Goal: Task Accomplishment & Management: Complete application form

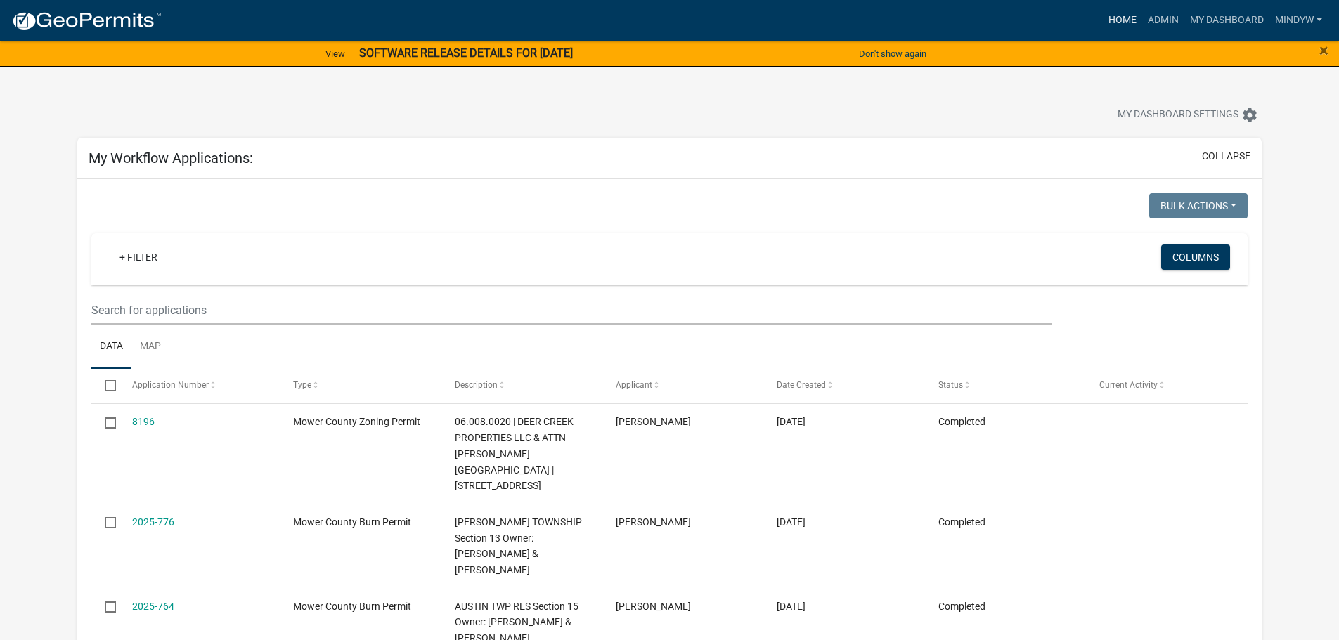
click at [1120, 18] on link "Home" at bounding box center [1122, 20] width 39 height 27
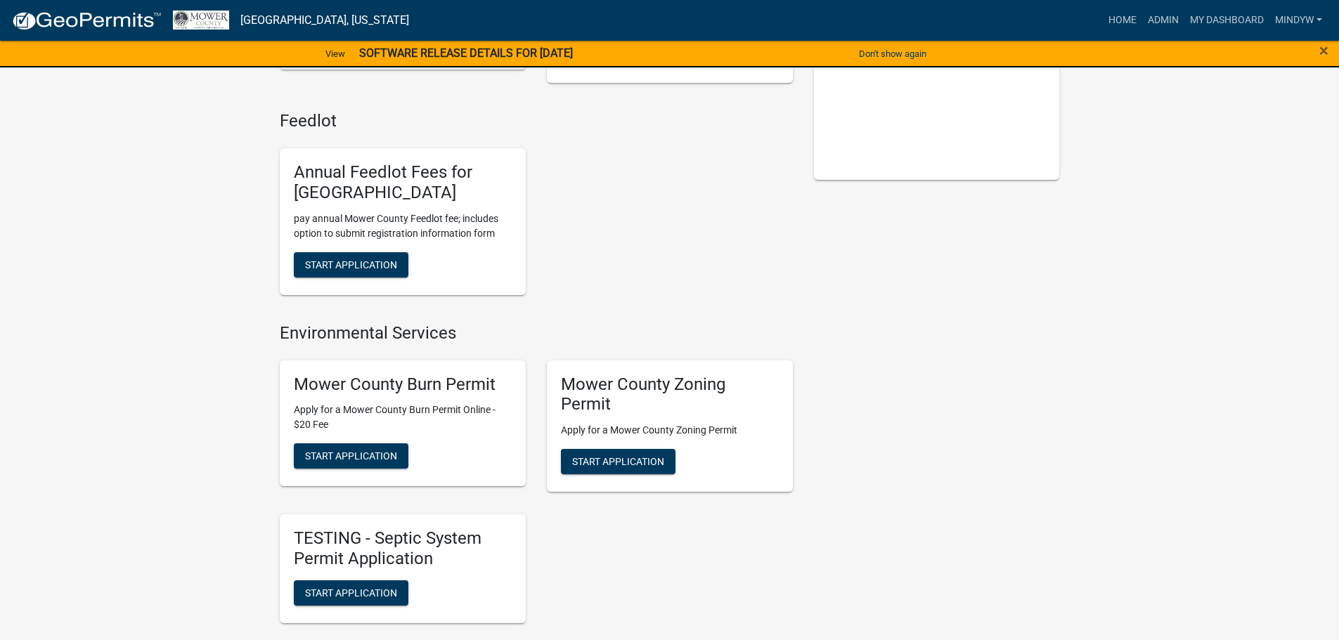
scroll to position [351, 0]
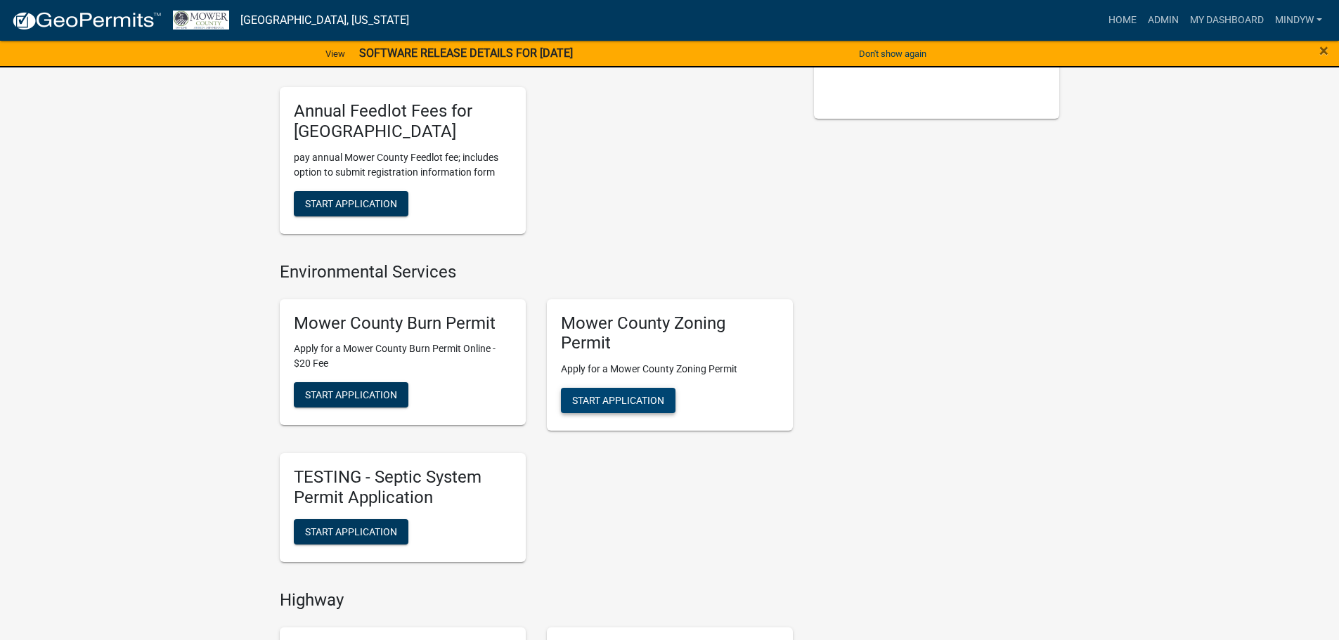
click at [609, 399] on span "Start Application" at bounding box center [618, 400] width 92 height 11
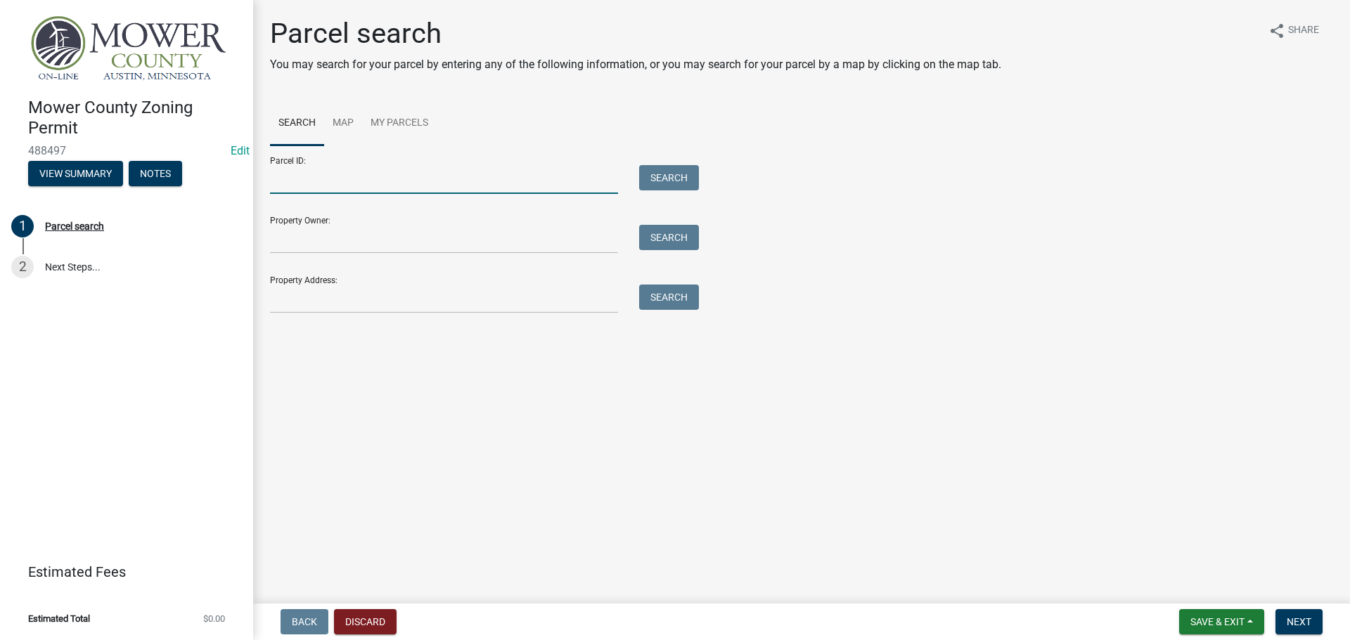
click at [286, 183] on input "Parcel ID:" at bounding box center [444, 179] width 348 height 29
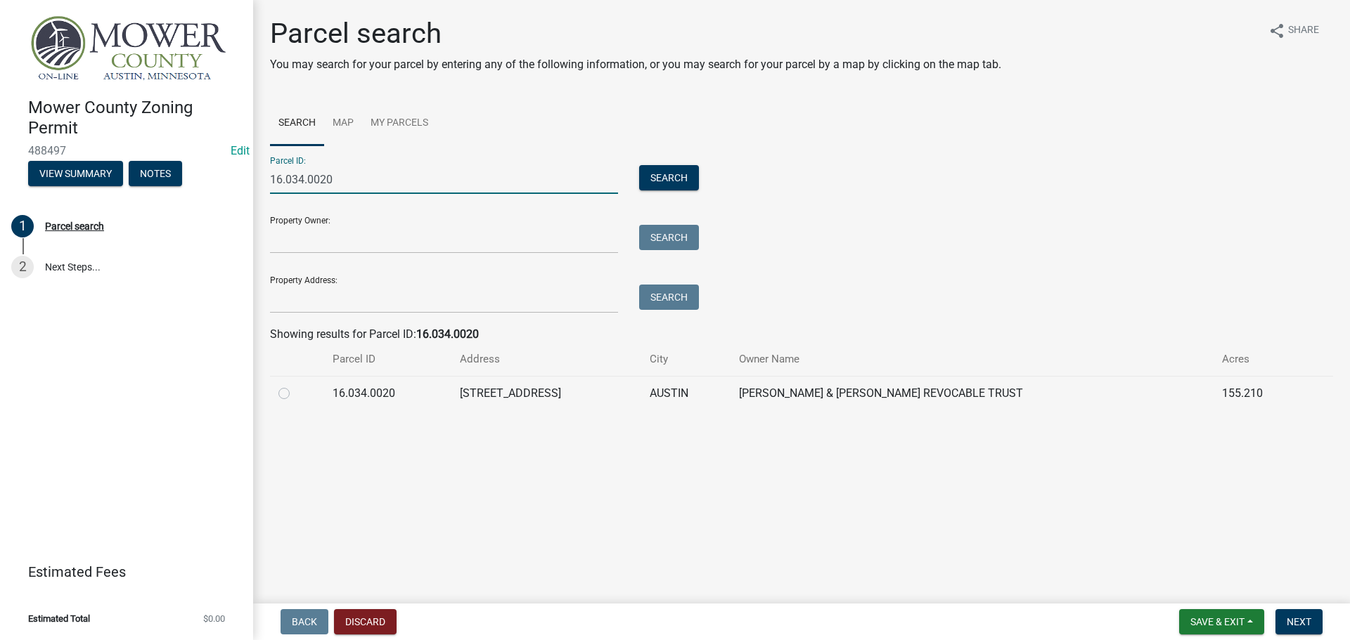
type input "16.034.0020"
drag, startPoint x: 283, startPoint y: 392, endPoint x: 289, endPoint y: 398, distance: 8.5
click at [295, 385] on label at bounding box center [295, 385] width 0 height 0
click at [295, 393] on input "radio" at bounding box center [299, 389] width 9 height 9
radio input "true"
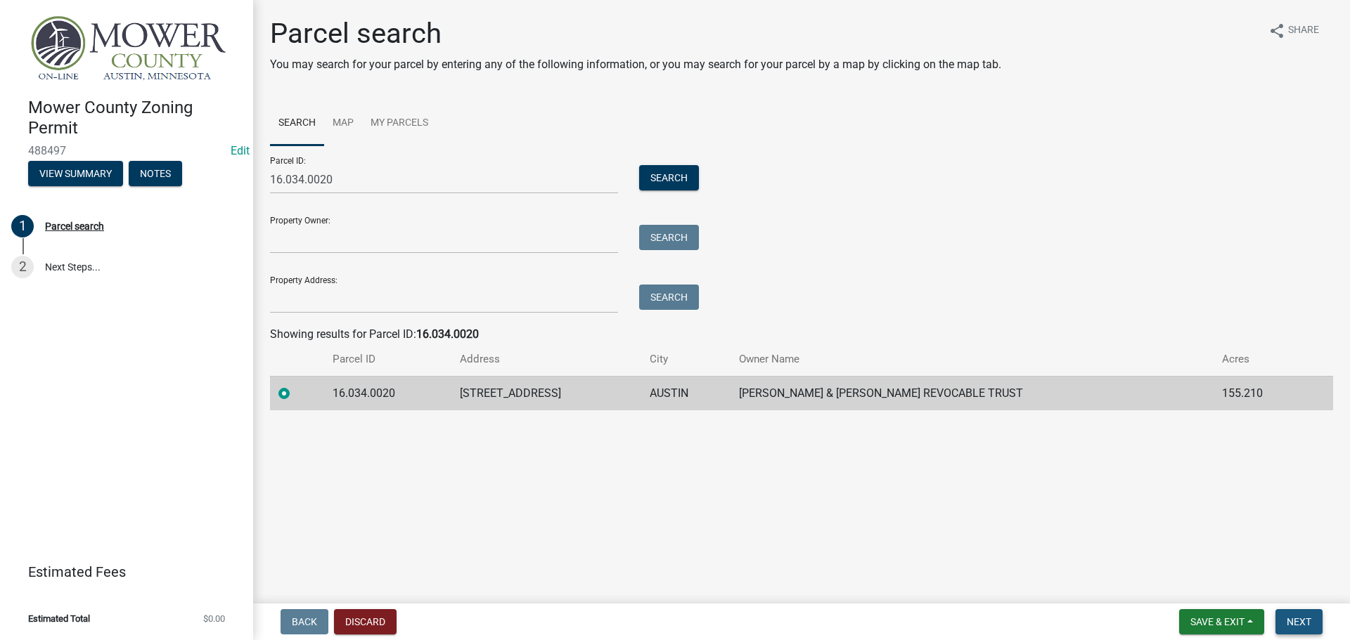
click at [1305, 617] on span "Next" at bounding box center [1298, 621] width 25 height 11
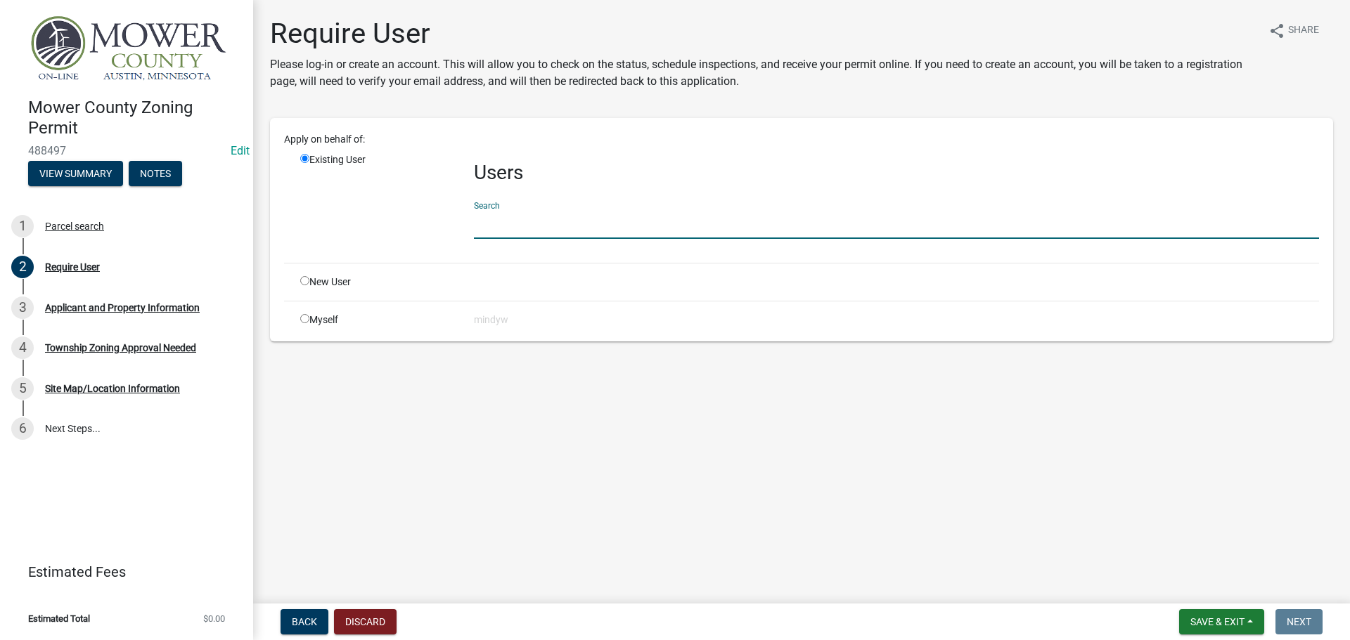
click at [513, 225] on input "text" at bounding box center [896, 224] width 845 height 29
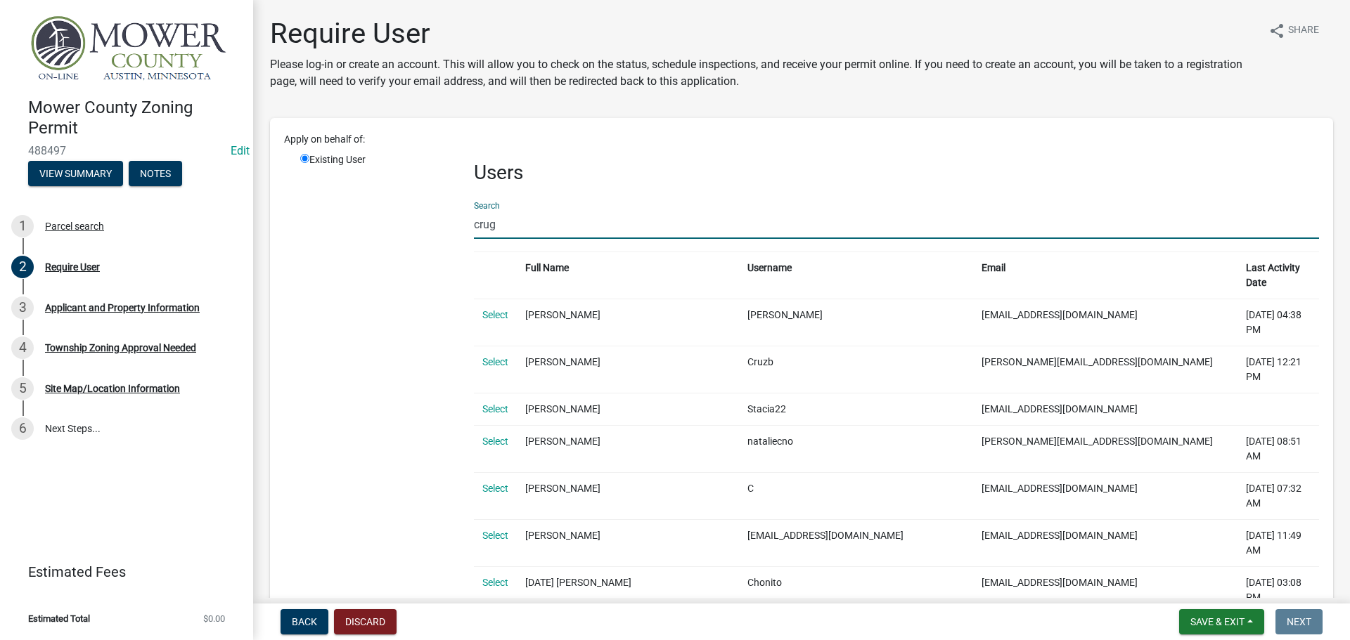
type input "crugg"
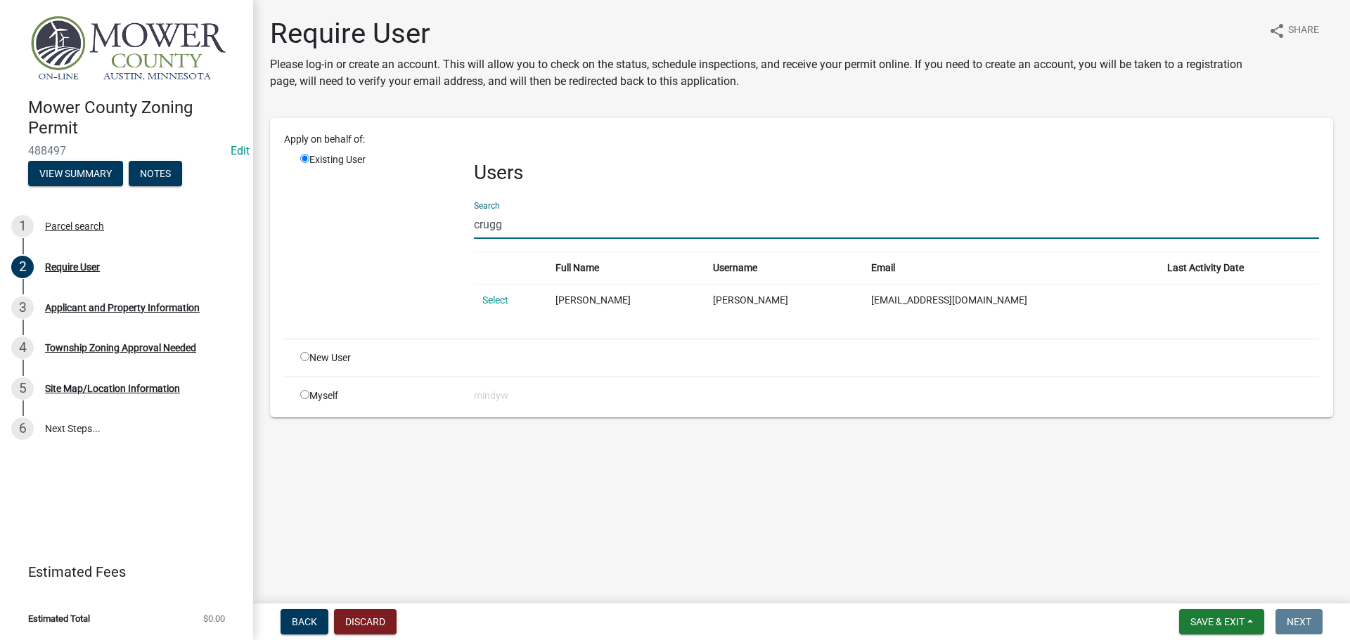
drag, startPoint x: 513, startPoint y: 225, endPoint x: 464, endPoint y: 225, distance: 49.2
click at [464, 225] on div "Users Search crugg Full Name Username Email Last Activity Date Select [PERSON_N…" at bounding box center [896, 240] width 866 height 175
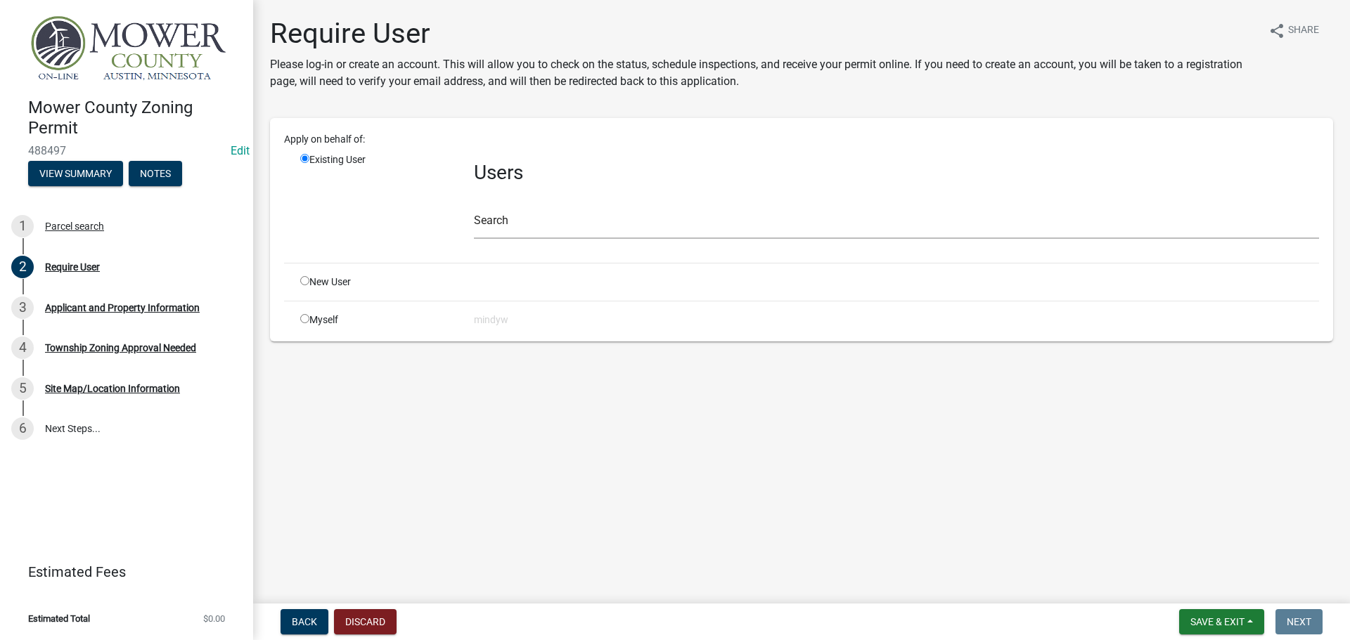
click at [304, 283] on input "radio" at bounding box center [304, 280] width 9 height 9
radio input "true"
radio input "false"
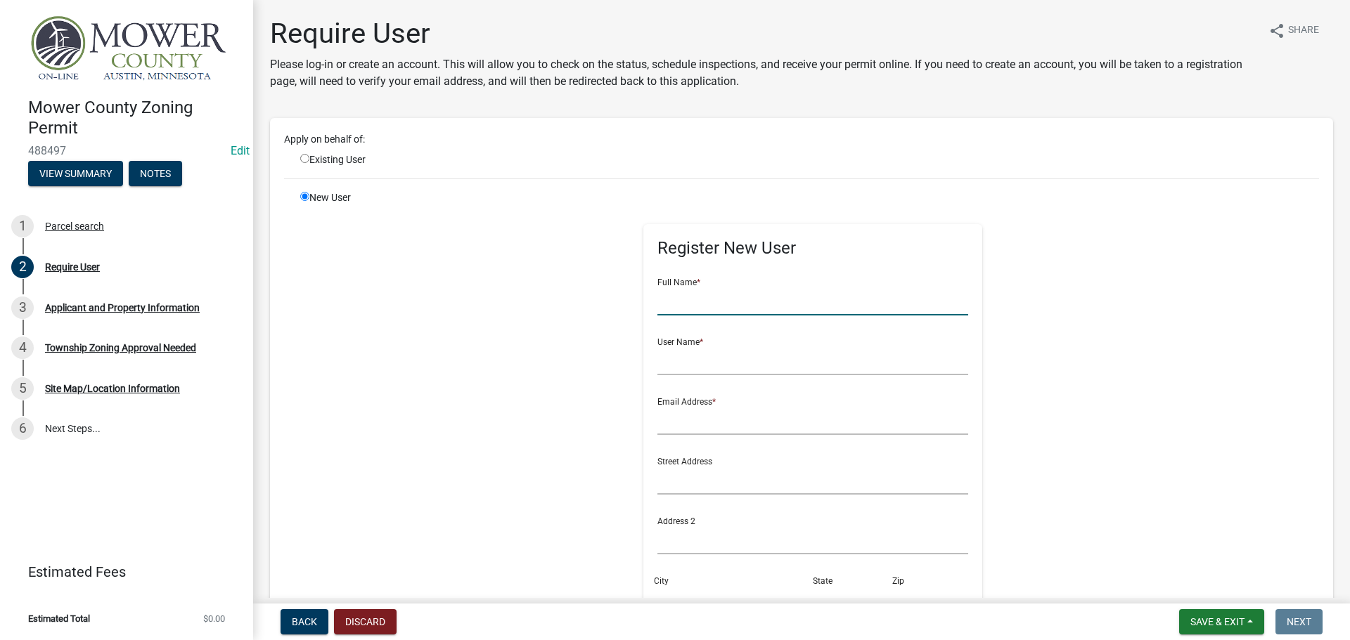
click at [707, 314] on input "text" at bounding box center [812, 301] width 311 height 29
click at [700, 302] on input "[PERSON_NAME]" at bounding box center [812, 301] width 311 height 29
drag, startPoint x: 717, startPoint y: 299, endPoint x: 644, endPoint y: 299, distance: 73.1
click at [644, 299] on div "Register New User Full Name * [PERSON_NAME] User Name * Email Address * Street …" at bounding box center [813, 500] width 340 height 552
type input "[PERSON_NAME]"
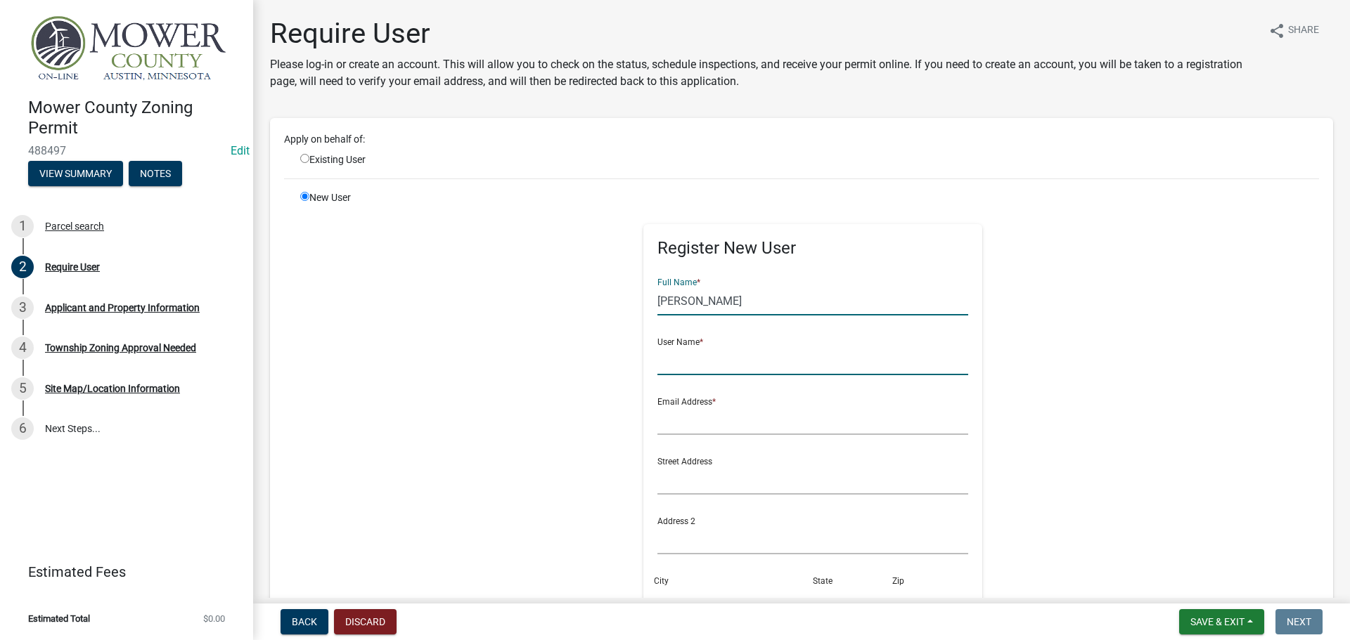
click at [668, 358] on input "text" at bounding box center [812, 361] width 311 height 29
paste input "[PERSON_NAME]"
type input "[PERSON_NAME]"
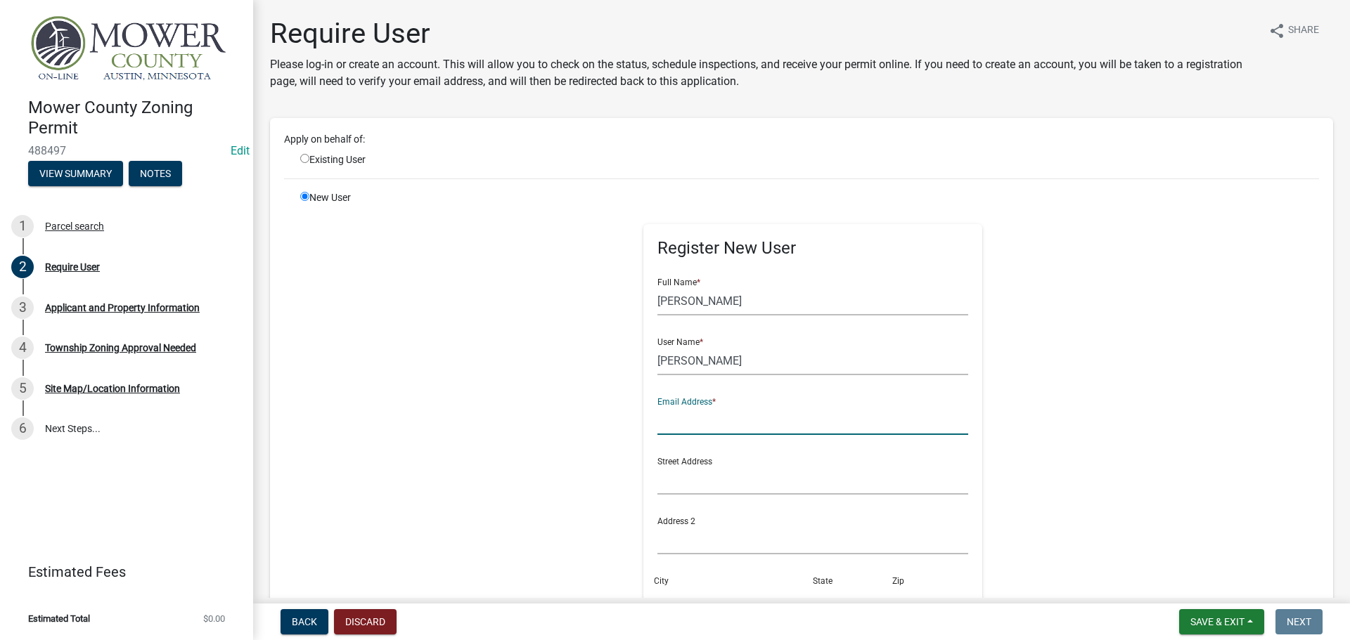
click at [679, 422] on input "text" at bounding box center [812, 420] width 311 height 29
drag, startPoint x: 787, startPoint y: 426, endPoint x: 646, endPoint y: 420, distance: 141.4
click at [646, 420] on div "Register New User Full Name * [PERSON_NAME] User Name * [PERSON_NAME] Email Add…" at bounding box center [813, 500] width 340 height 552
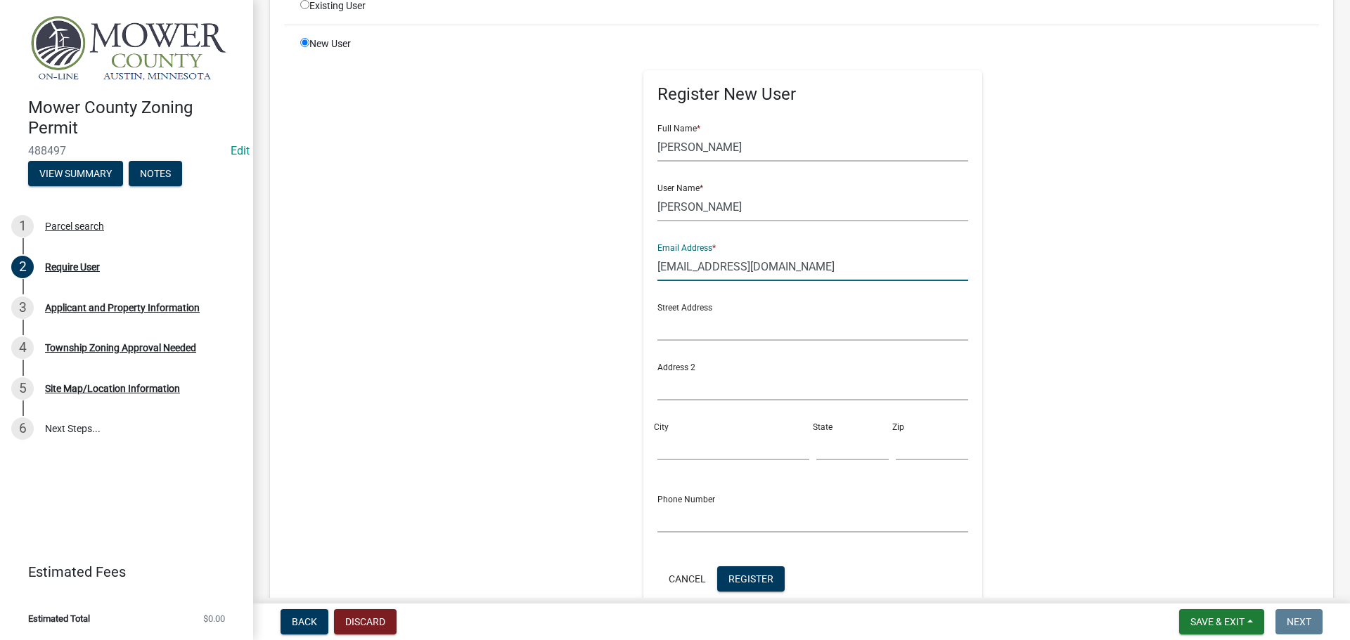
scroll to position [211, 0]
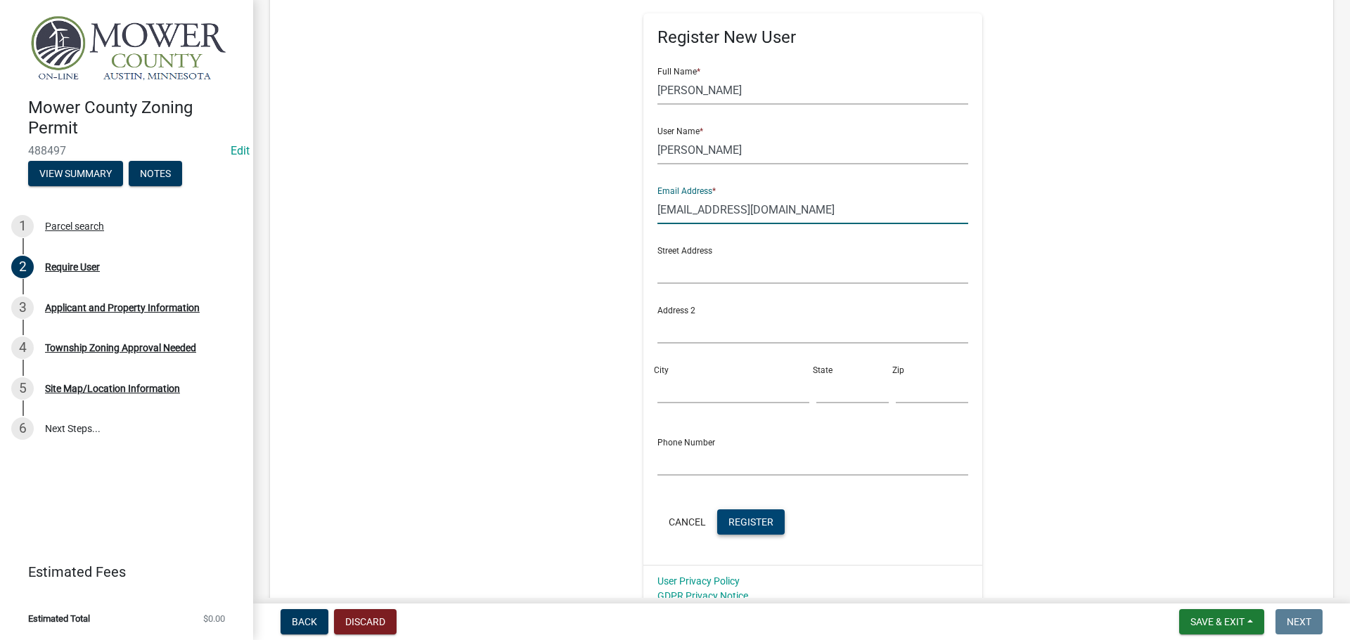
type input "[EMAIL_ADDRESS][DOMAIN_NAME]"
click at [739, 524] on span "Register" at bounding box center [750, 521] width 45 height 11
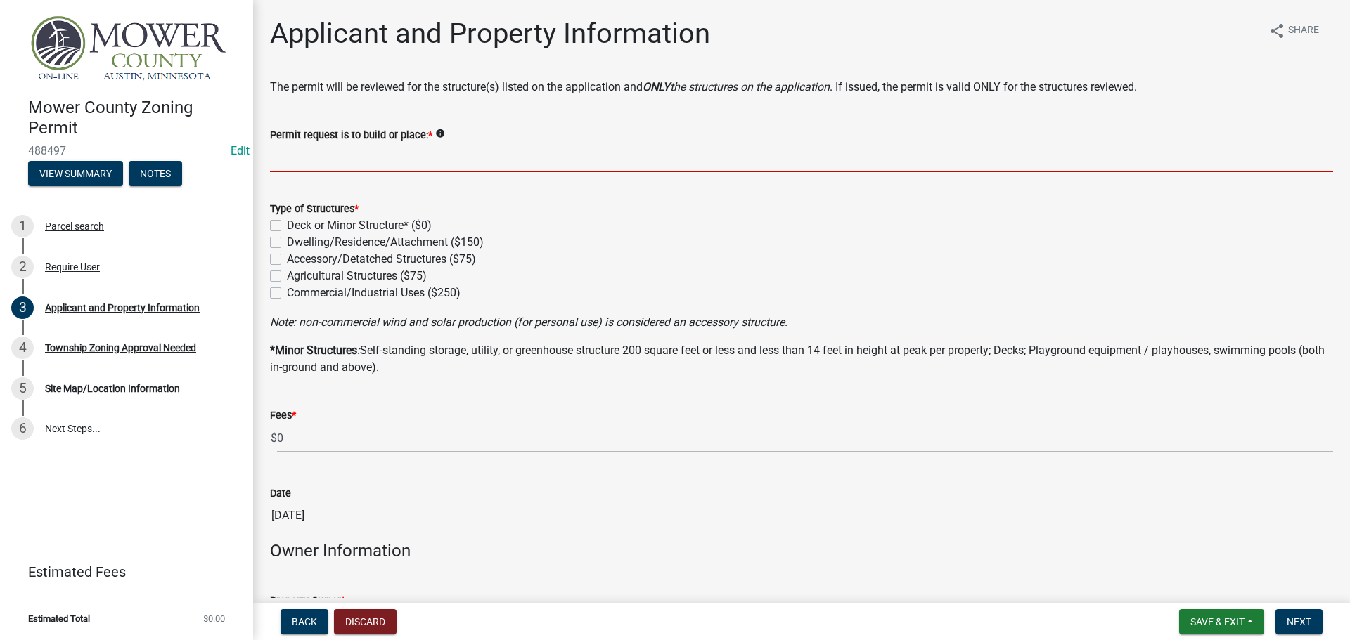
click at [317, 156] on input "Permit request is to build or place: *" at bounding box center [801, 157] width 1063 height 29
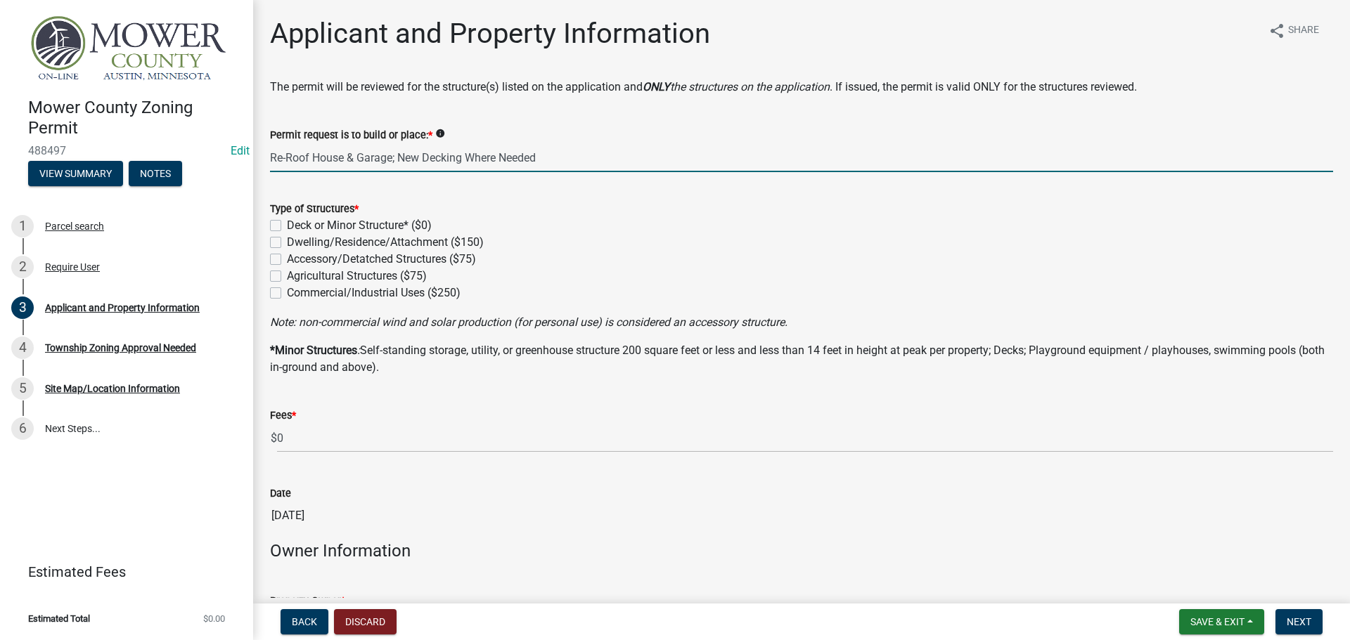
drag, startPoint x: 354, startPoint y: 157, endPoint x: 344, endPoint y: 157, distance: 9.8
click at [344, 157] on input "Re-Roof House & Garage; New Decking Where Needed" at bounding box center [801, 157] width 1063 height 29
drag, startPoint x: 362, startPoint y: 159, endPoint x: 367, endPoint y: 122, distance: 37.6
click at [362, 155] on input "Re-Roof House 70;x20' Garage; New Decking Where Needed" at bounding box center [801, 157] width 1063 height 29
click at [420, 160] on input "Re-Roof House 70'x20' Garage; New Decking Where Needed" at bounding box center [801, 157] width 1063 height 29
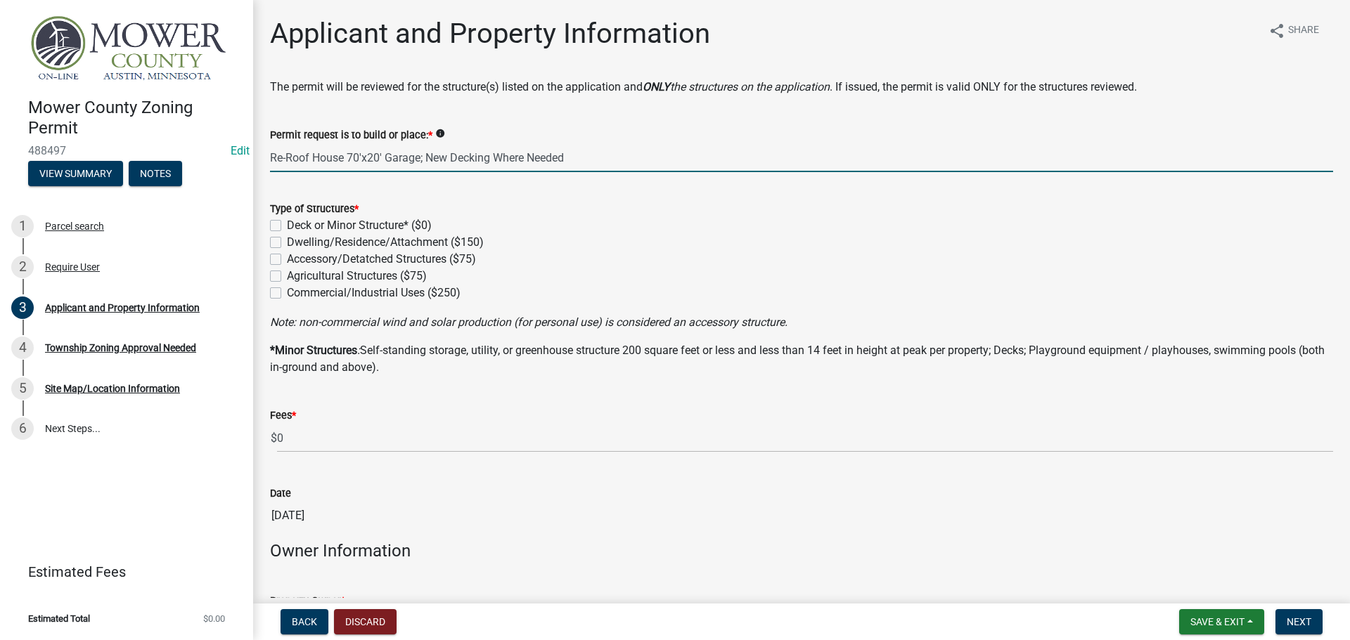
click at [384, 160] on input "Re-Roof House 70'x20' Garage; New Decking Where Needed" at bounding box center [801, 157] width 1063 height 29
click at [423, 162] on input "Re-Roof House 70'x20'; Garage; New Decking Where Needed" at bounding box center [801, 157] width 1063 height 29
drag, startPoint x: 467, startPoint y: 156, endPoint x: 611, endPoint y: 160, distance: 143.5
click at [611, 160] on input "Re-Roof House 70'x20'; Garage 30'x26'; New Decking Where Needed" at bounding box center [801, 157] width 1063 height 29
click at [466, 157] on input "Re-Roof House 70'x20'; Garage 30'x26'; New Decking Where Needed" at bounding box center [801, 157] width 1063 height 29
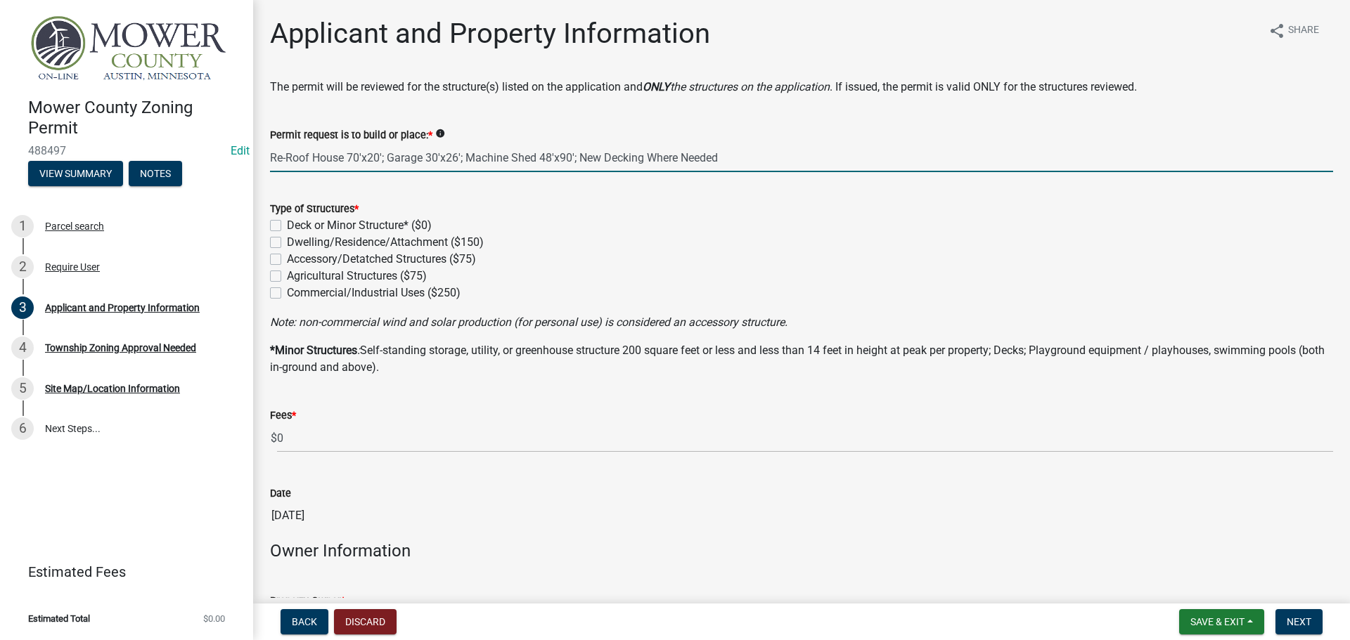
type input "Re-Roof House 70'x20'; Garage 30'x26'; Machine Shed 48'x90'; New Decking Where …"
click at [287, 259] on label "Accessory/Detatched Structures ($75)" at bounding box center [381, 259] width 189 height 17
click at [287, 259] on input "Accessory/Detatched Structures ($75)" at bounding box center [291, 255] width 9 height 9
checkbox input "true"
checkbox input "false"
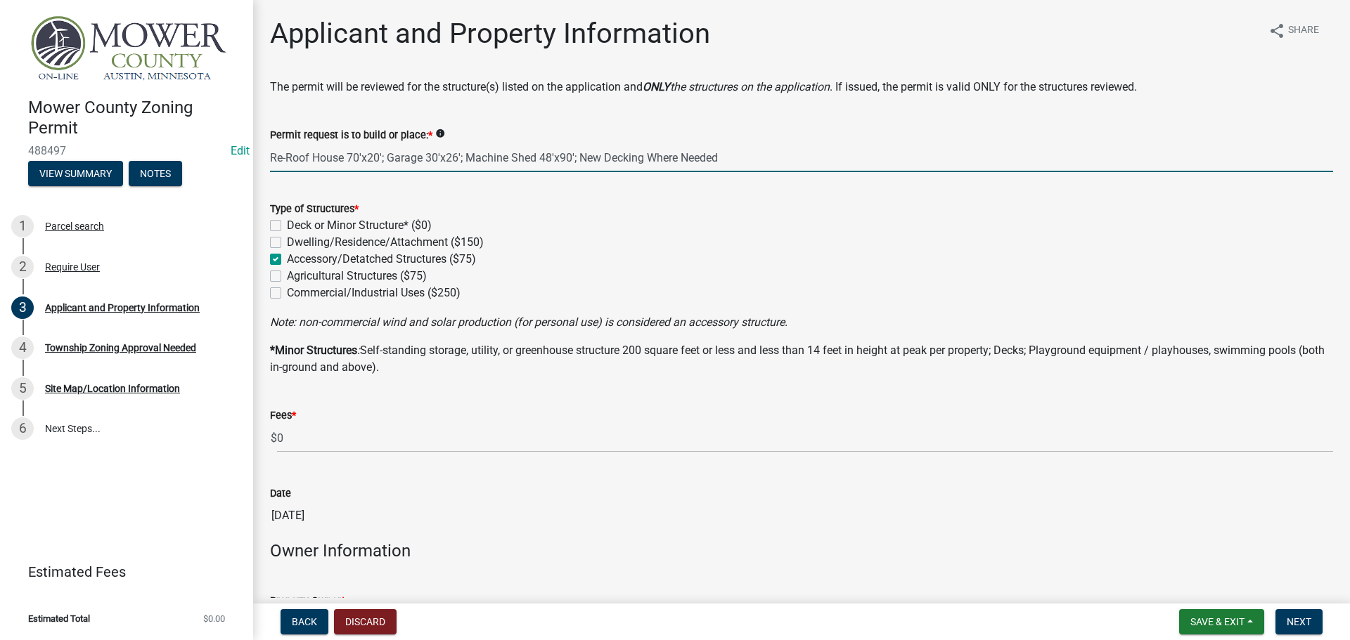
checkbox input "false"
checkbox input "true"
checkbox input "false"
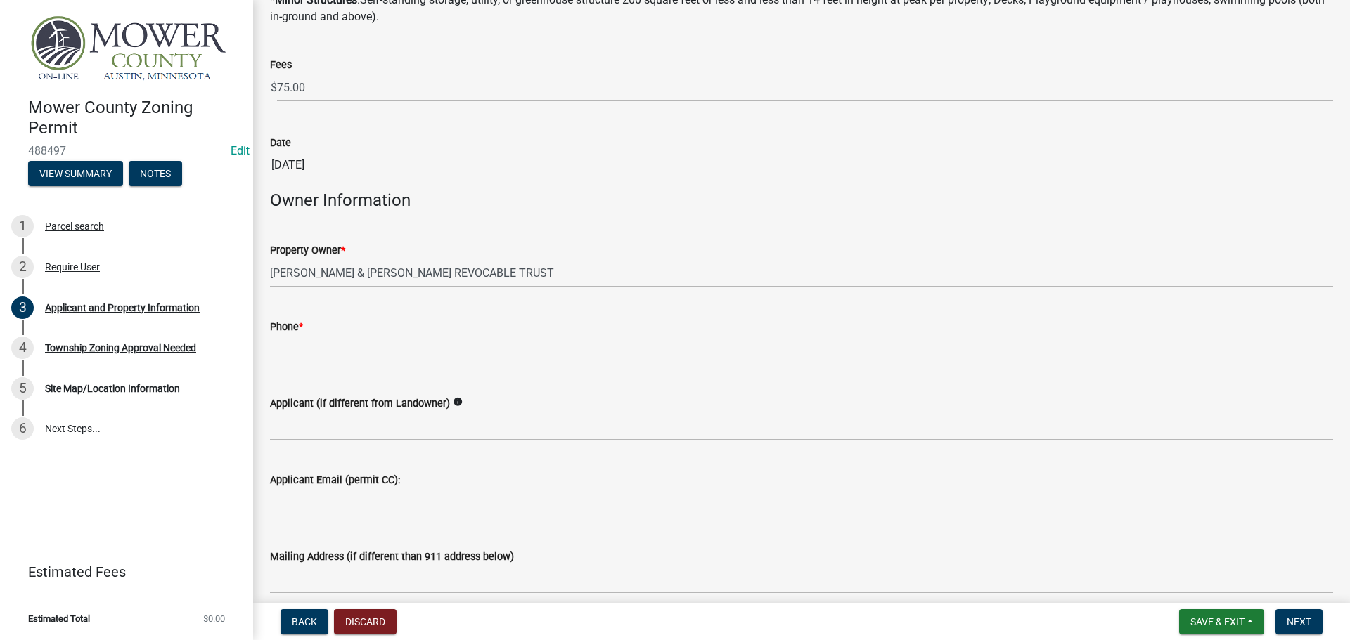
scroll to position [351, 0]
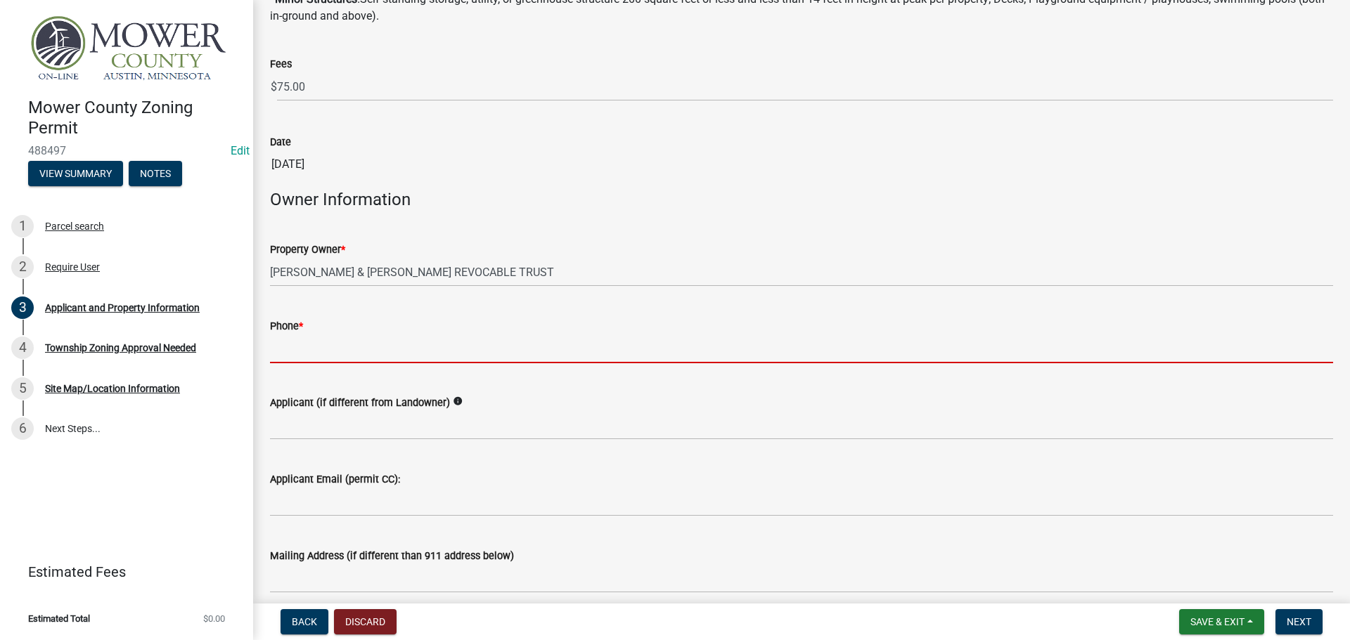
click at [328, 348] on input "Phone *" at bounding box center [801, 349] width 1063 height 29
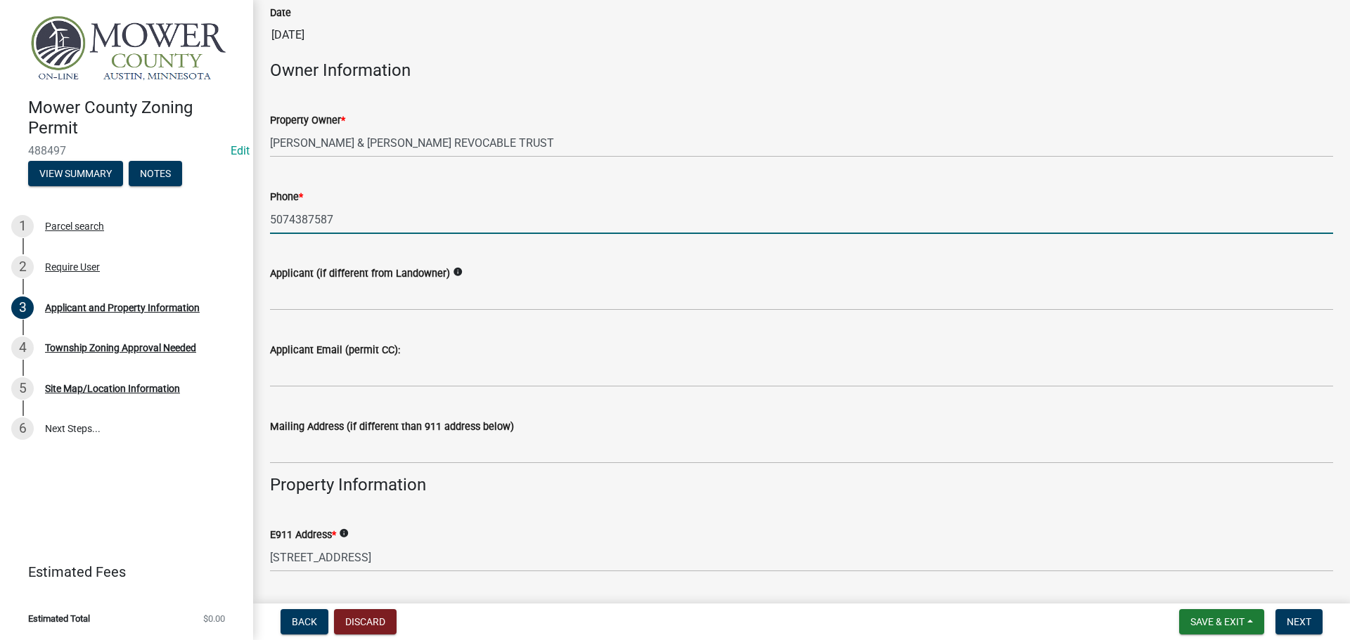
scroll to position [492, 0]
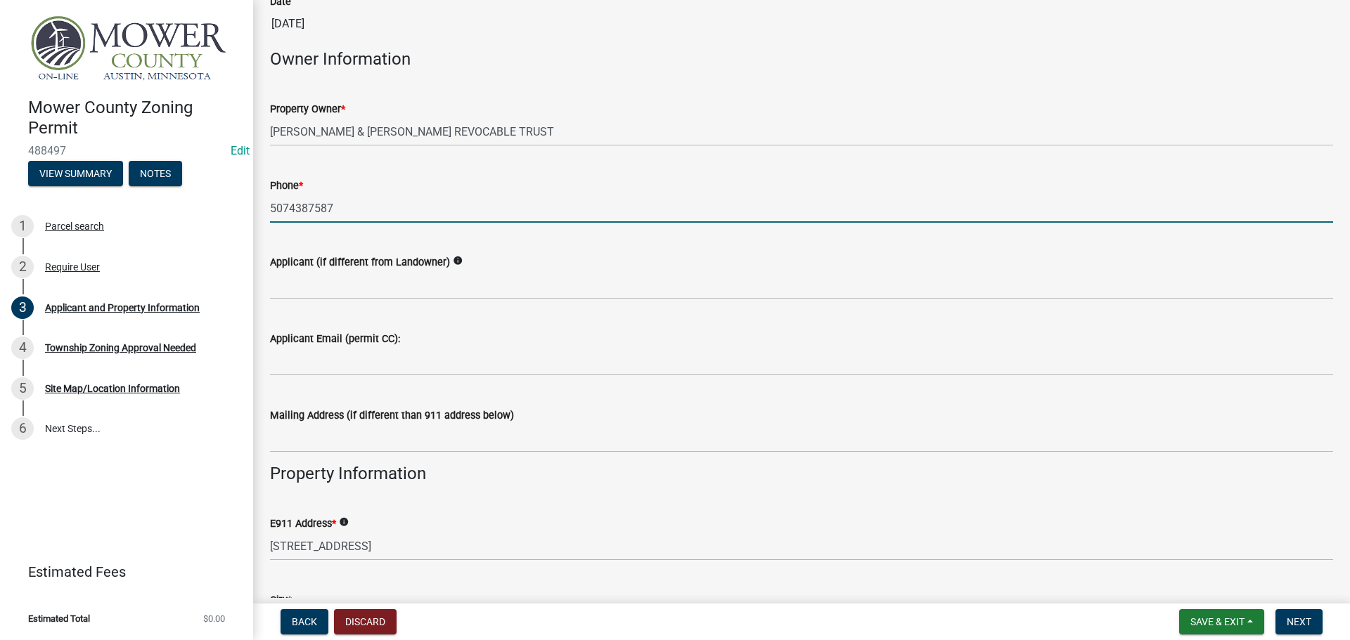
type input "5074387587"
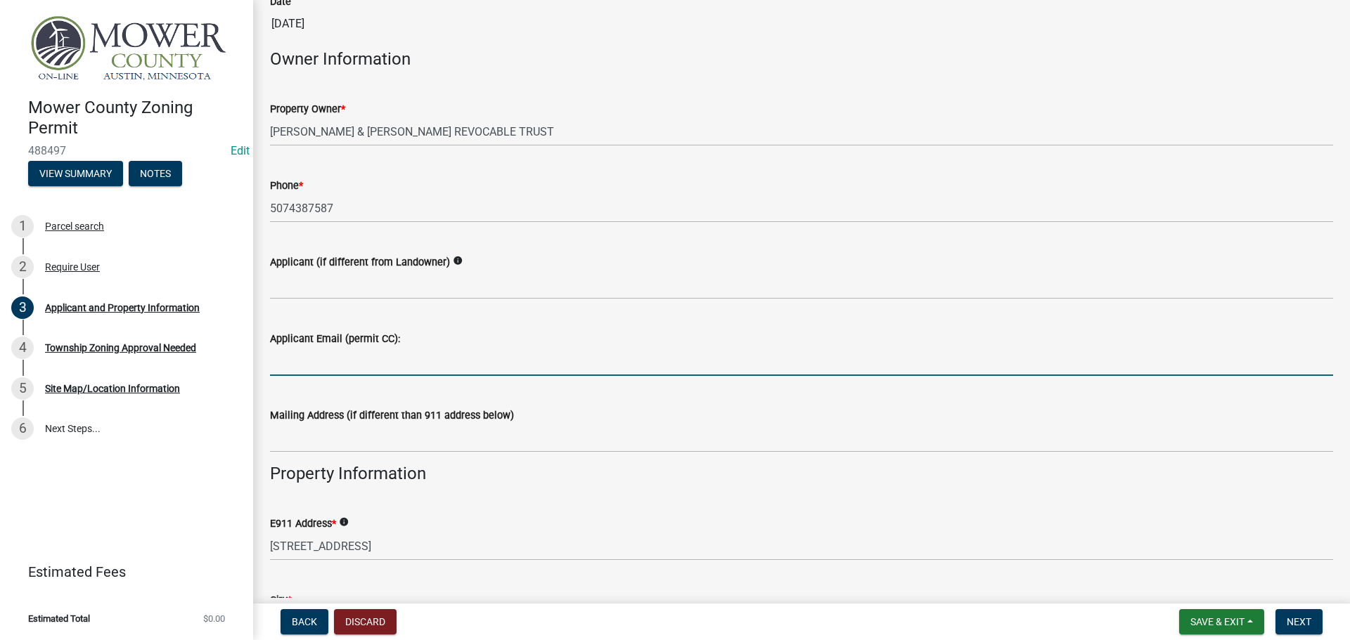
click at [365, 365] on input "Applicant Email (permit CC):" at bounding box center [801, 361] width 1063 height 29
paste input "[EMAIL_ADDRESS][DOMAIN_NAME]"
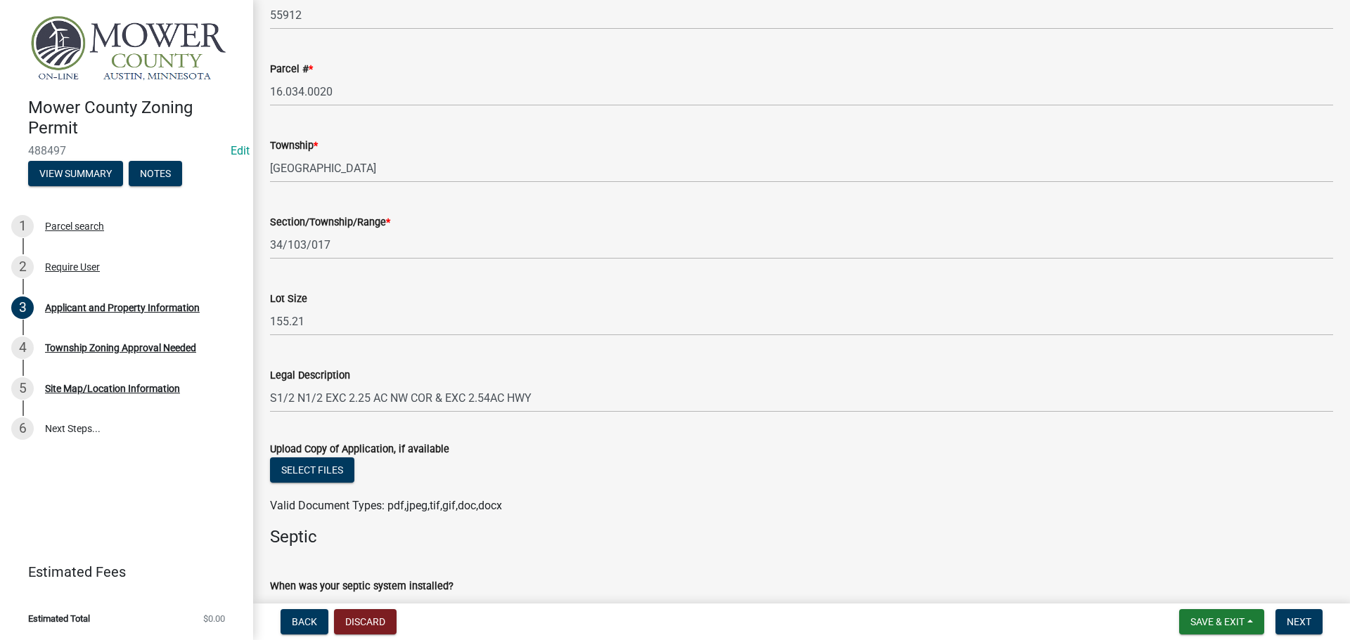
scroll to position [1476, 0]
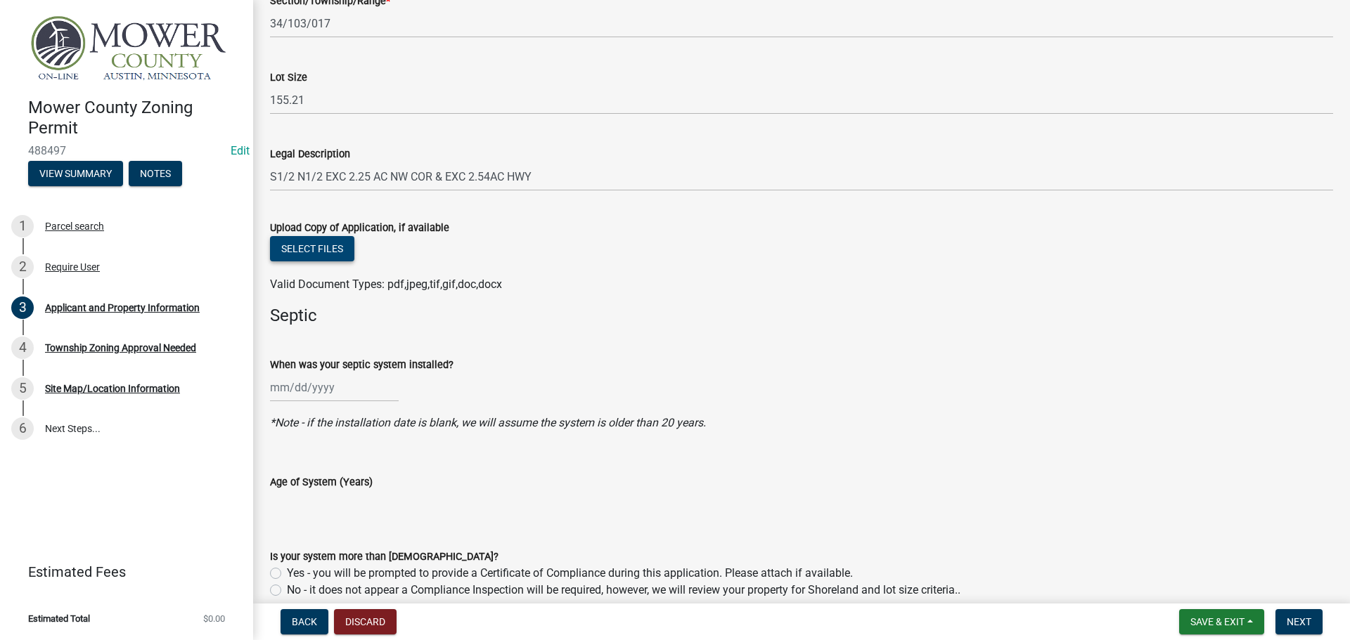
type input "[EMAIL_ADDRESS][DOMAIN_NAME]"
click at [293, 247] on button "Select files" at bounding box center [312, 248] width 84 height 25
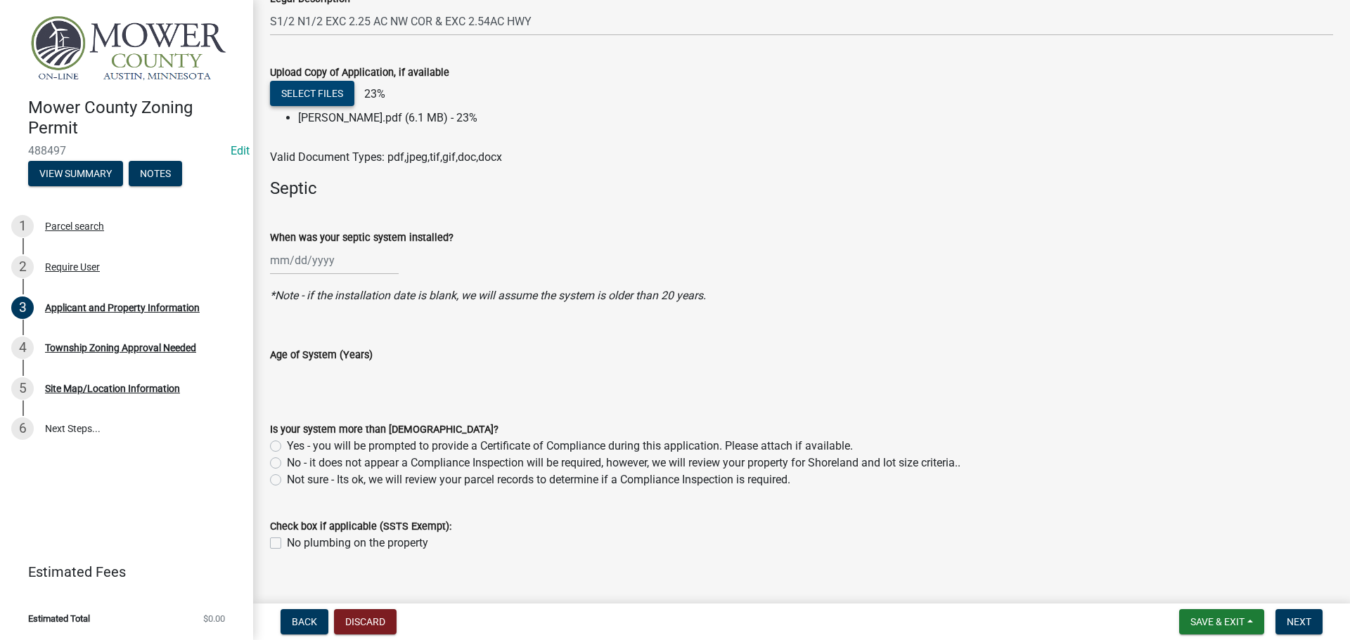
scroll to position [1653, 0]
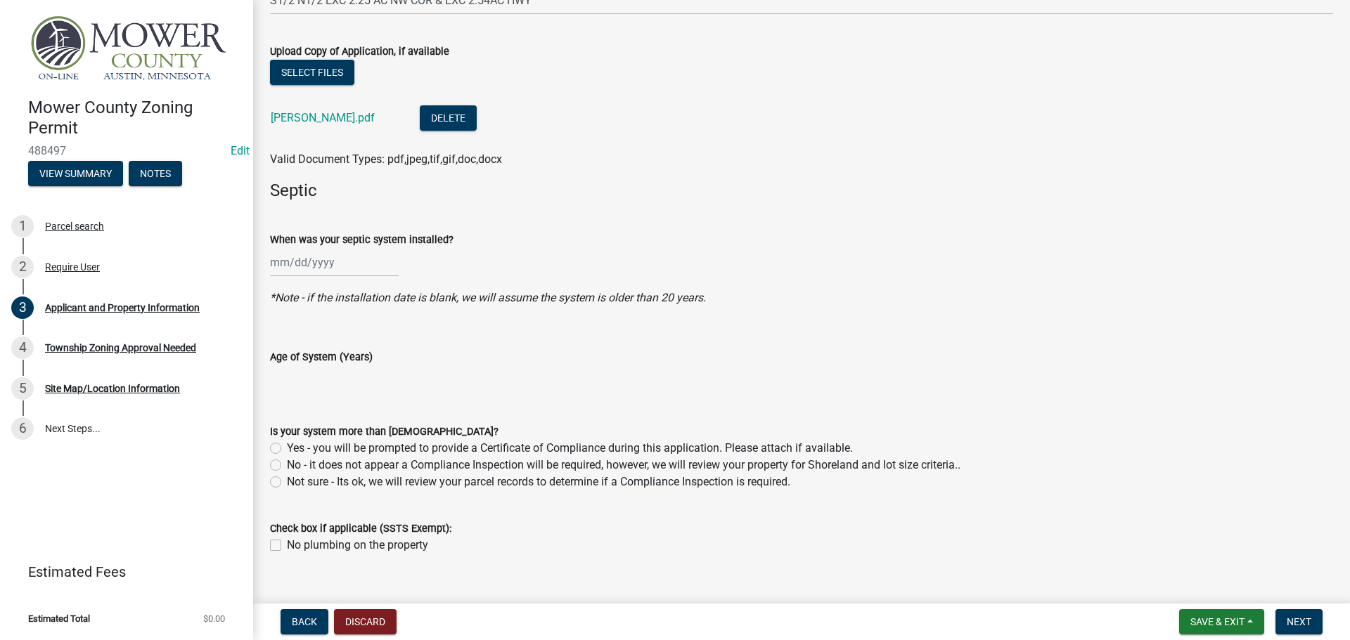
click at [287, 465] on label "No - it does not appear a Compliance Inspection will be required, however, we w…" at bounding box center [623, 465] width 673 height 17
click at [287, 465] on input "No - it does not appear a Compliance Inspection will be required, however, we w…" at bounding box center [291, 461] width 9 height 9
radio input "true"
click at [1300, 634] on nav "Back Discard Save & Exit Save Save & Exit Next" at bounding box center [801, 622] width 1097 height 37
click at [1301, 628] on button "Next" at bounding box center [1298, 621] width 47 height 25
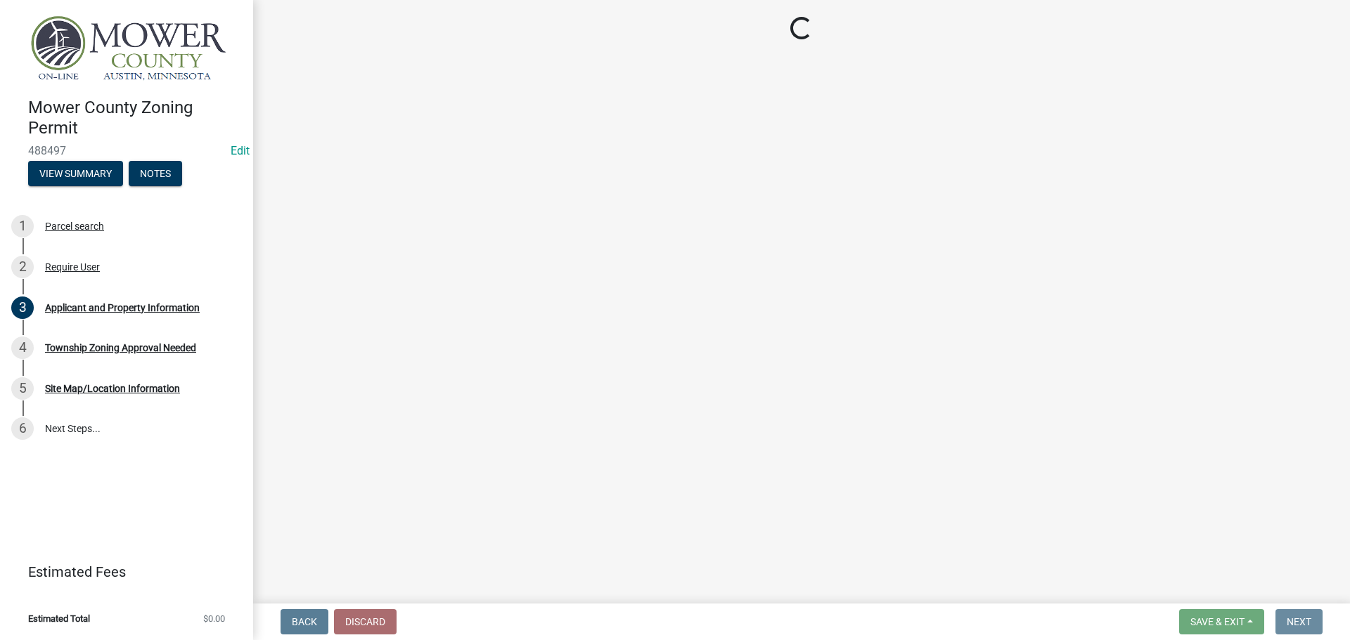
scroll to position [0, 0]
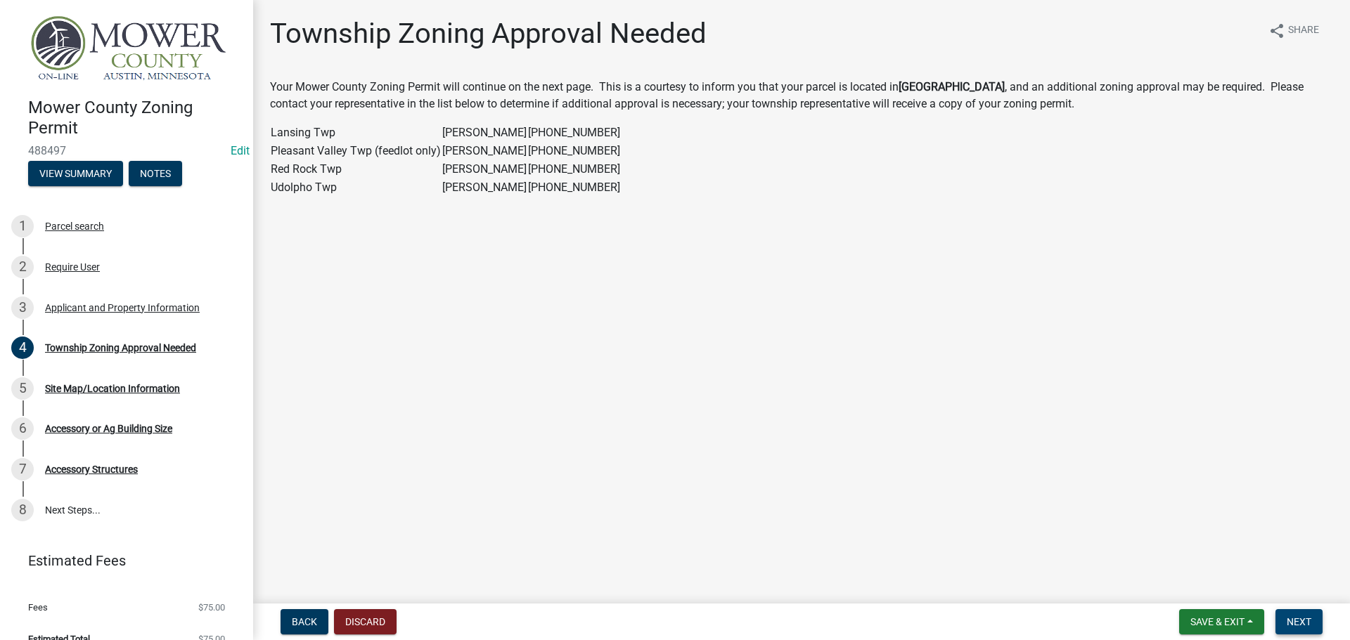
click at [1310, 621] on span "Next" at bounding box center [1298, 621] width 25 height 11
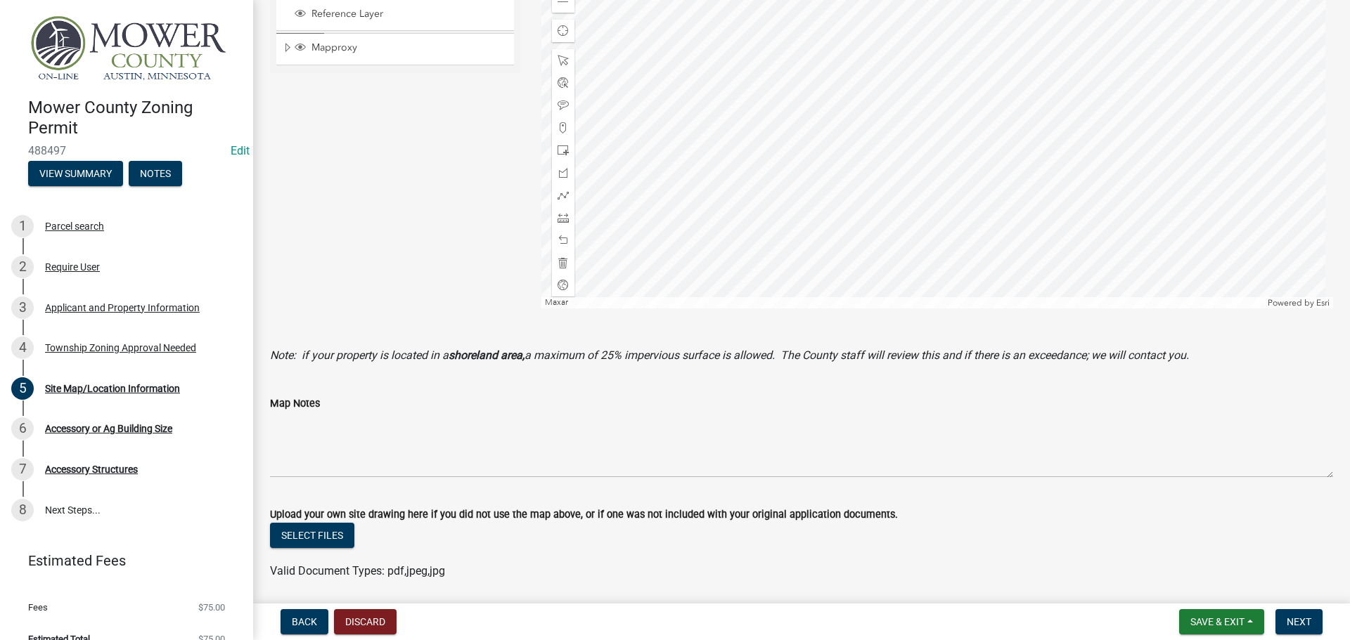
scroll to position [496, 0]
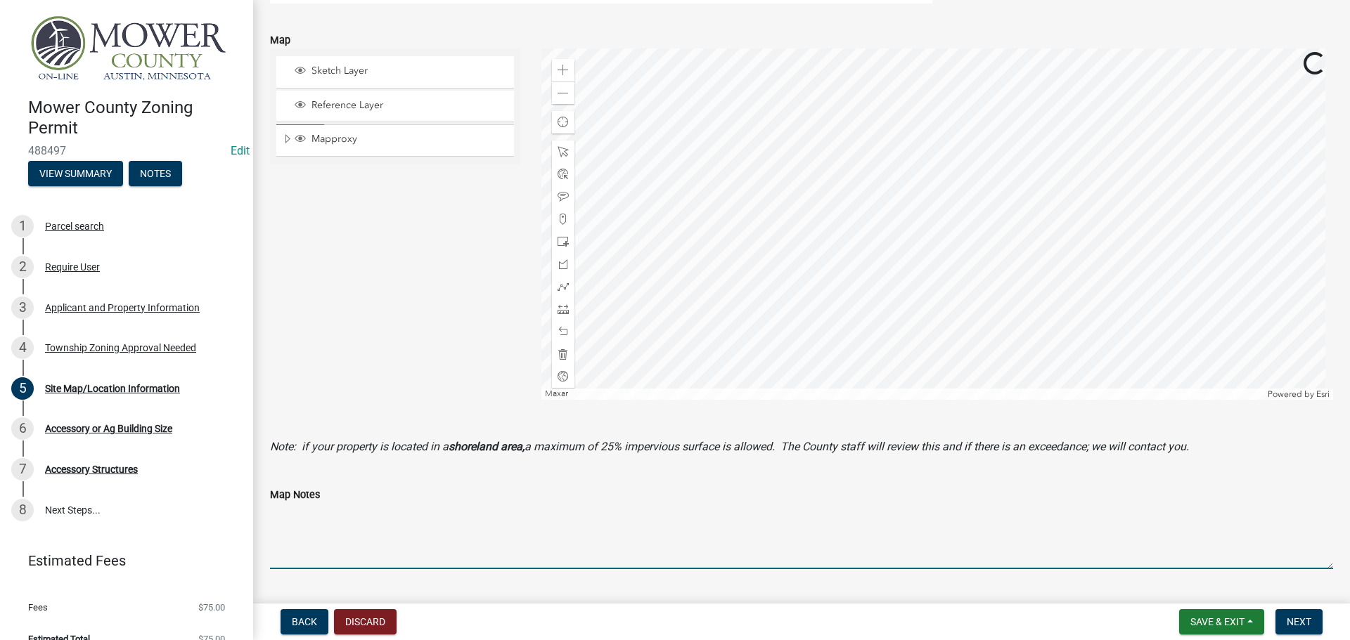
click at [337, 558] on textarea "Map Notes" at bounding box center [801, 536] width 1063 height 66
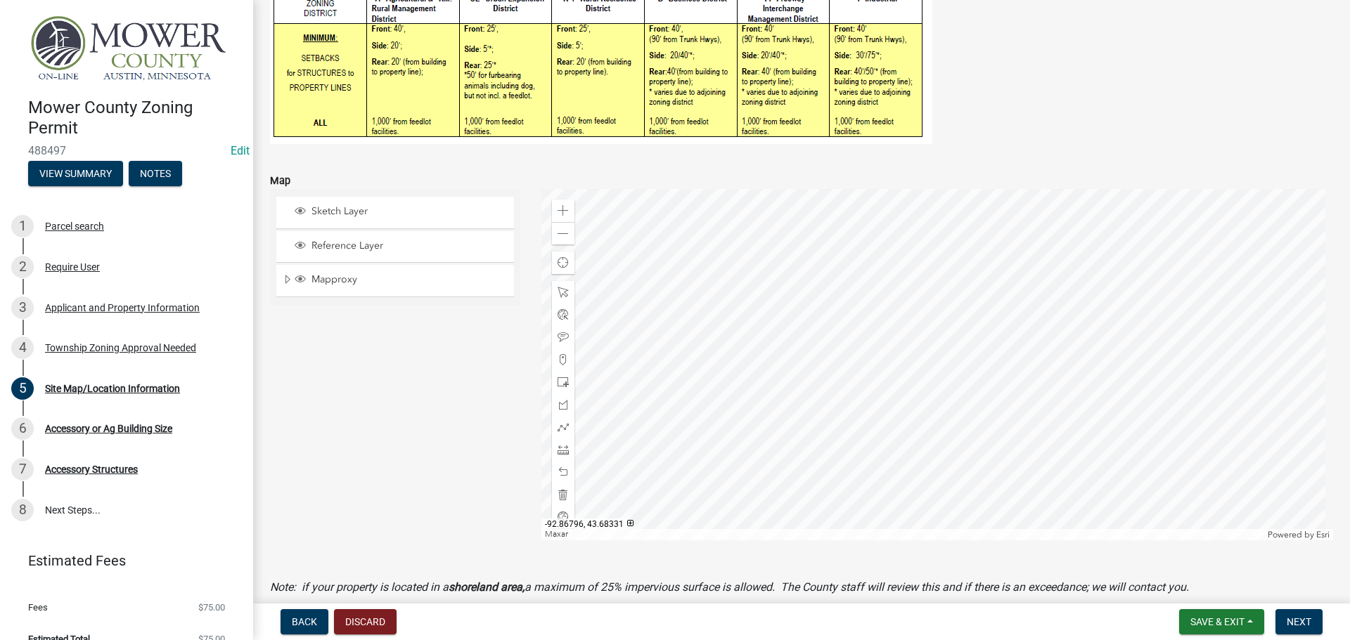
scroll to position [425, 0]
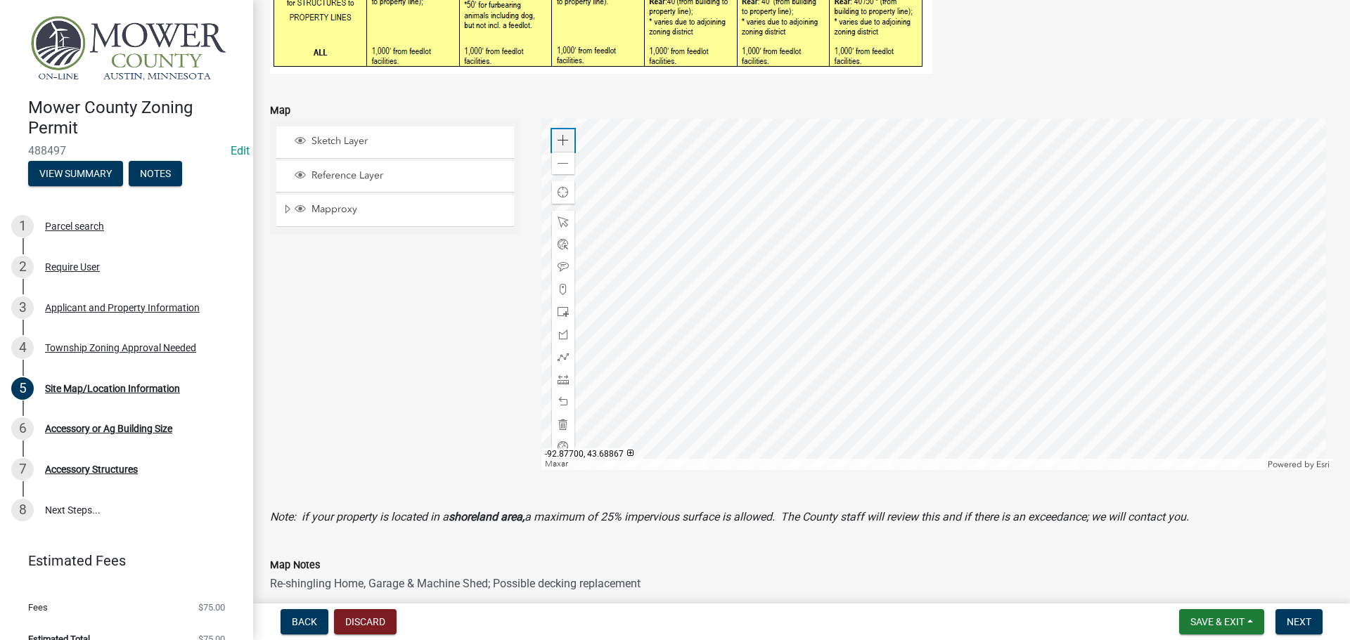
click at [562, 144] on span at bounding box center [562, 140] width 11 height 11
click at [1165, 285] on div at bounding box center [937, 294] width 792 height 351
click at [559, 142] on span at bounding box center [562, 140] width 11 height 11
click at [849, 300] on div at bounding box center [937, 294] width 792 height 351
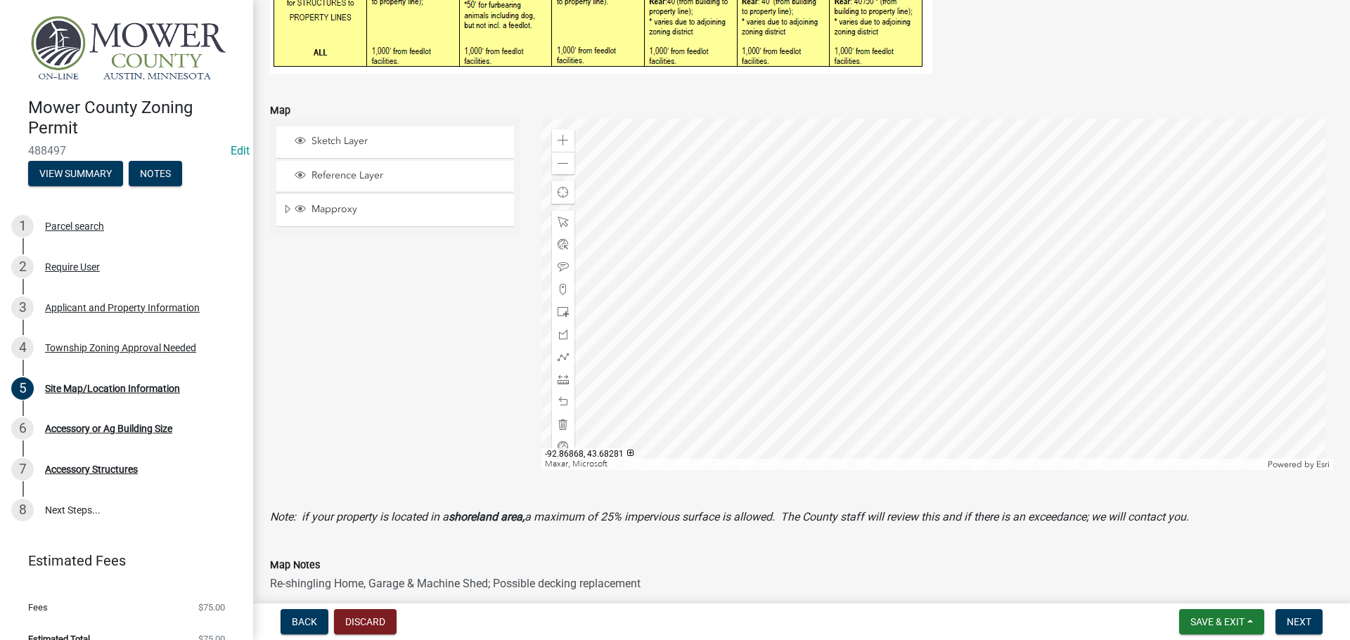
scroll to position [355, 0]
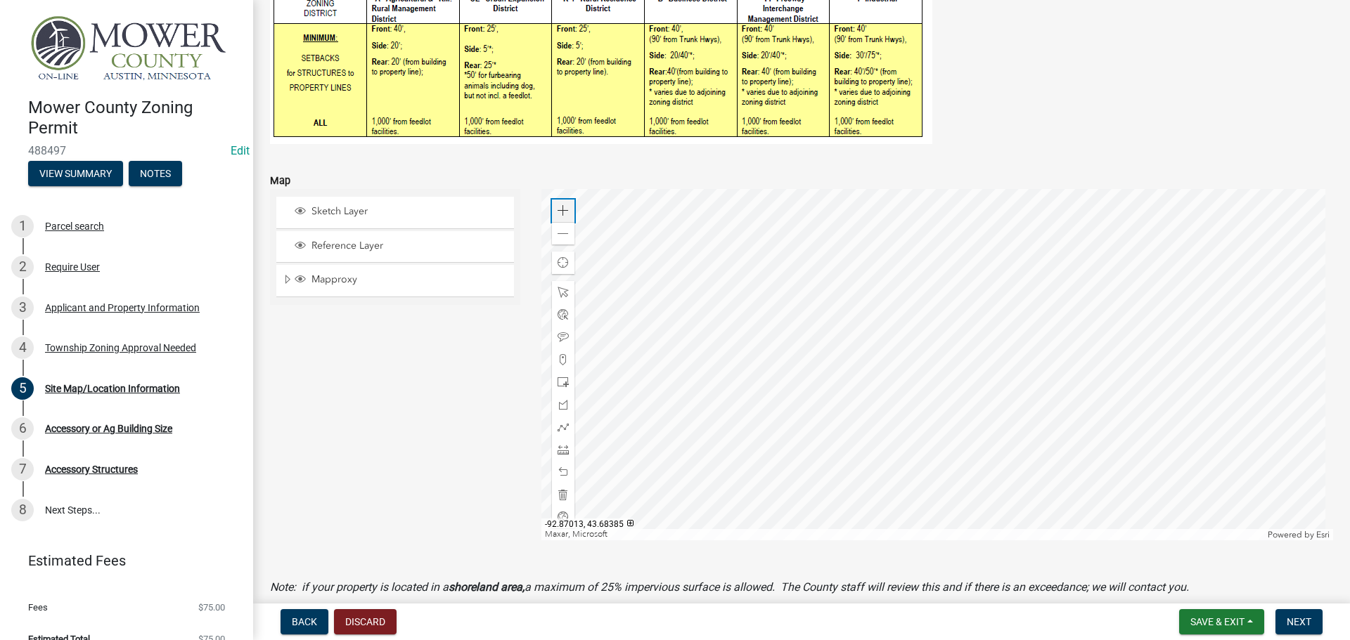
click at [557, 211] on span at bounding box center [562, 210] width 11 height 11
click at [936, 406] on div at bounding box center [937, 364] width 792 height 351
click at [560, 212] on span at bounding box center [562, 210] width 11 height 11
click at [960, 361] on div at bounding box center [937, 364] width 792 height 351
click at [557, 448] on span at bounding box center [562, 449] width 11 height 11
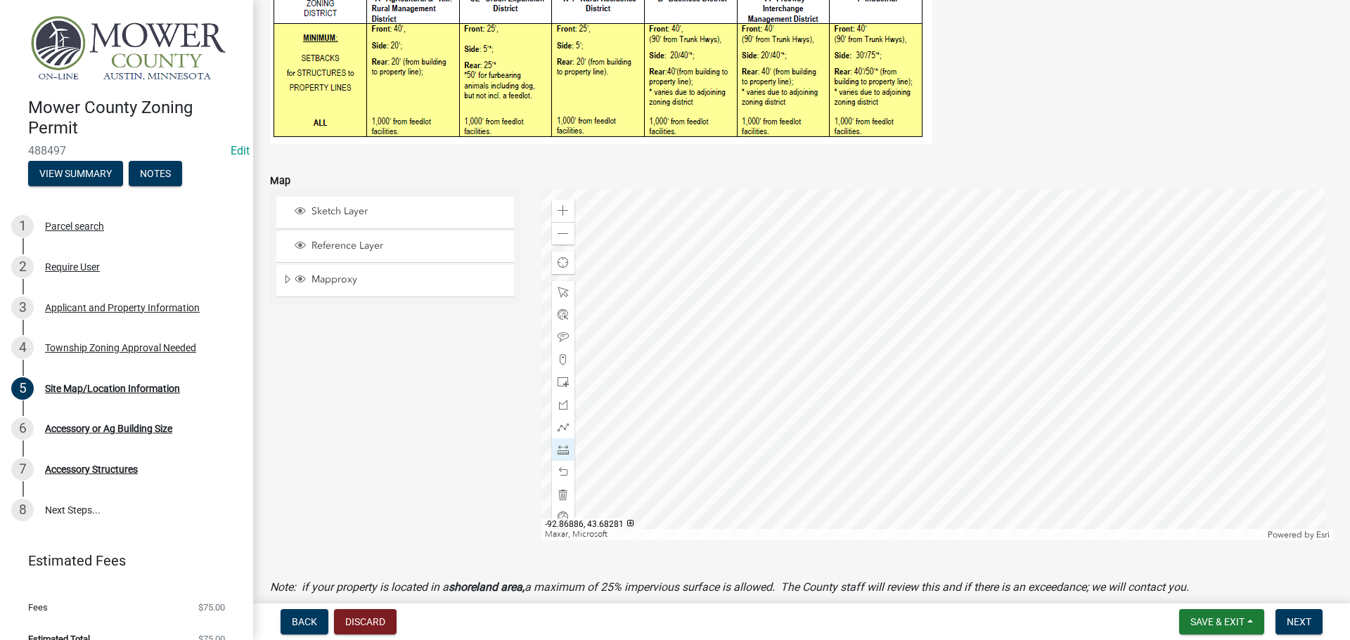
click at [764, 376] on div at bounding box center [937, 364] width 792 height 351
click at [836, 377] on div at bounding box center [937, 364] width 792 height 351
click at [835, 377] on div at bounding box center [937, 364] width 792 height 351
click at [560, 472] on span at bounding box center [562, 472] width 11 height 11
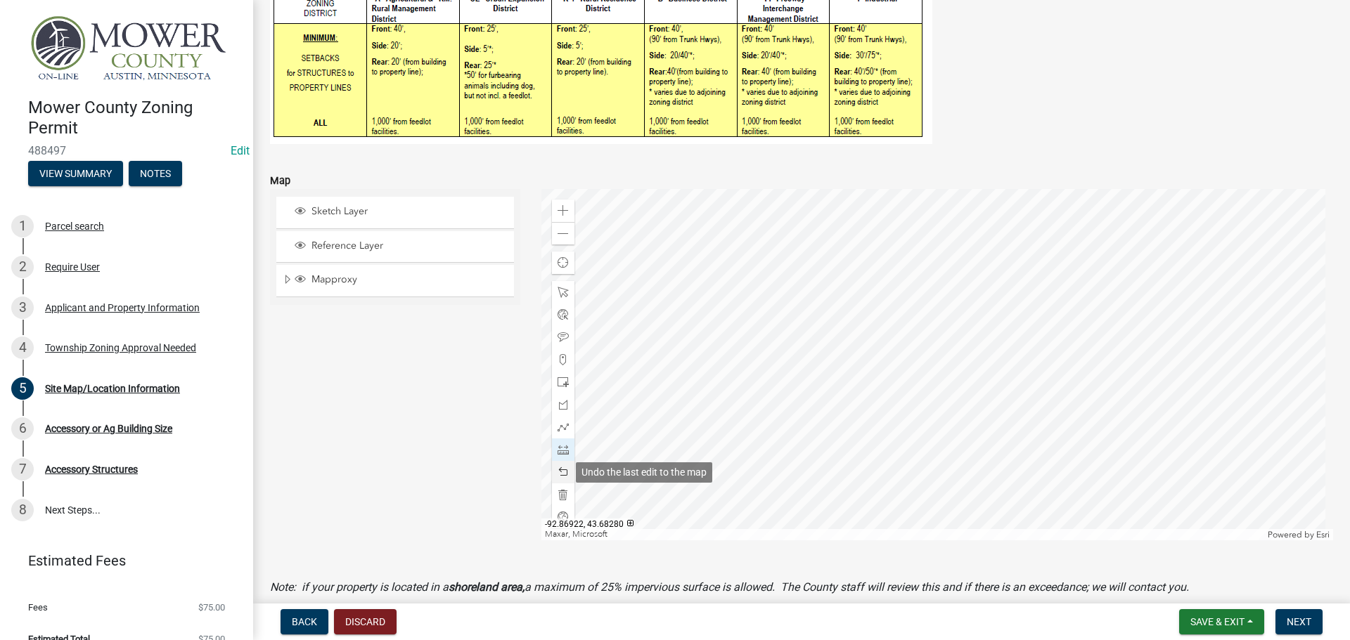
click at [560, 472] on span at bounding box center [562, 472] width 11 height 11
click at [553, 337] on div at bounding box center [563, 337] width 22 height 22
click at [874, 366] on div at bounding box center [937, 364] width 792 height 351
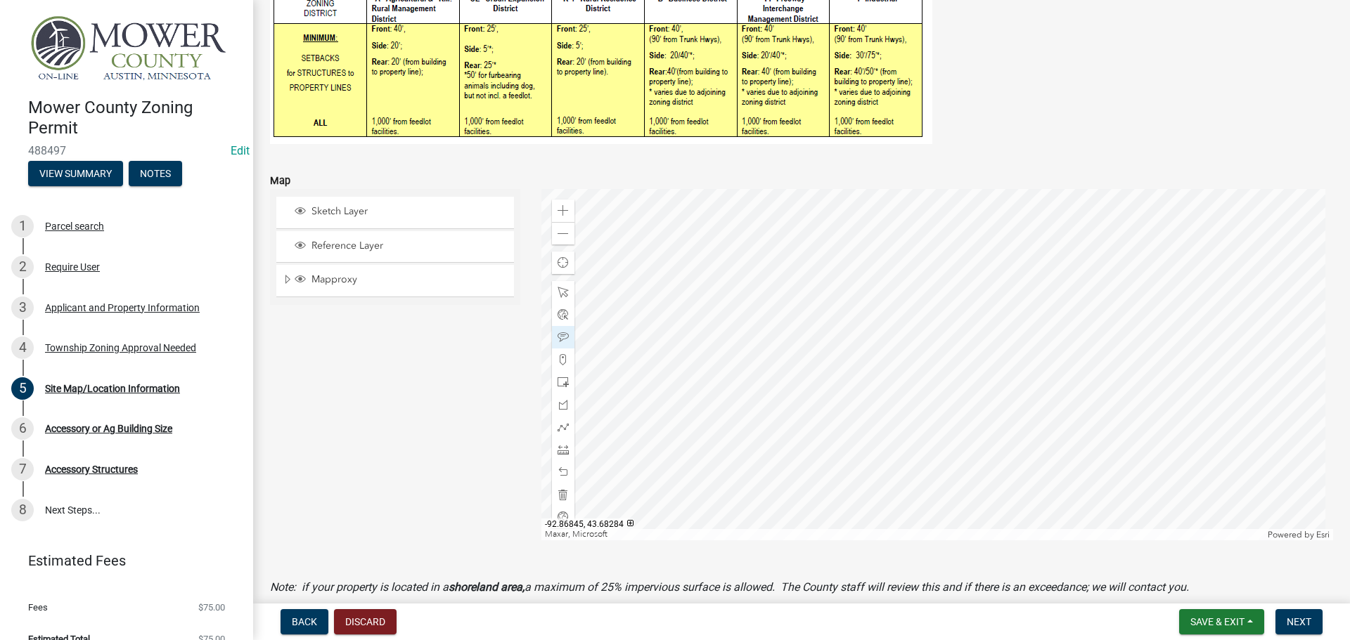
click at [976, 354] on div at bounding box center [937, 364] width 792 height 351
click at [896, 296] on div at bounding box center [937, 364] width 792 height 351
click at [1156, 266] on div at bounding box center [937, 364] width 792 height 351
click at [711, 247] on div at bounding box center [937, 364] width 792 height 351
click at [747, 334] on div at bounding box center [937, 364] width 792 height 351
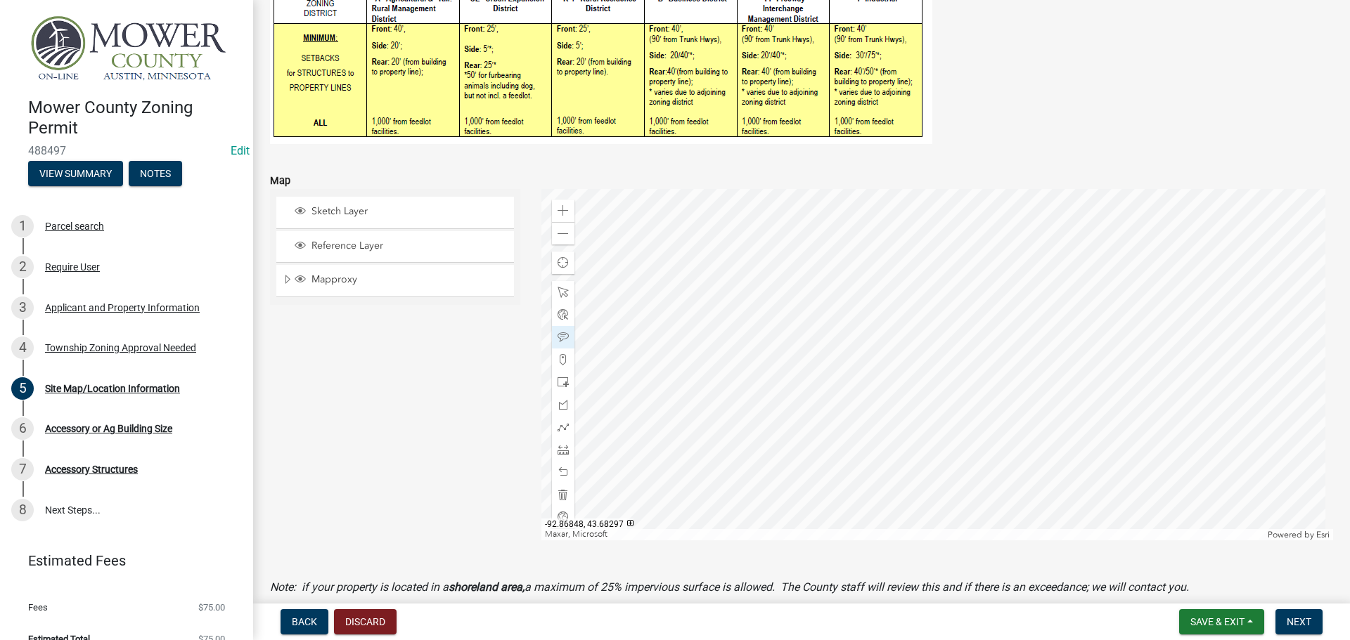
click at [786, 330] on div at bounding box center [937, 364] width 792 height 351
click at [780, 318] on div at bounding box center [937, 364] width 792 height 351
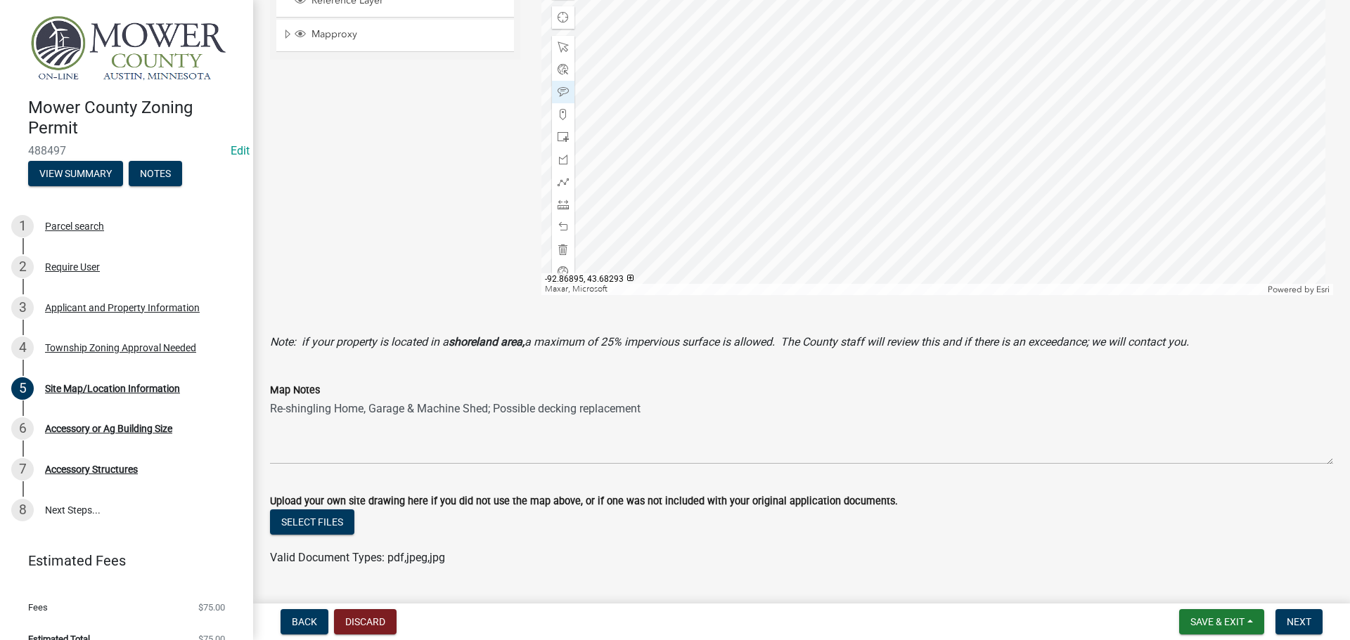
scroll to position [636, 0]
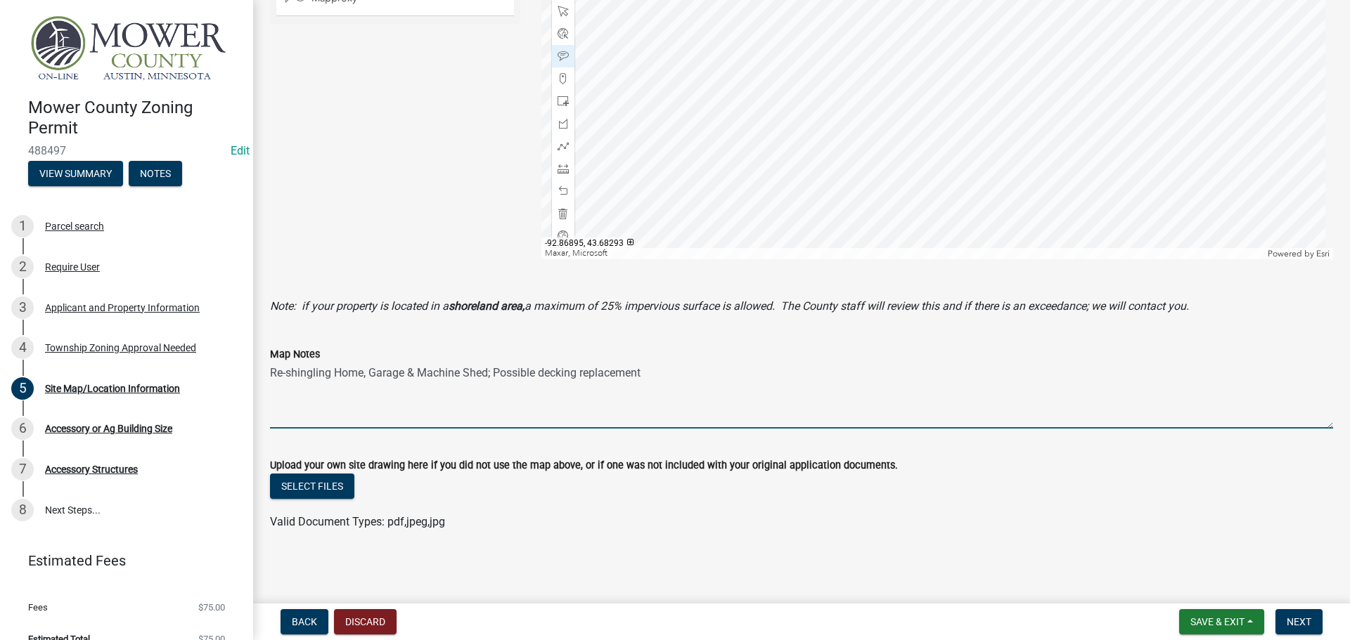
click at [658, 368] on textarea "Re-shingling Home, Garage & Machine Shed; Possible decking replacement" at bounding box center [801, 396] width 1063 height 66
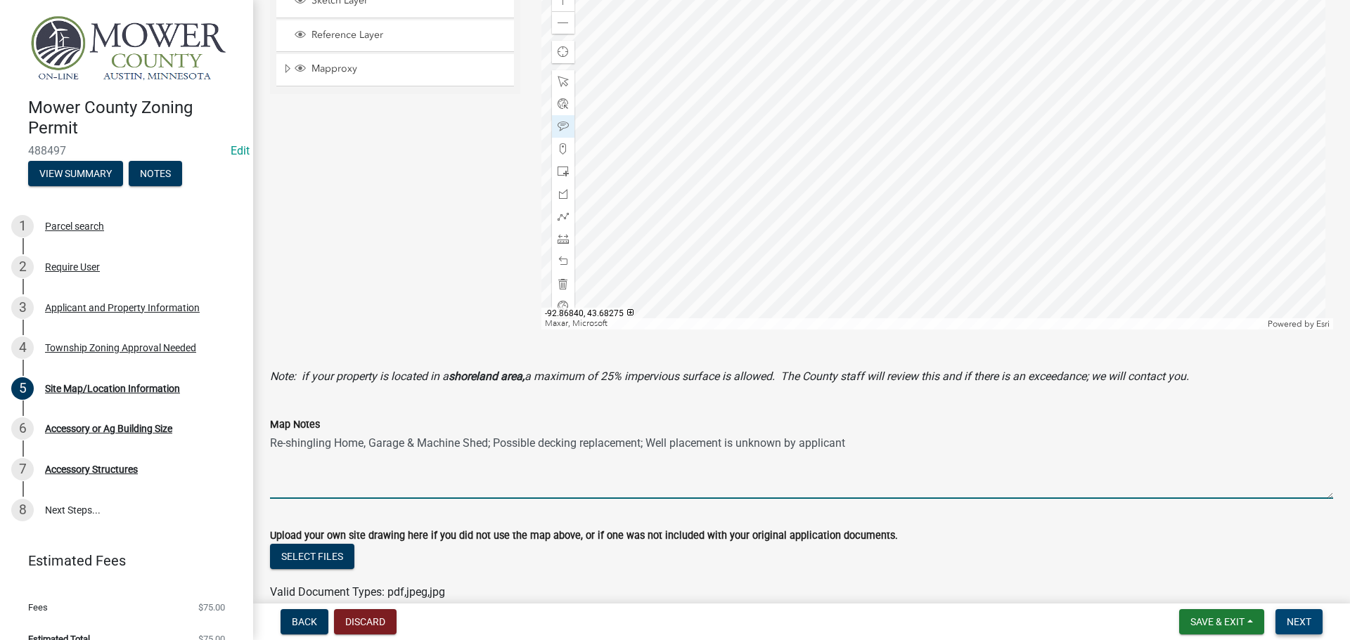
type textarea "Re-shingling Home, Garage & Machine Shed; Possible decking replacement; Well pl…"
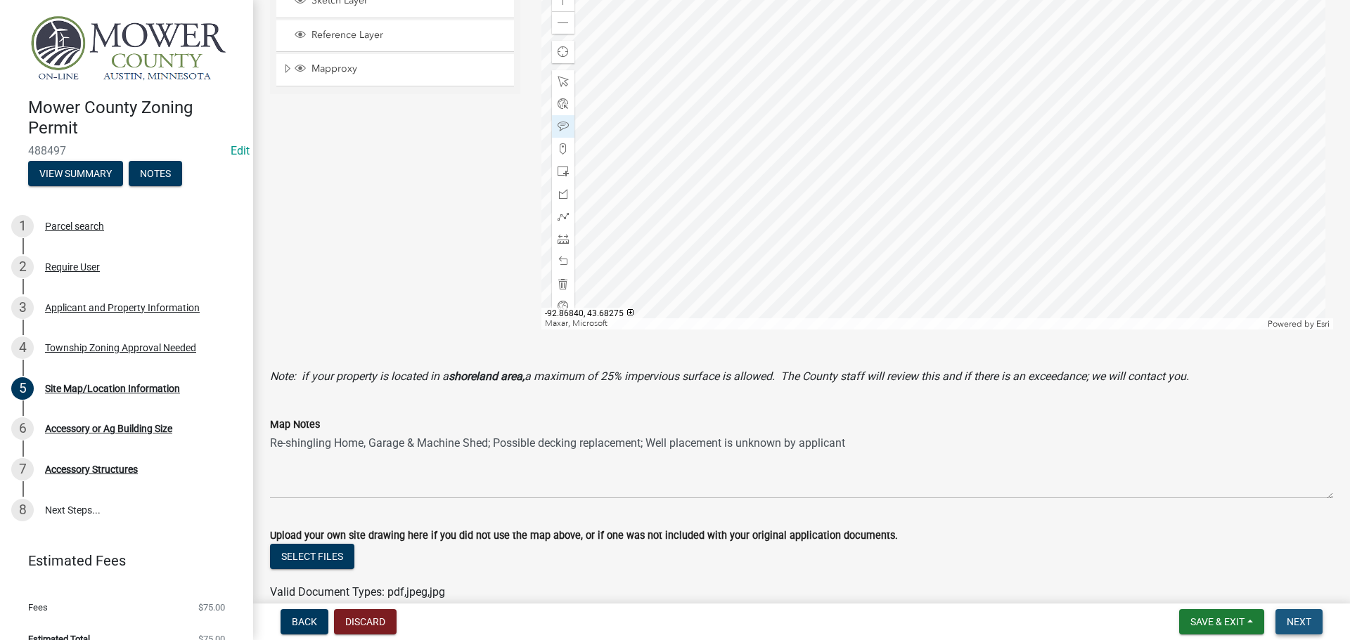
click at [1305, 615] on button "Next" at bounding box center [1298, 621] width 47 height 25
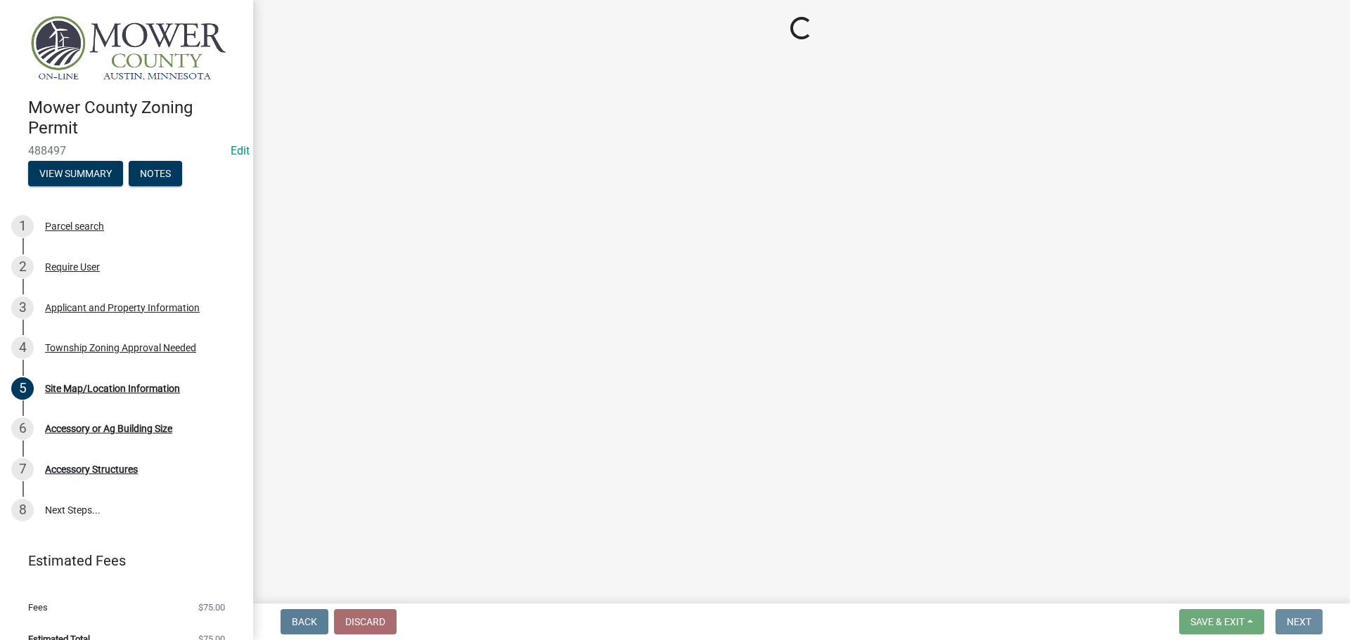
scroll to position [0, 0]
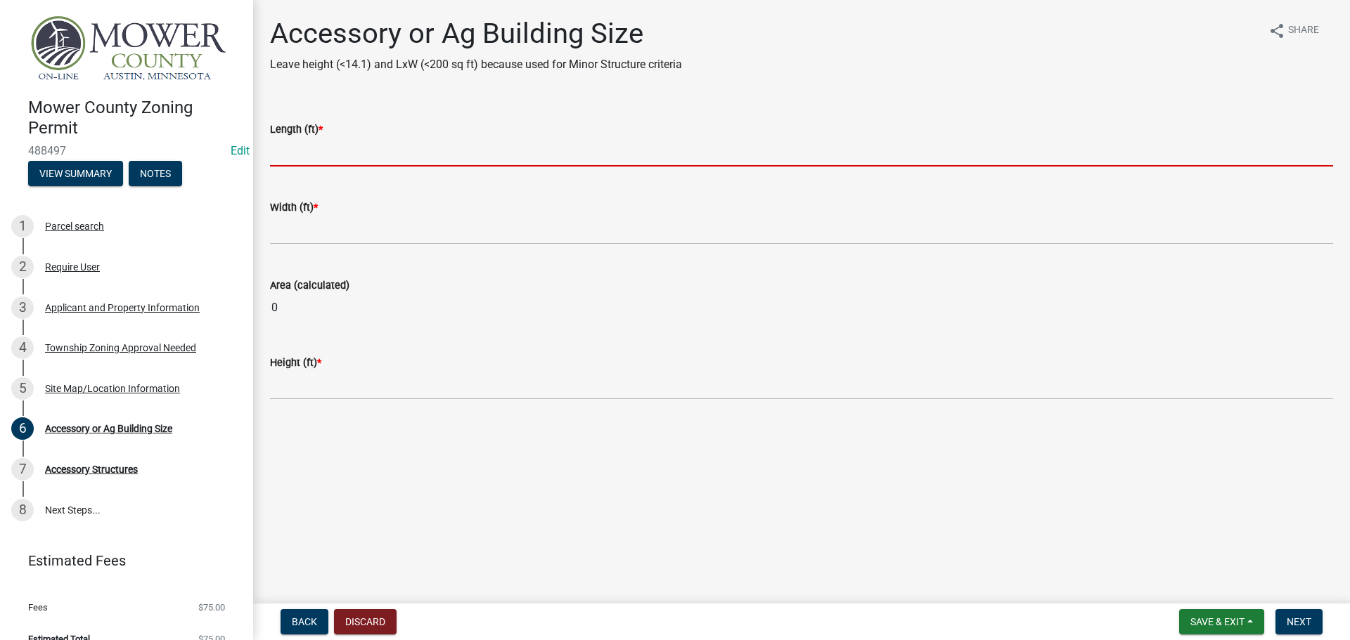
click at [316, 155] on input "text" at bounding box center [801, 152] width 1063 height 29
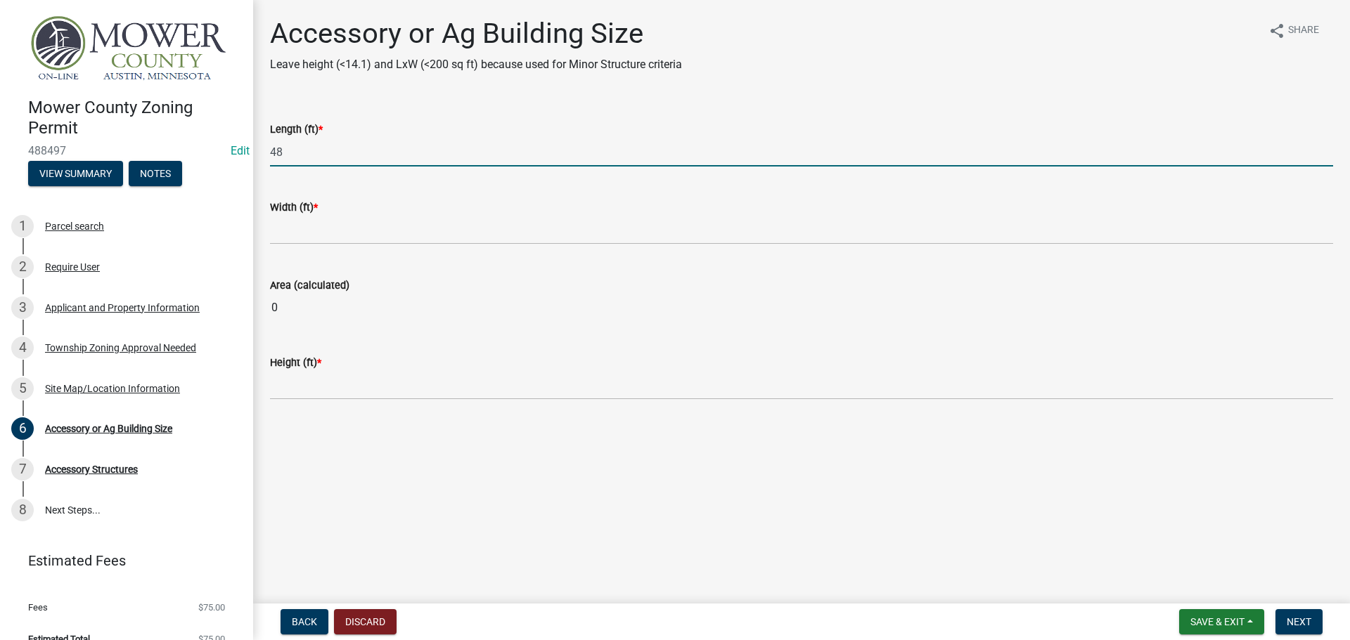
type input "48"
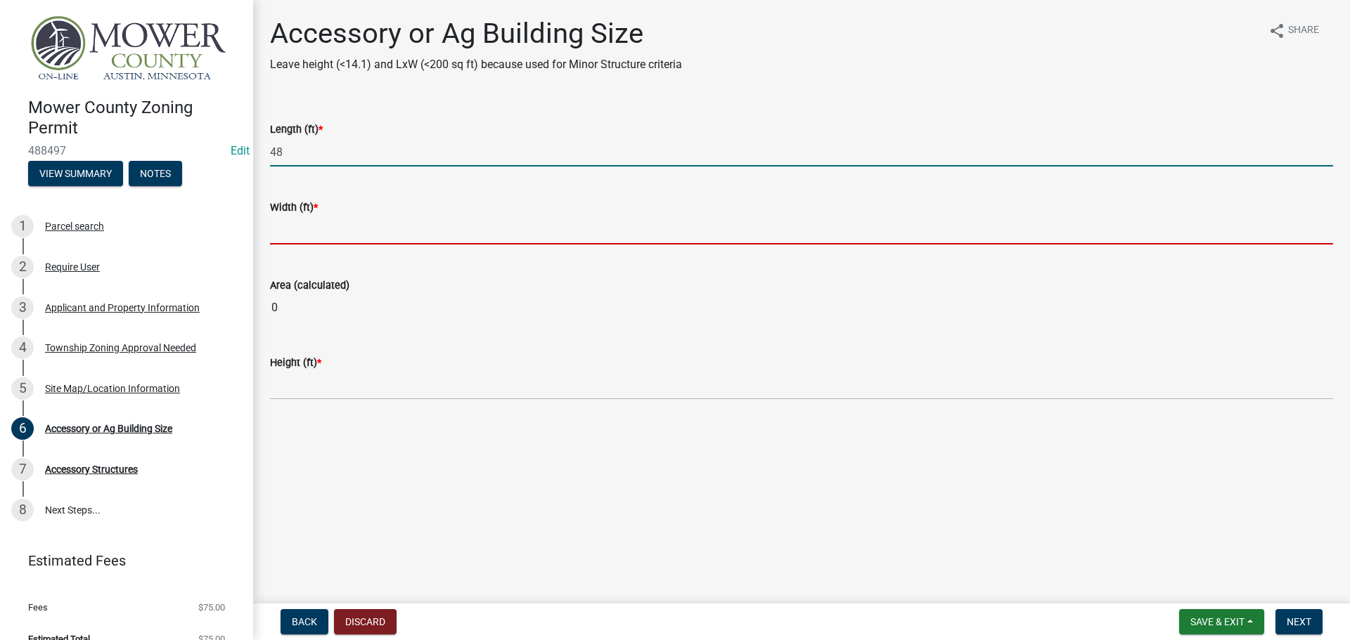
click at [302, 229] on input "text" at bounding box center [801, 230] width 1063 height 29
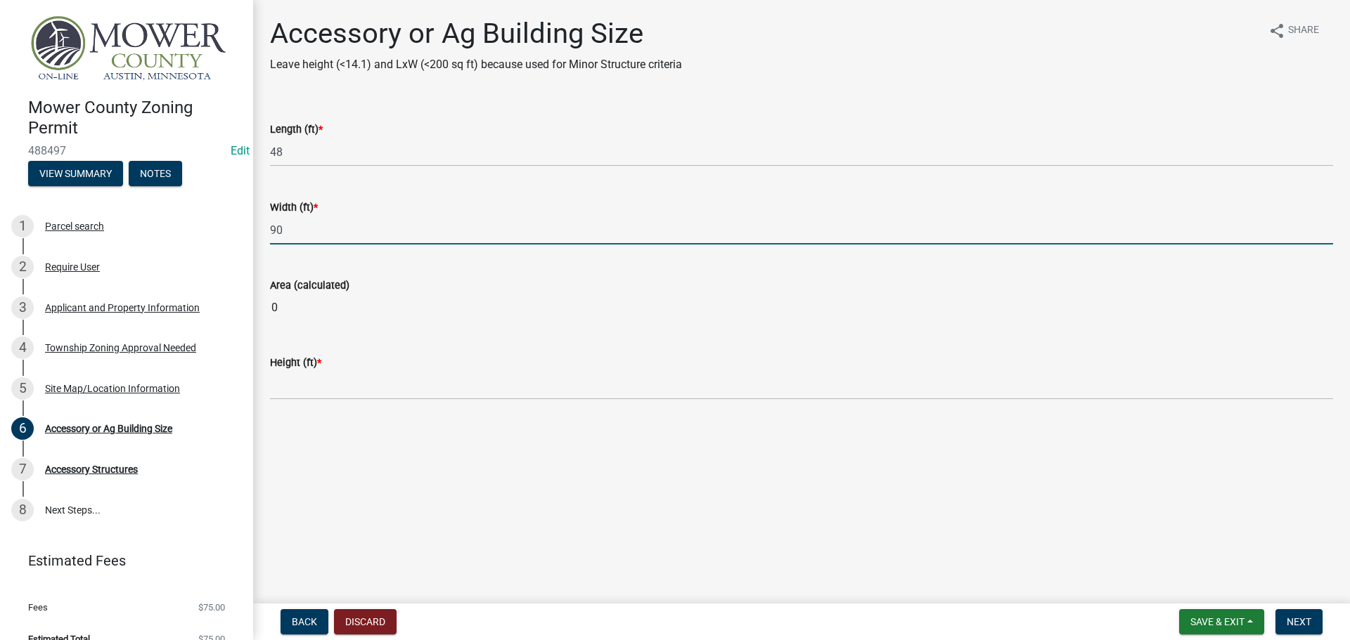
type input "90"
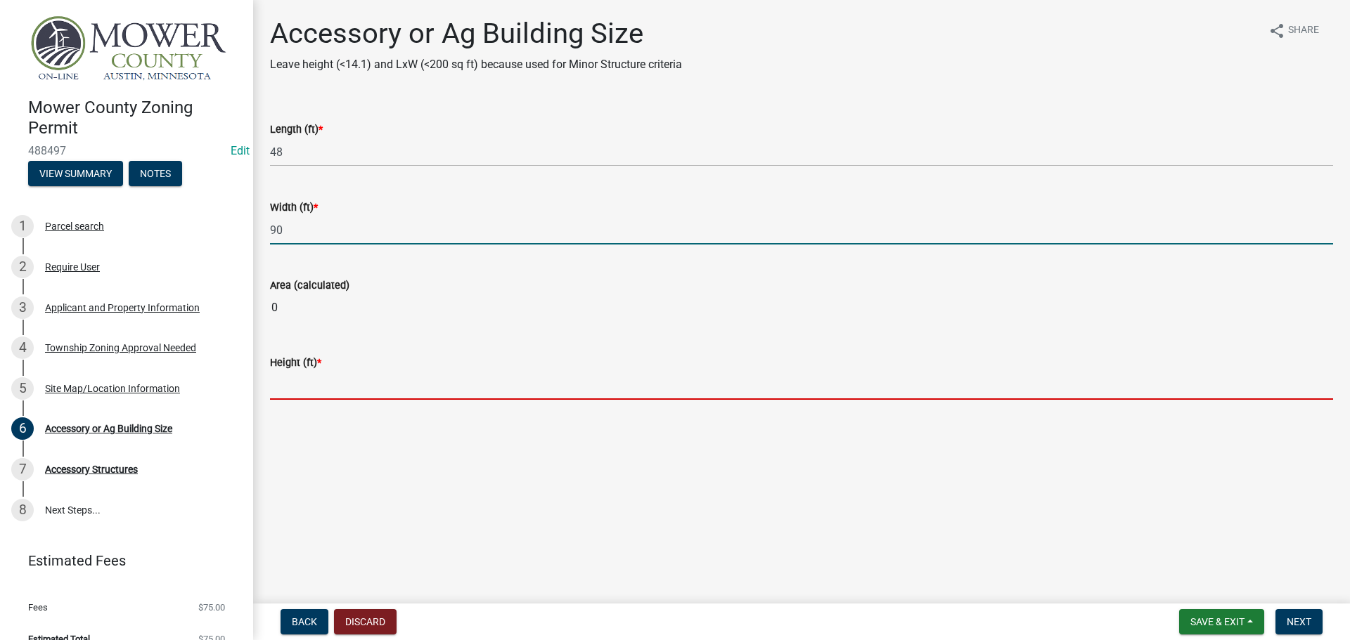
click at [287, 380] on main "Accessory or Ag Building Size Leave height (<14.1) and LxW (<200 sq ft) because…" at bounding box center [801, 299] width 1097 height 598
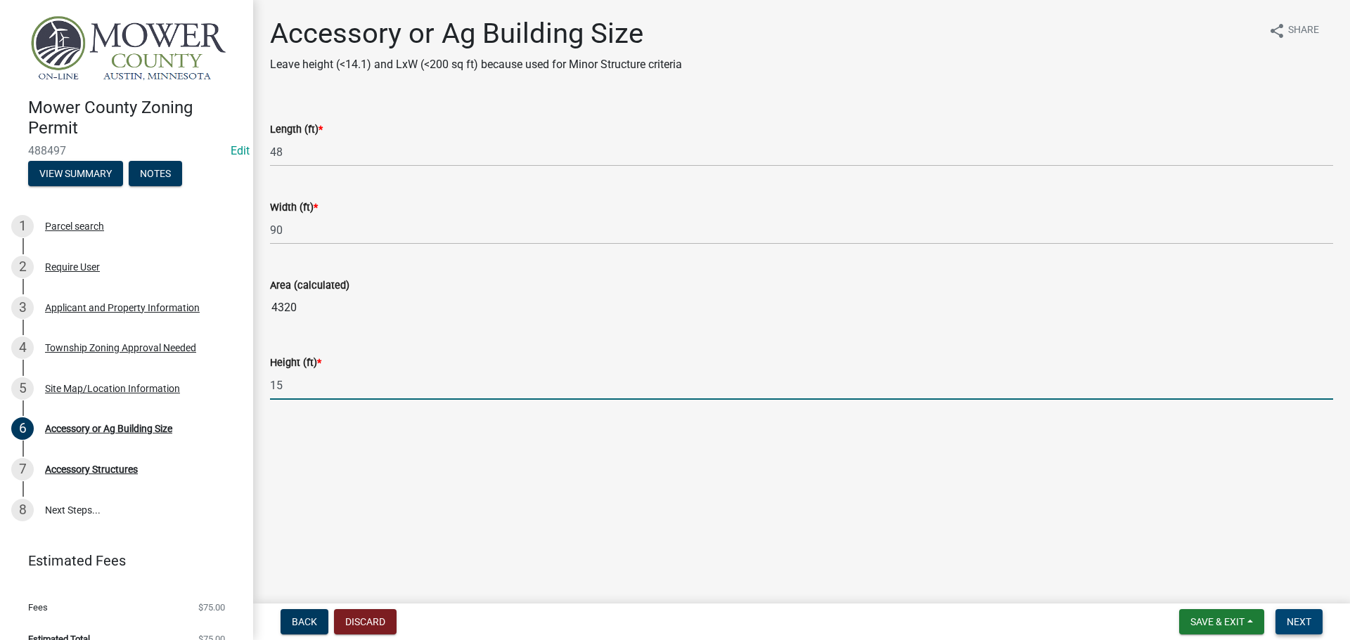
type input "15"
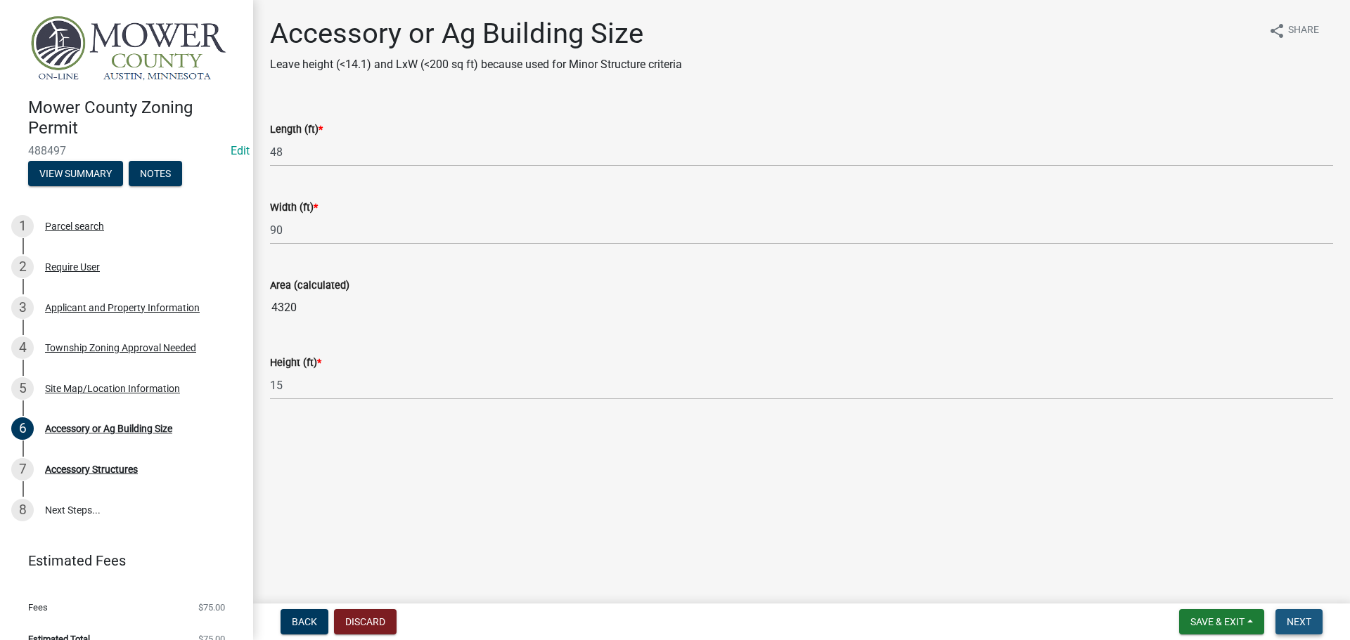
click at [1312, 623] on button "Next" at bounding box center [1298, 621] width 47 height 25
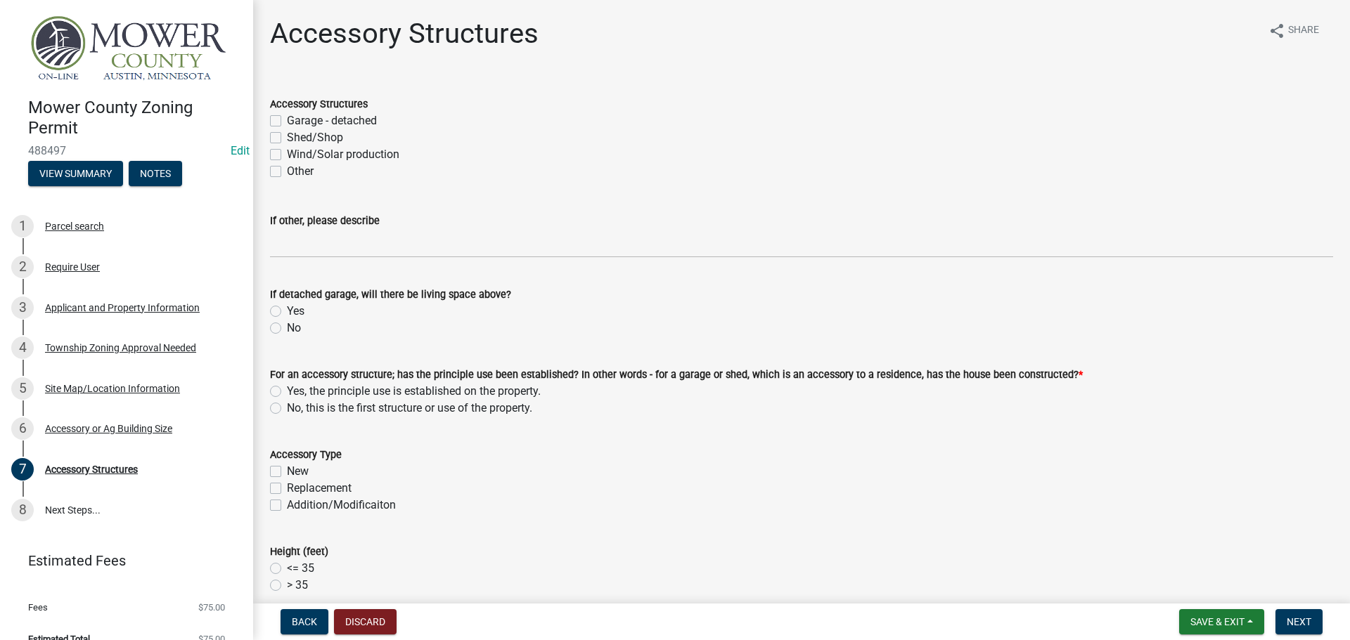
click at [287, 136] on label "Shed/Shop" at bounding box center [315, 137] width 56 height 17
click at [287, 136] on input "Shed/Shop" at bounding box center [291, 133] width 9 height 9
checkbox input "true"
checkbox input "false"
checkbox input "true"
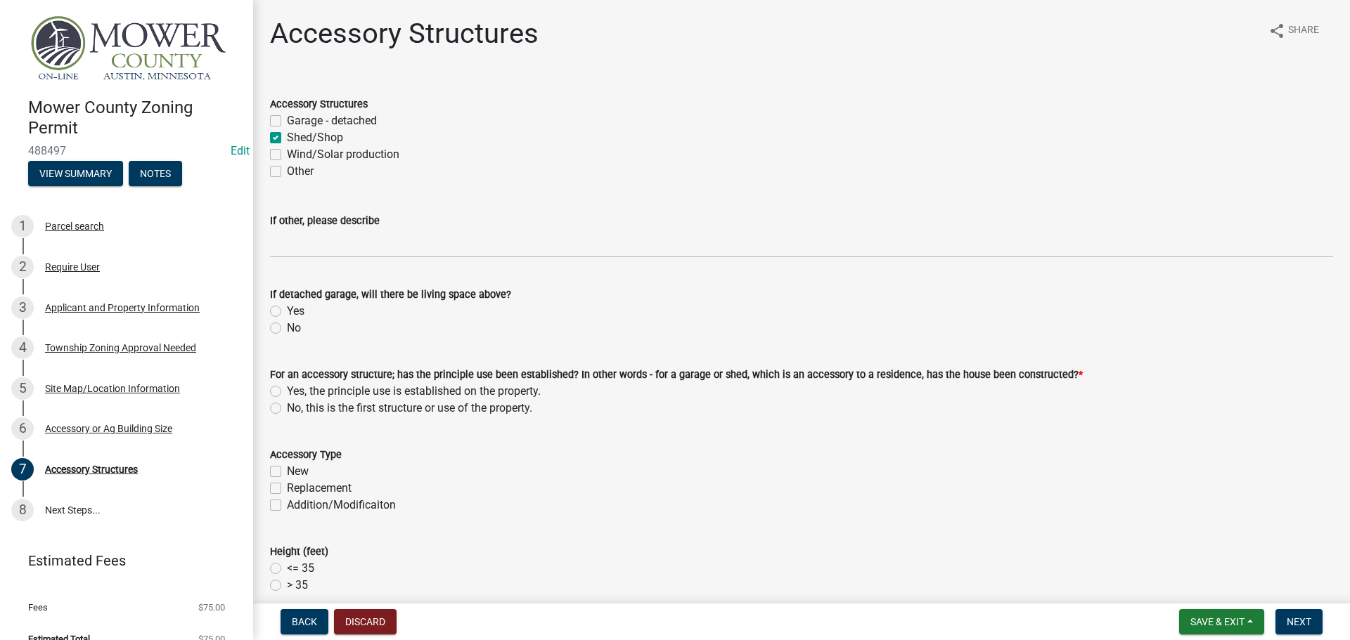
checkbox input "false"
click at [287, 172] on label "Other" at bounding box center [300, 171] width 27 height 17
click at [287, 172] on input "Other" at bounding box center [291, 167] width 9 height 9
checkbox input "true"
checkbox input "false"
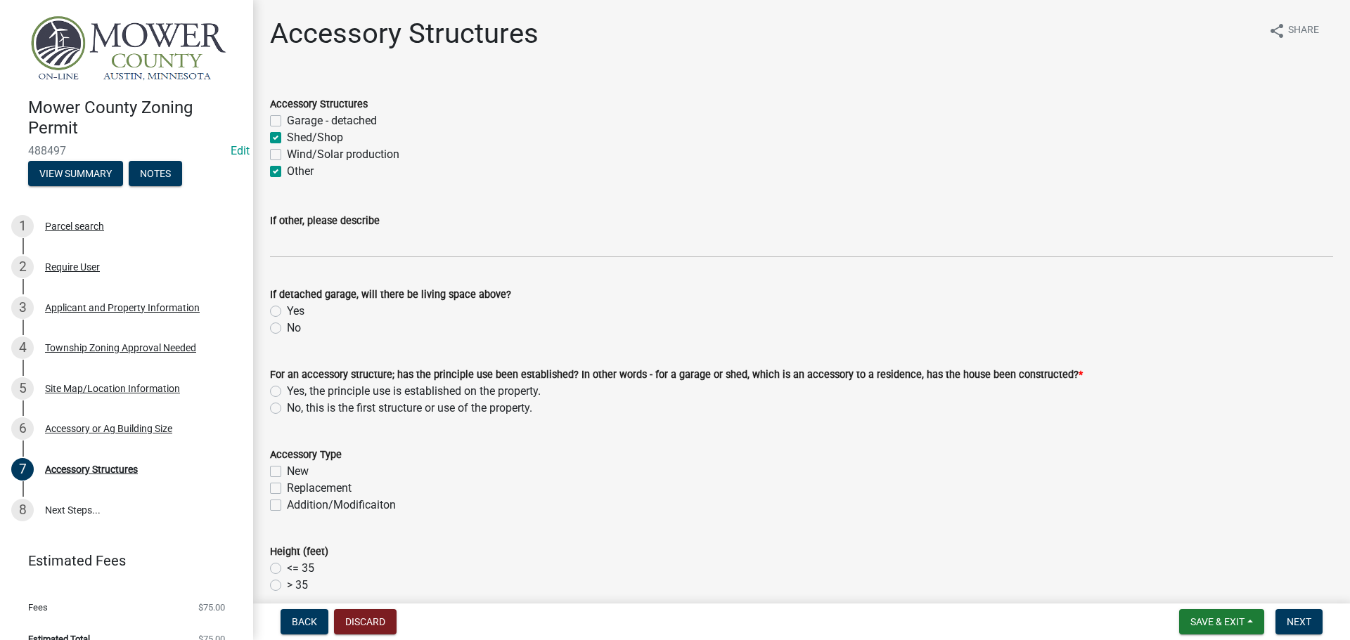
checkbox input "true"
checkbox input "false"
checkbox input "true"
click at [287, 136] on label "Shed/Shop" at bounding box center [315, 137] width 56 height 17
click at [287, 136] on input "Shed/Shop" at bounding box center [291, 133] width 9 height 9
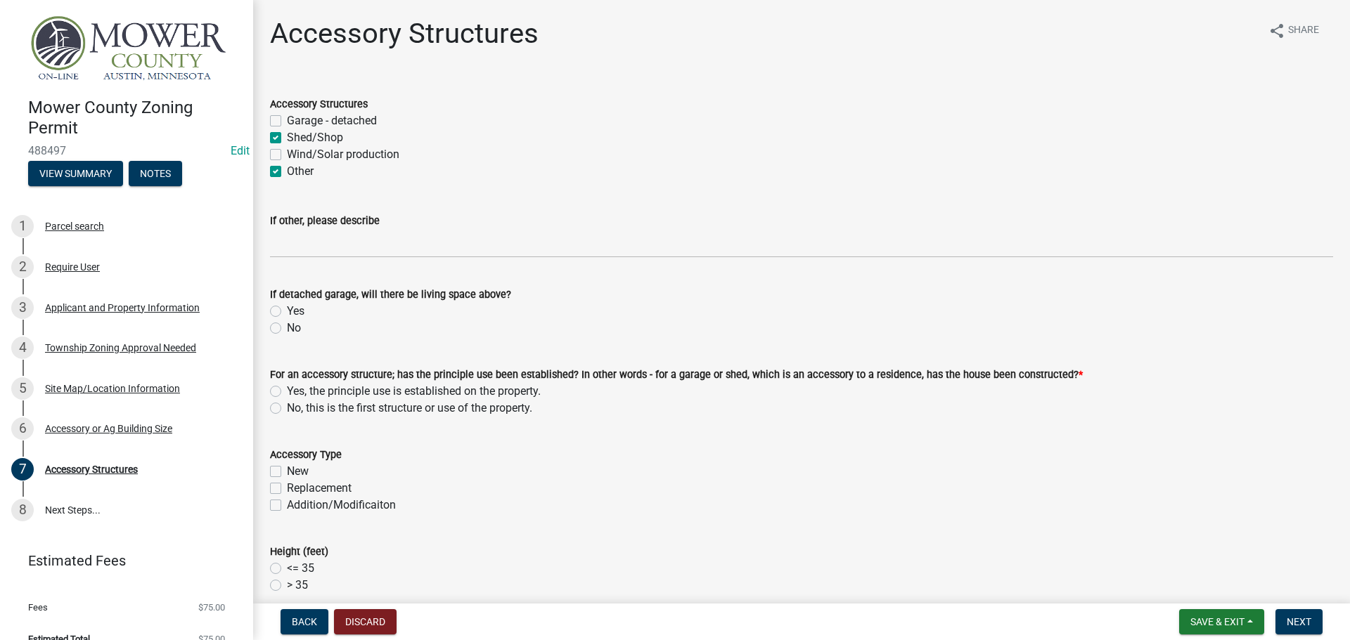
checkbox input "false"
checkbox input "true"
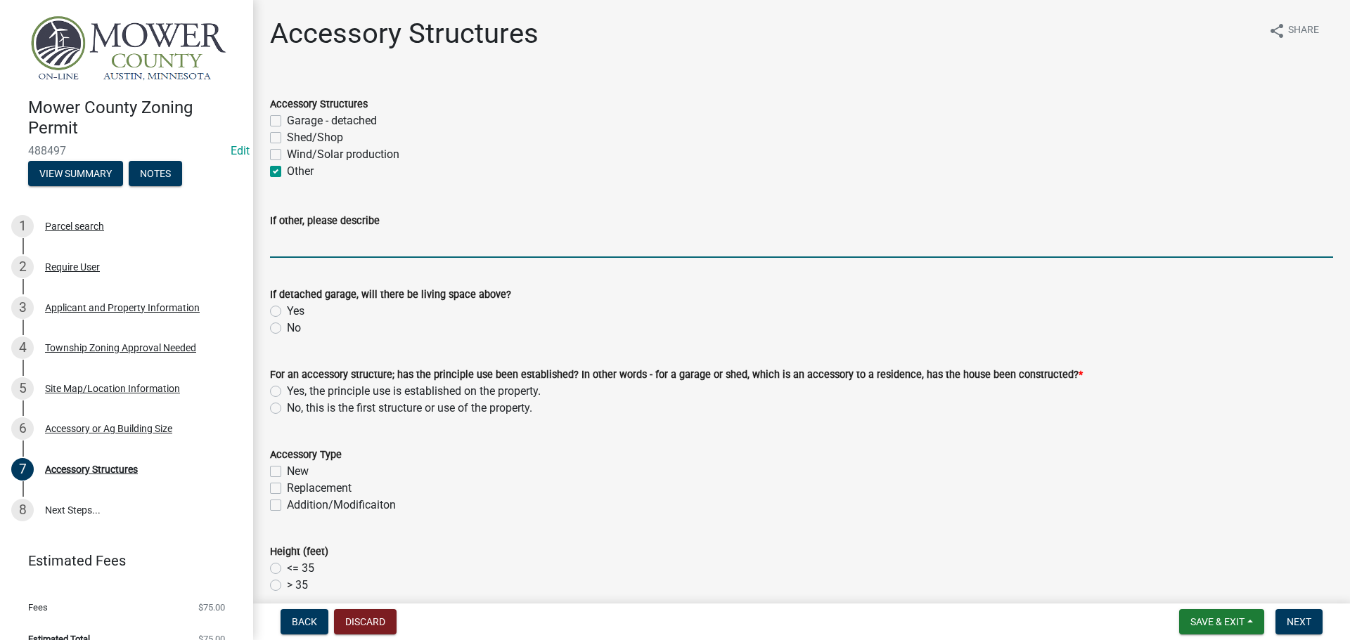
click at [313, 247] on input "If other, please describe" at bounding box center [801, 243] width 1063 height 29
type input "Roof Replacement Dwelling, Garage & Machine Shed"
click at [287, 332] on label "No" at bounding box center [294, 328] width 14 height 17
click at [287, 329] on input "No" at bounding box center [291, 324] width 9 height 9
radio input "true"
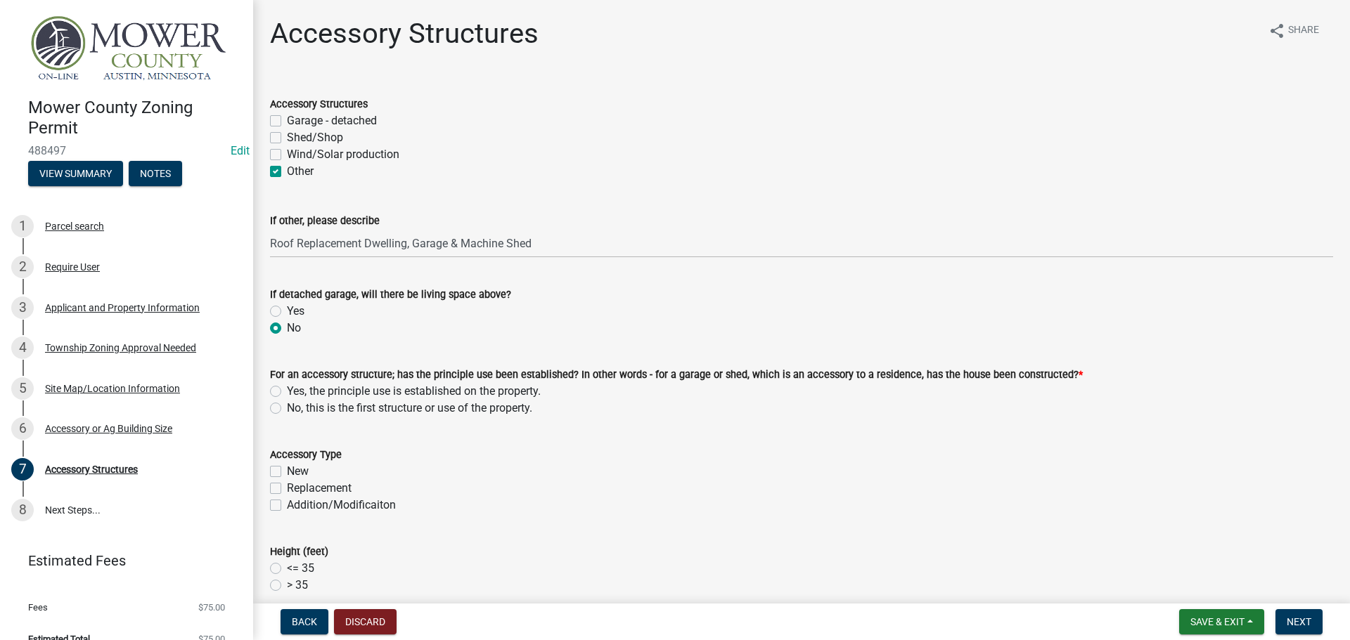
click at [287, 392] on label "Yes, the principle use is established on the property." at bounding box center [414, 391] width 254 height 17
click at [287, 392] on input "Yes, the principle use is established on the property." at bounding box center [291, 387] width 9 height 9
radio input "true"
click at [287, 488] on label "Replacement" at bounding box center [319, 488] width 65 height 17
click at [287, 488] on input "Replacement" at bounding box center [291, 484] width 9 height 9
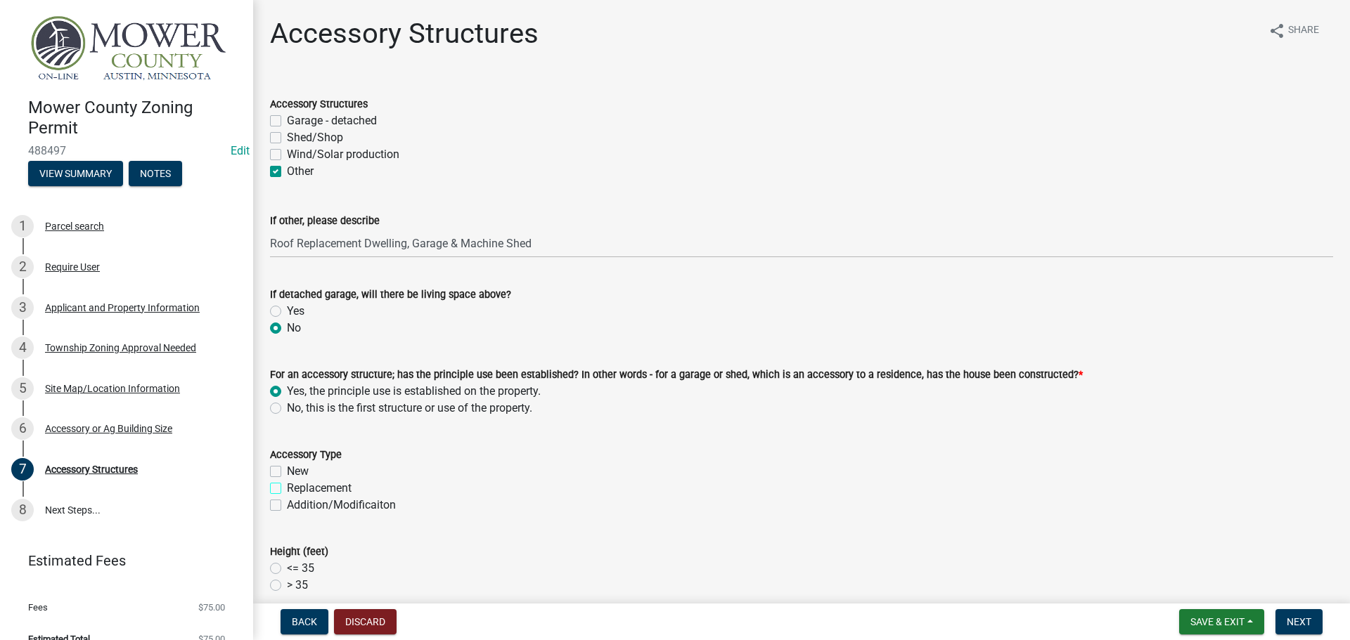
checkbox input "true"
checkbox input "false"
checkbox input "true"
checkbox input "false"
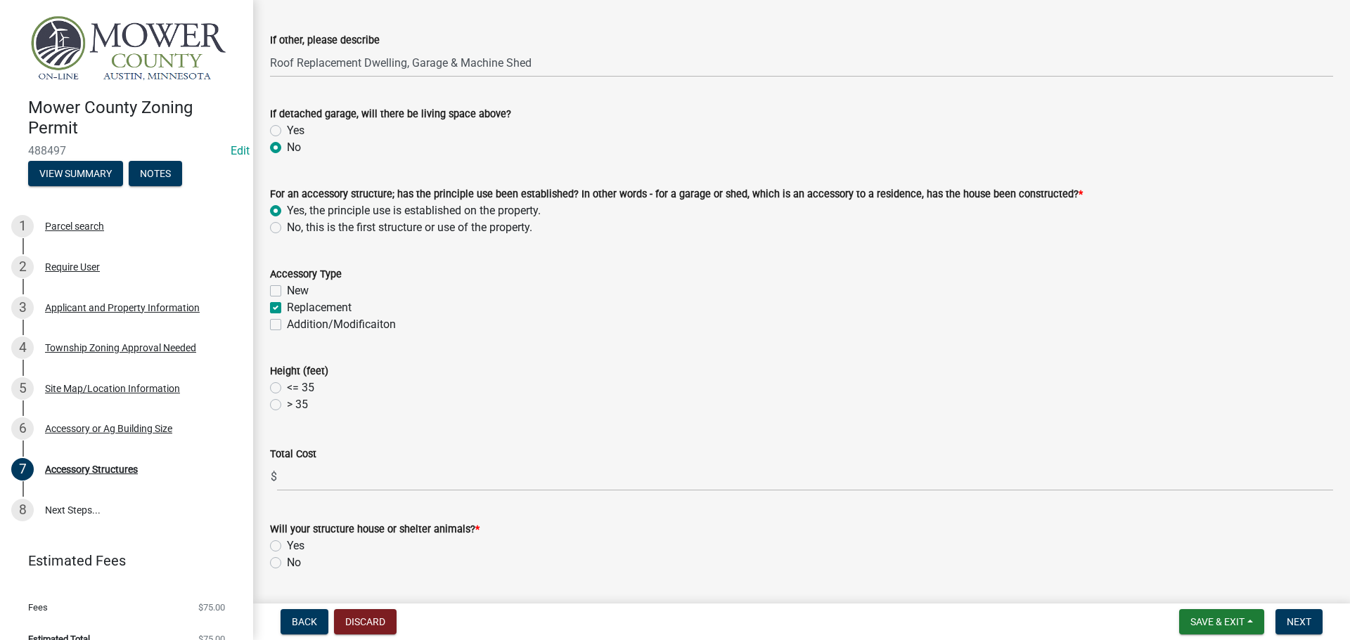
scroll to position [211, 0]
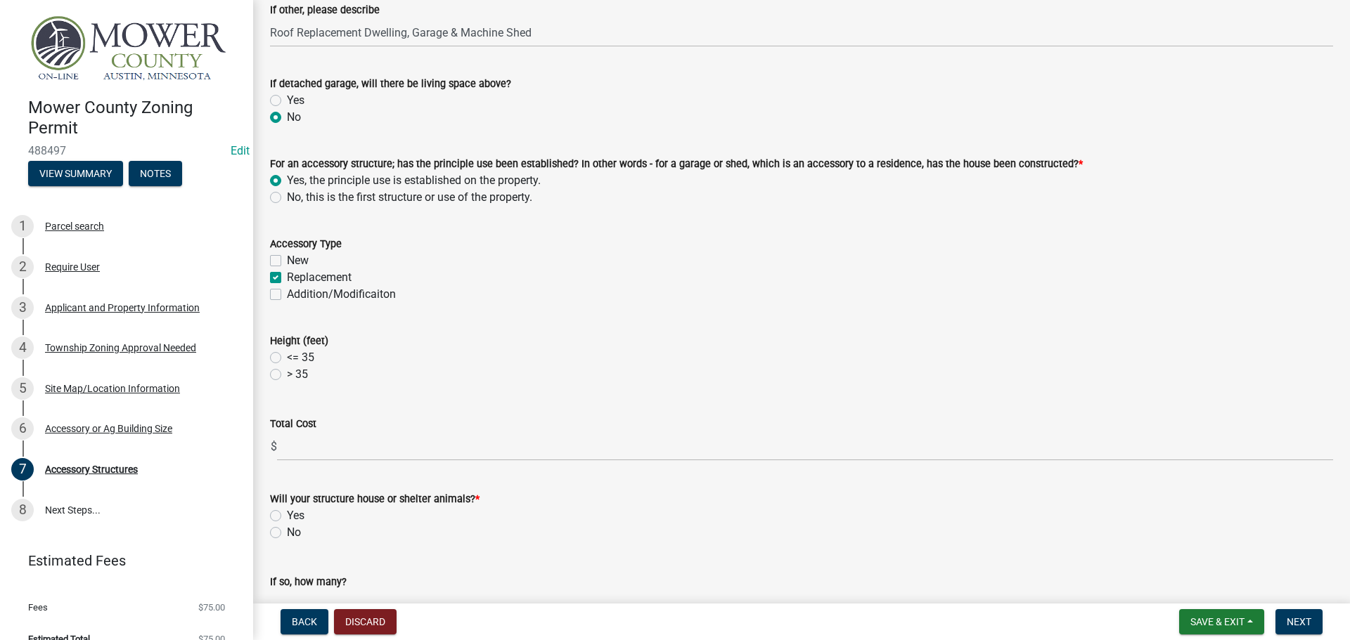
click at [287, 358] on label "<= 35" at bounding box center [300, 357] width 27 height 17
click at [287, 358] on input "<= 35" at bounding box center [291, 353] width 9 height 9
radio input "true"
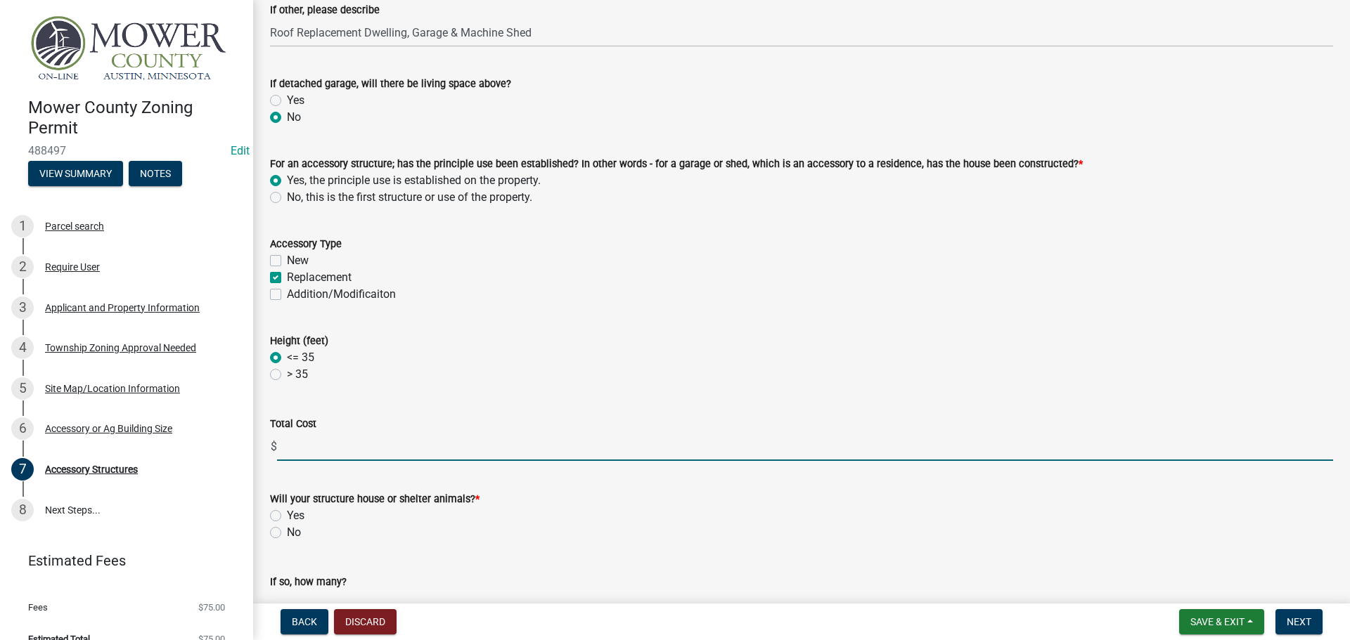
click at [297, 446] on input "text" at bounding box center [805, 446] width 1056 height 29
drag, startPoint x: 293, startPoint y: 443, endPoint x: 276, endPoint y: 443, distance: 17.6
click at [276, 443] on div "$ 28," at bounding box center [801, 446] width 1063 height 29
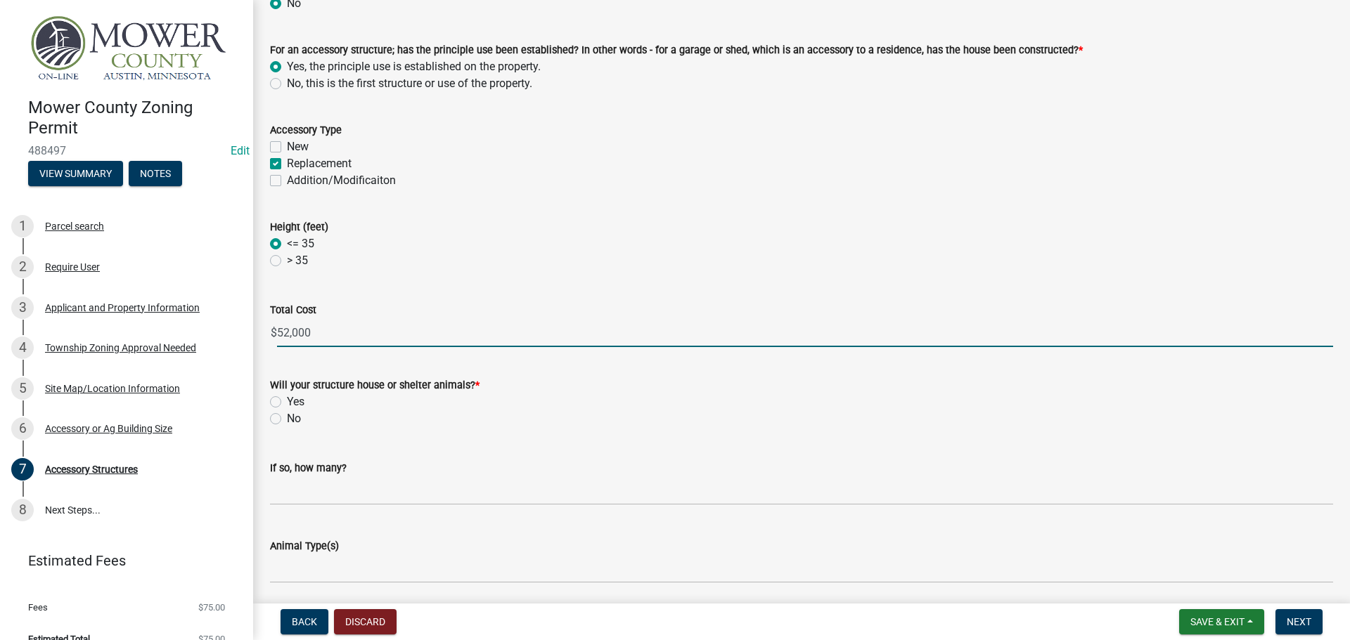
scroll to position [351, 0]
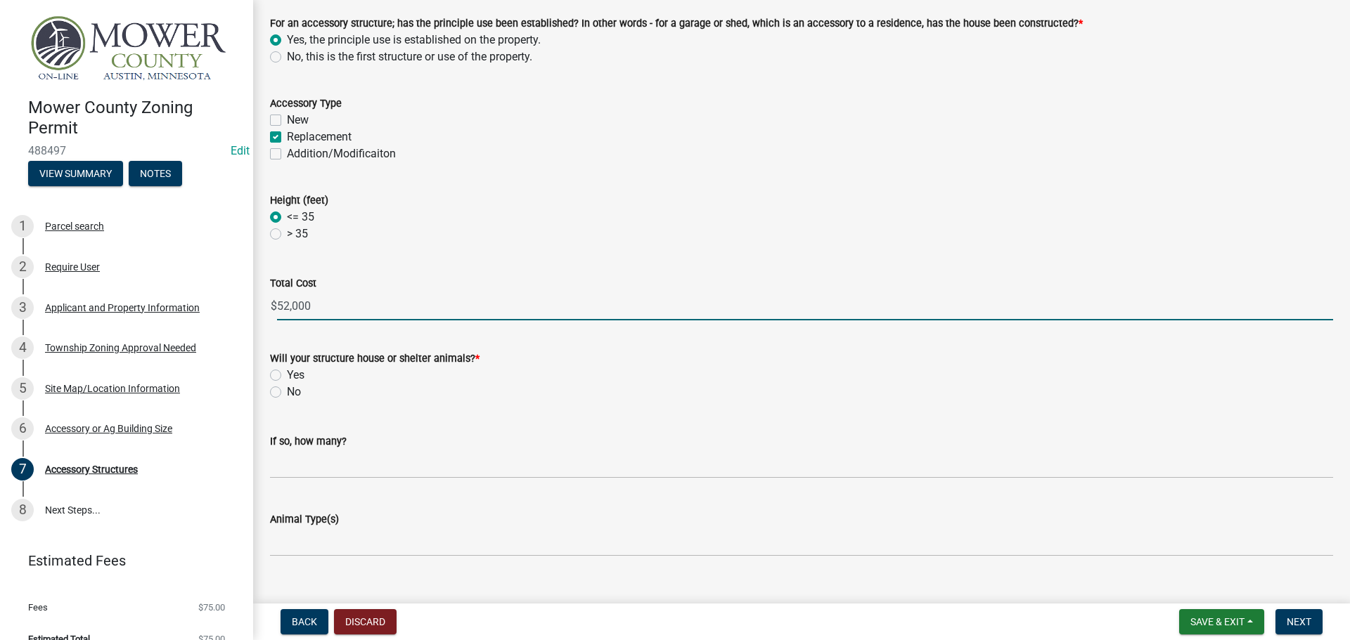
type input "52000"
click at [287, 392] on label "No" at bounding box center [294, 392] width 14 height 17
click at [287, 392] on input "No" at bounding box center [291, 388] width 9 height 9
radio input "true"
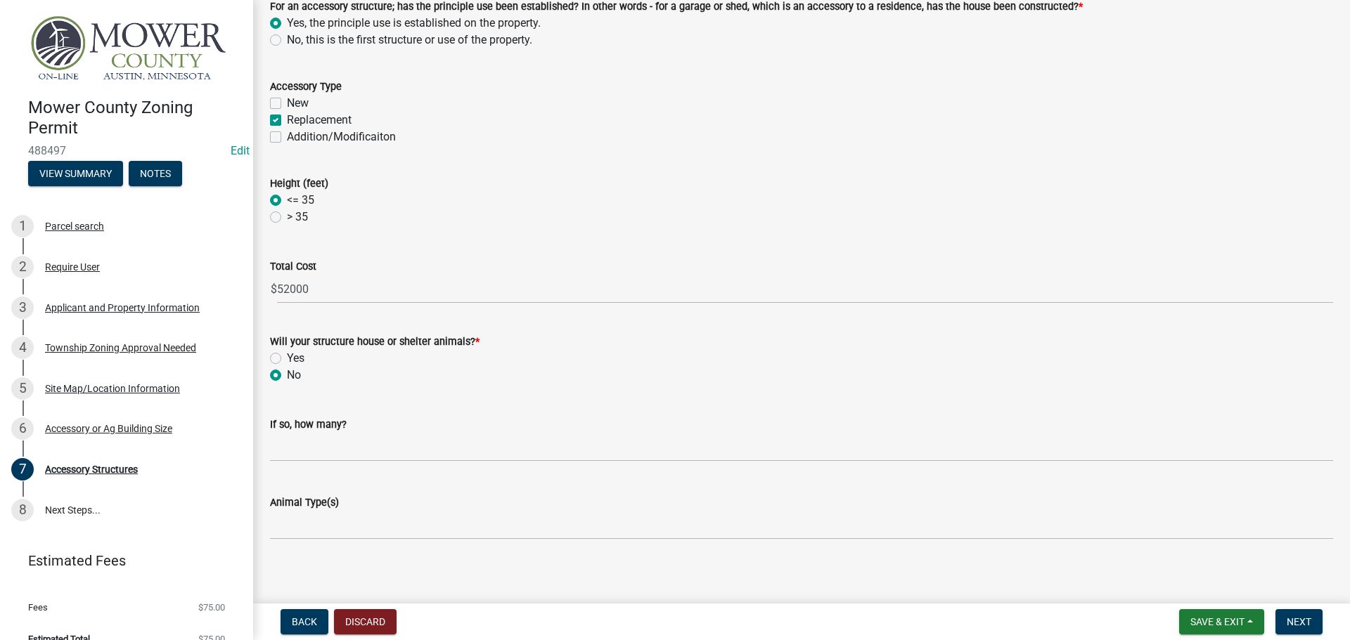
scroll to position [376, 0]
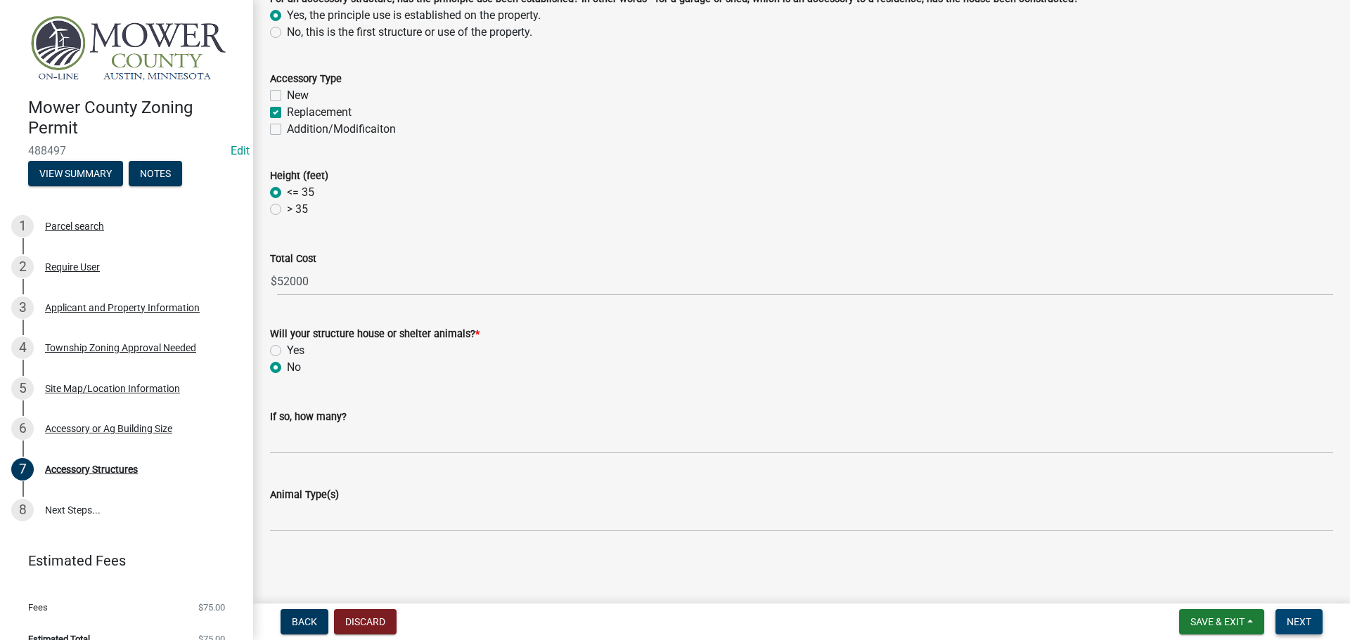
click at [1303, 619] on span "Next" at bounding box center [1298, 621] width 25 height 11
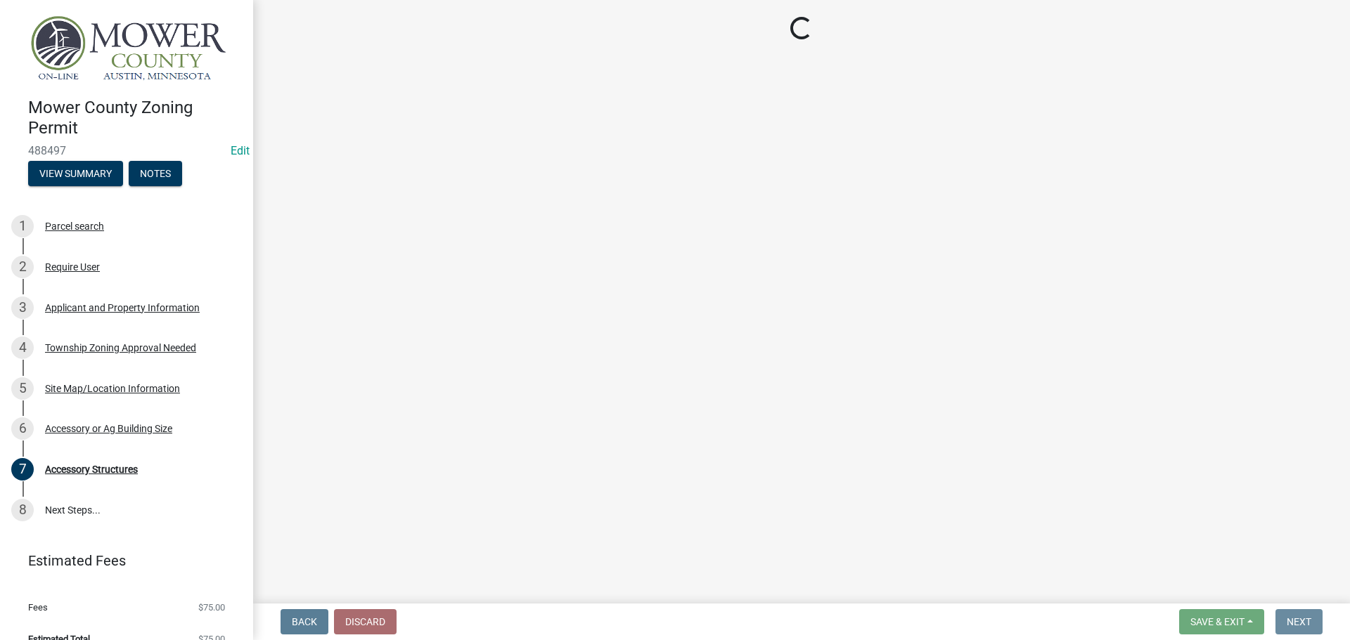
scroll to position [0, 0]
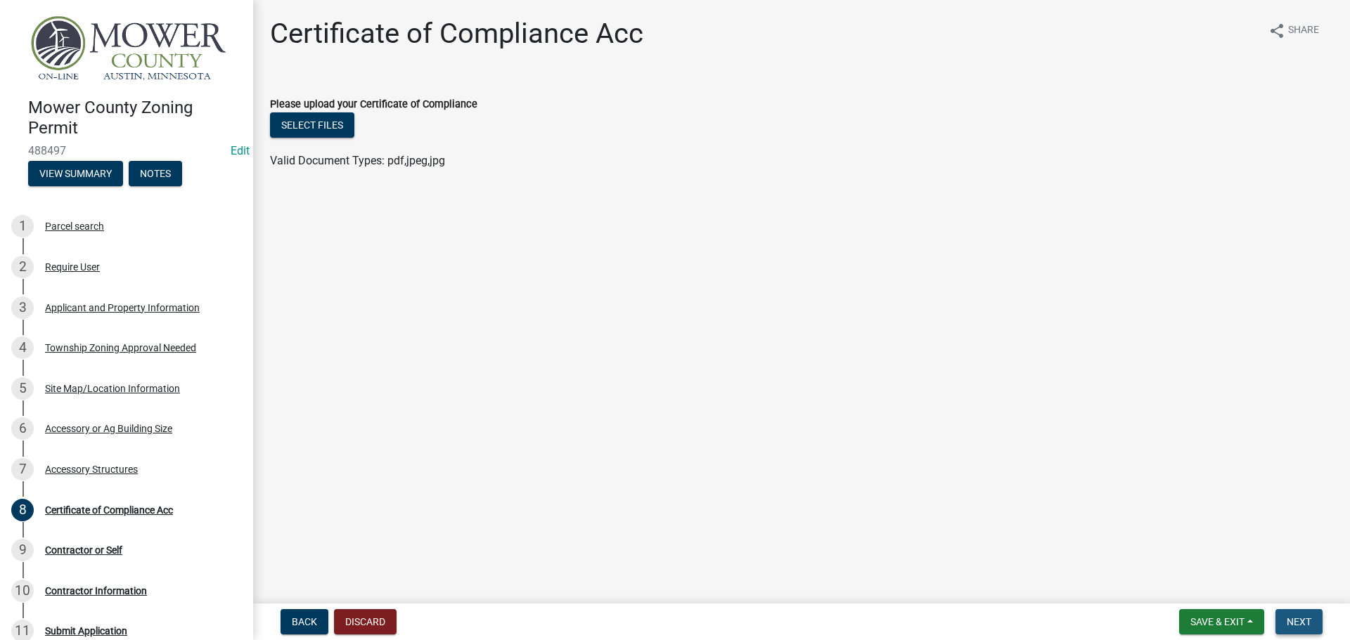
click at [1312, 623] on button "Next" at bounding box center [1298, 621] width 47 height 25
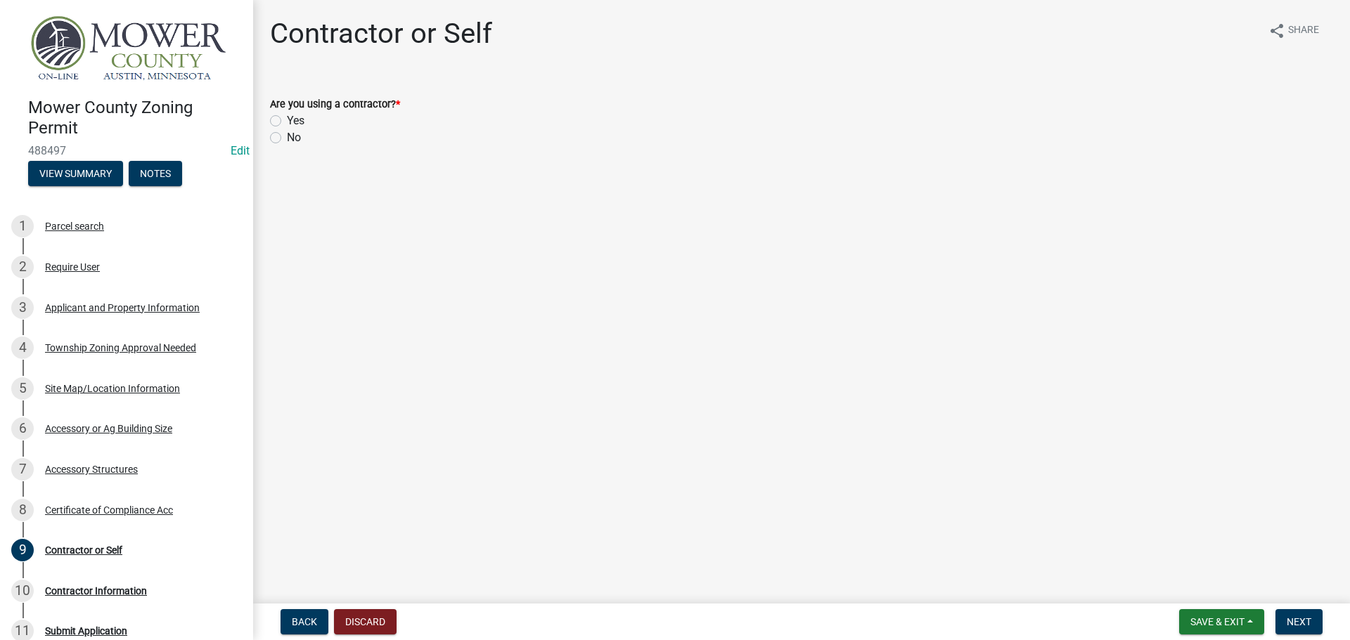
click at [287, 123] on label "Yes" at bounding box center [296, 120] width 18 height 17
click at [287, 122] on input "Yes" at bounding box center [291, 116] width 9 height 9
radio input "true"
click at [1305, 623] on span "Next" at bounding box center [1298, 621] width 25 height 11
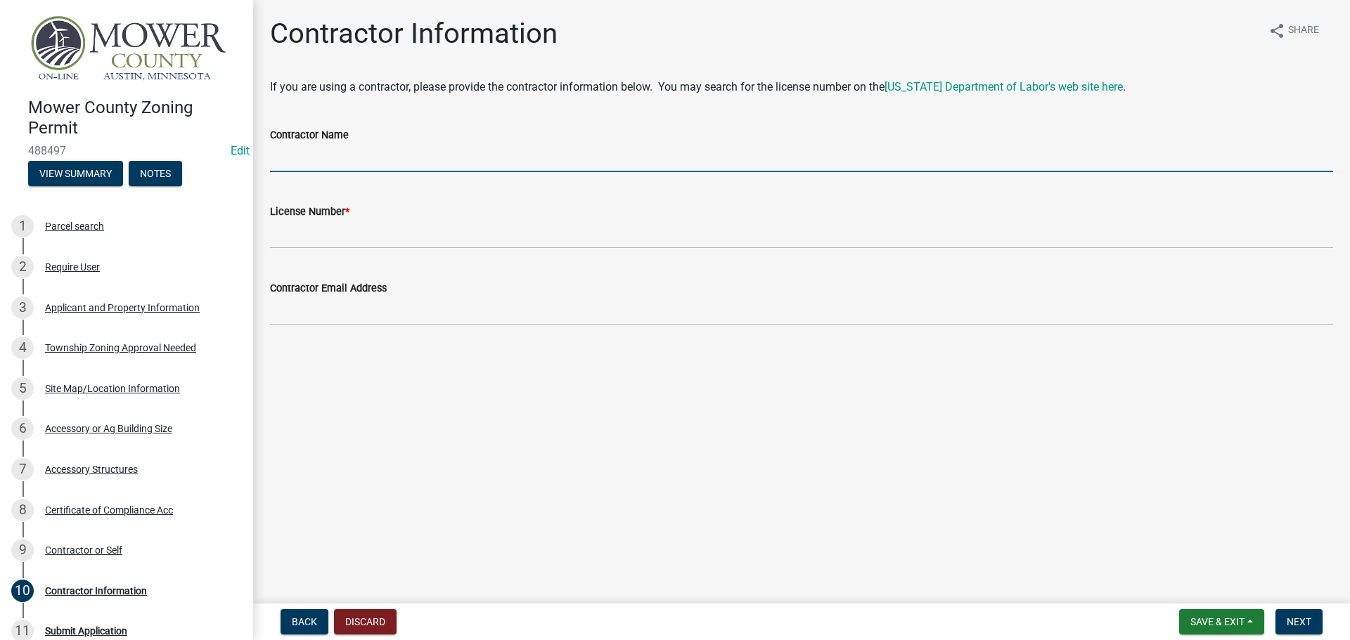
click at [339, 153] on input "Contractor Name" at bounding box center [801, 157] width 1063 height 29
click at [363, 157] on input "Weather Shield HOme Experts" at bounding box center [801, 157] width 1063 height 29
type input "Weather Shield Home Experts"
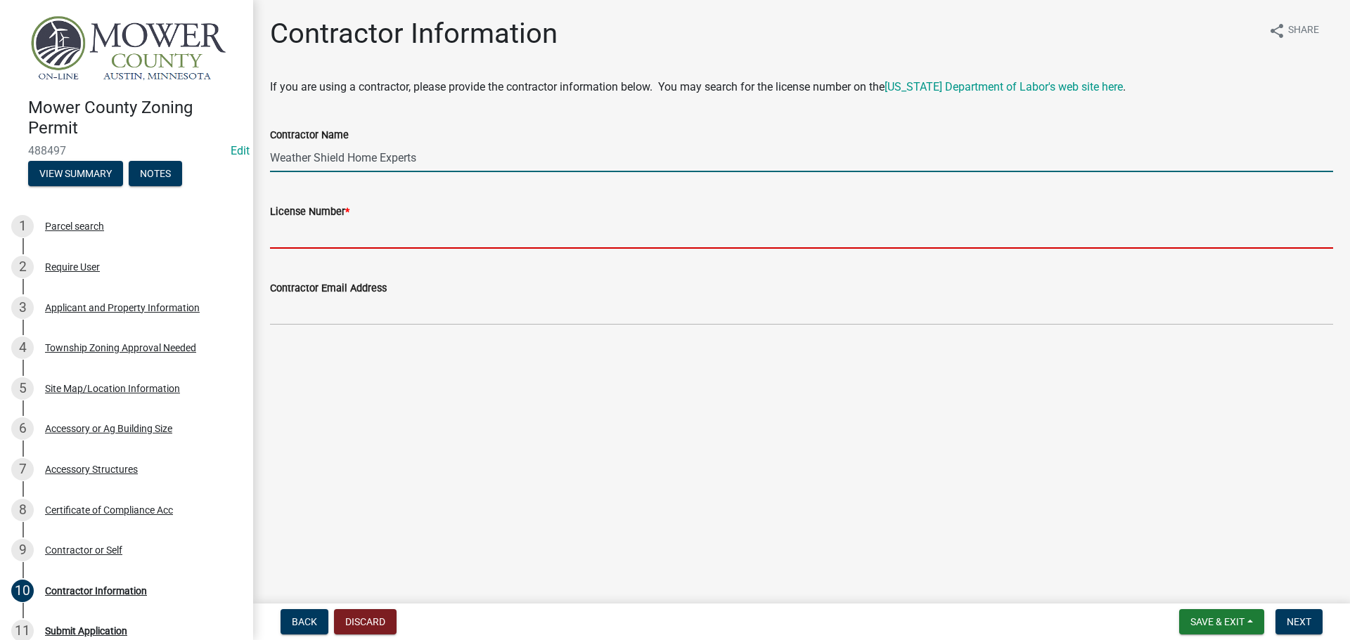
click at [359, 233] on input "License Number *" at bounding box center [801, 234] width 1063 height 29
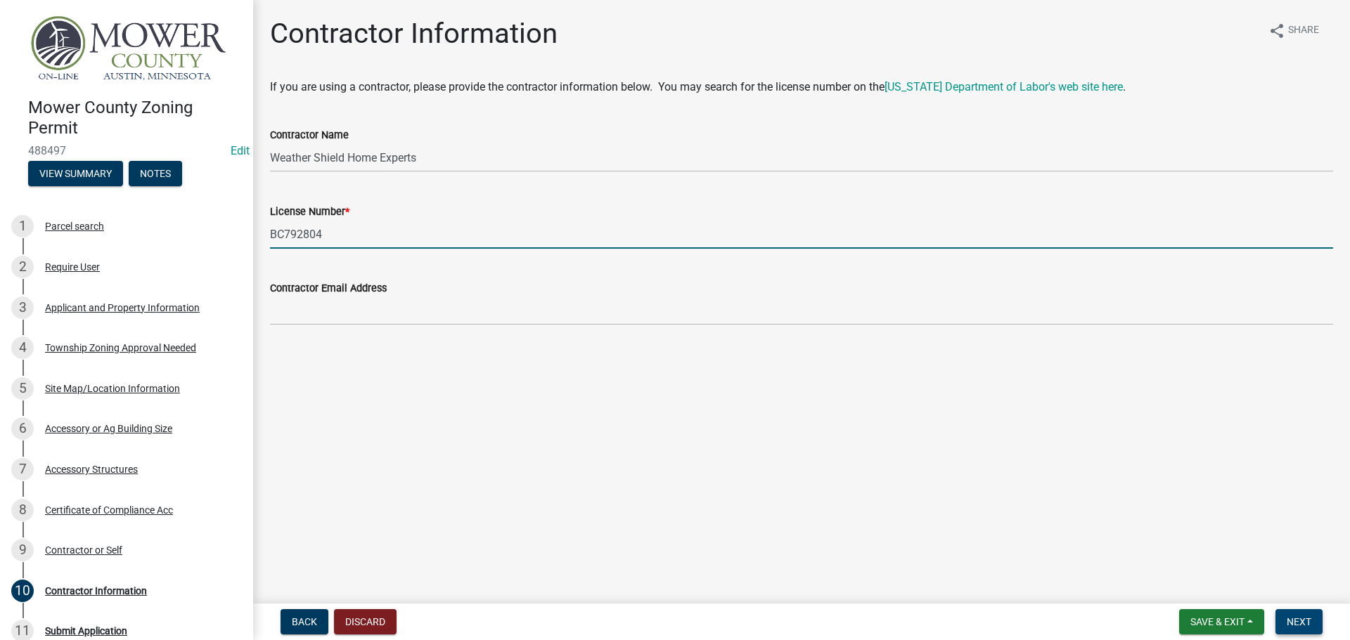
type input "BC792804"
click at [1308, 621] on span "Next" at bounding box center [1298, 621] width 25 height 11
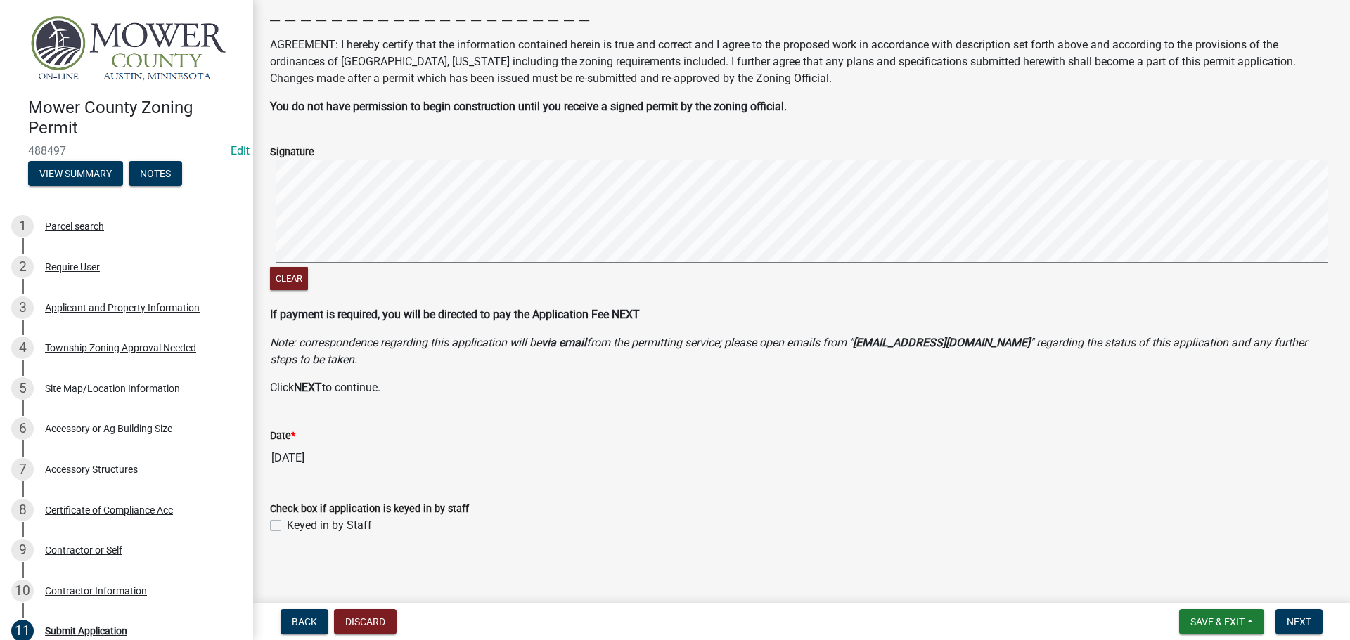
scroll to position [205, 0]
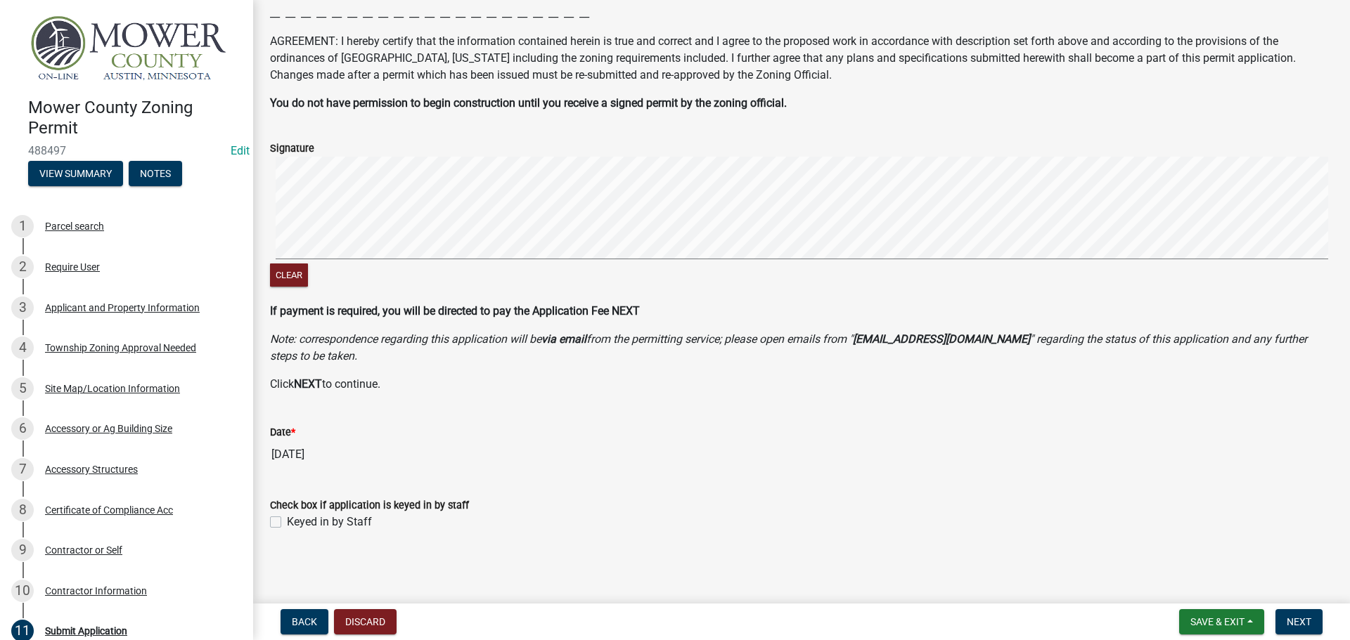
click at [287, 522] on label "Keyed in by Staff" at bounding box center [329, 522] width 85 height 17
click at [287, 522] on input "Keyed in by Staff" at bounding box center [291, 518] width 9 height 9
checkbox input "true"
click at [1314, 623] on button "Next" at bounding box center [1298, 621] width 47 height 25
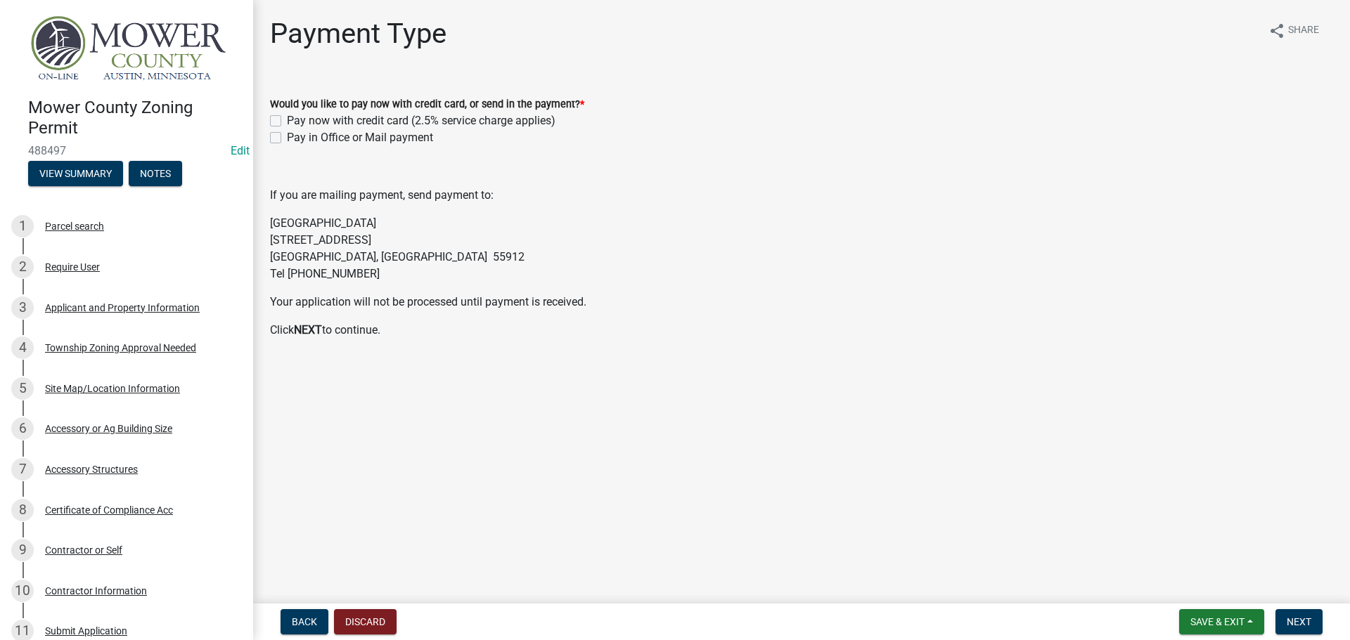
click at [287, 135] on label "Pay in Office or Mail payment" at bounding box center [360, 137] width 146 height 17
click at [287, 135] on input "Pay in Office or Mail payment" at bounding box center [291, 133] width 9 height 9
checkbox input "true"
checkbox input "false"
checkbox input "true"
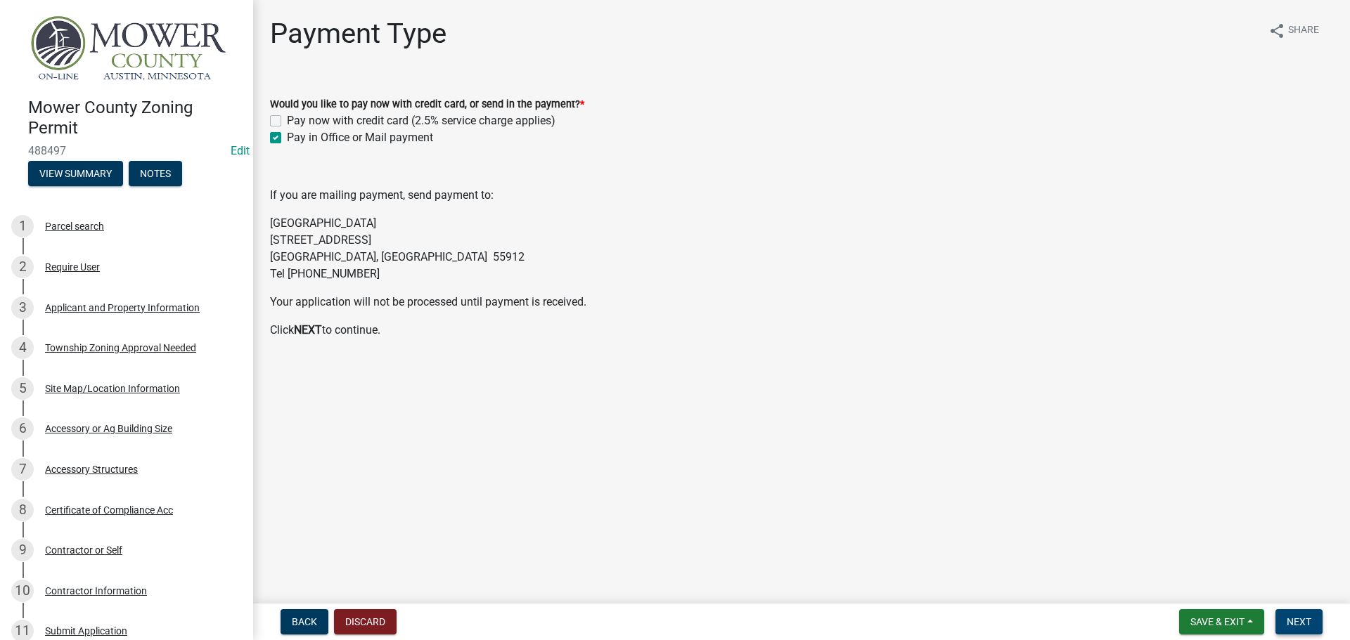
click at [1302, 626] on span "Next" at bounding box center [1298, 621] width 25 height 11
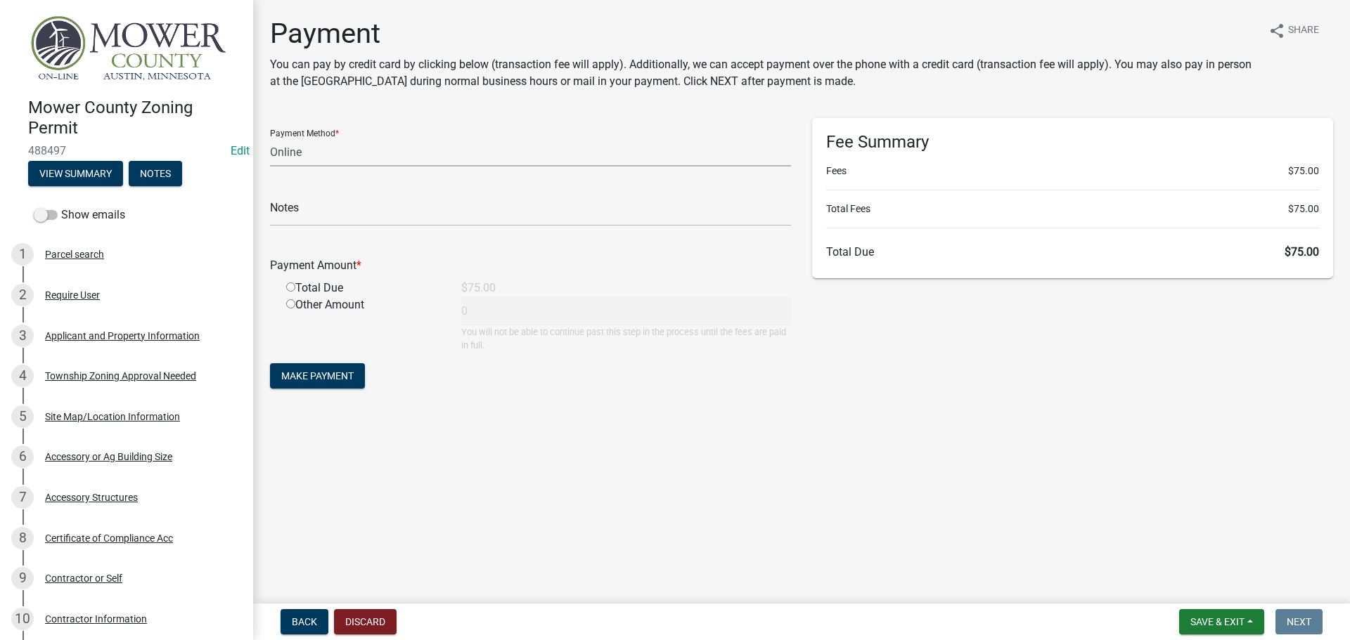
click at [308, 153] on select "Credit Card POS Check Cash Online" at bounding box center [530, 152] width 521 height 29
select select "1: 0"
click at [270, 138] on select "Credit Card POS Check Cash Online" at bounding box center [530, 152] width 521 height 29
click at [313, 210] on input "text" at bounding box center [530, 212] width 521 height 29
type input "14421"
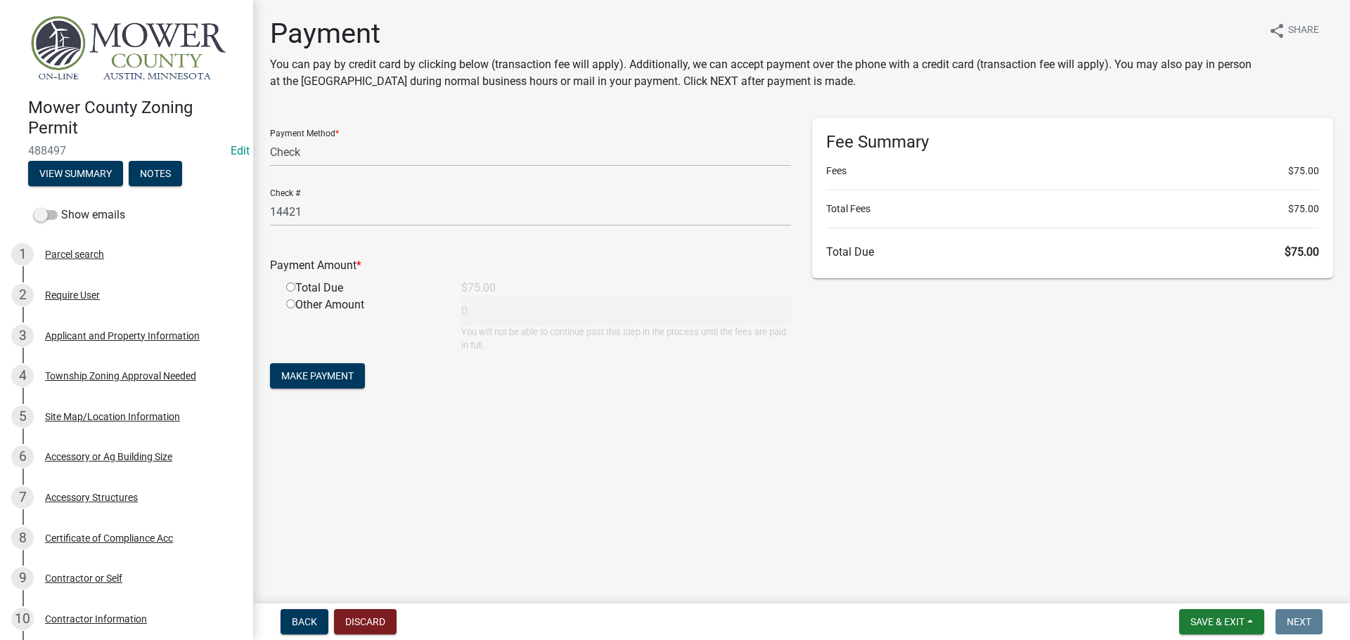
click at [291, 290] on input "radio" at bounding box center [290, 287] width 9 height 9
radio input "true"
type input "75"
click at [308, 375] on span "Make Payment" at bounding box center [317, 375] width 72 height 11
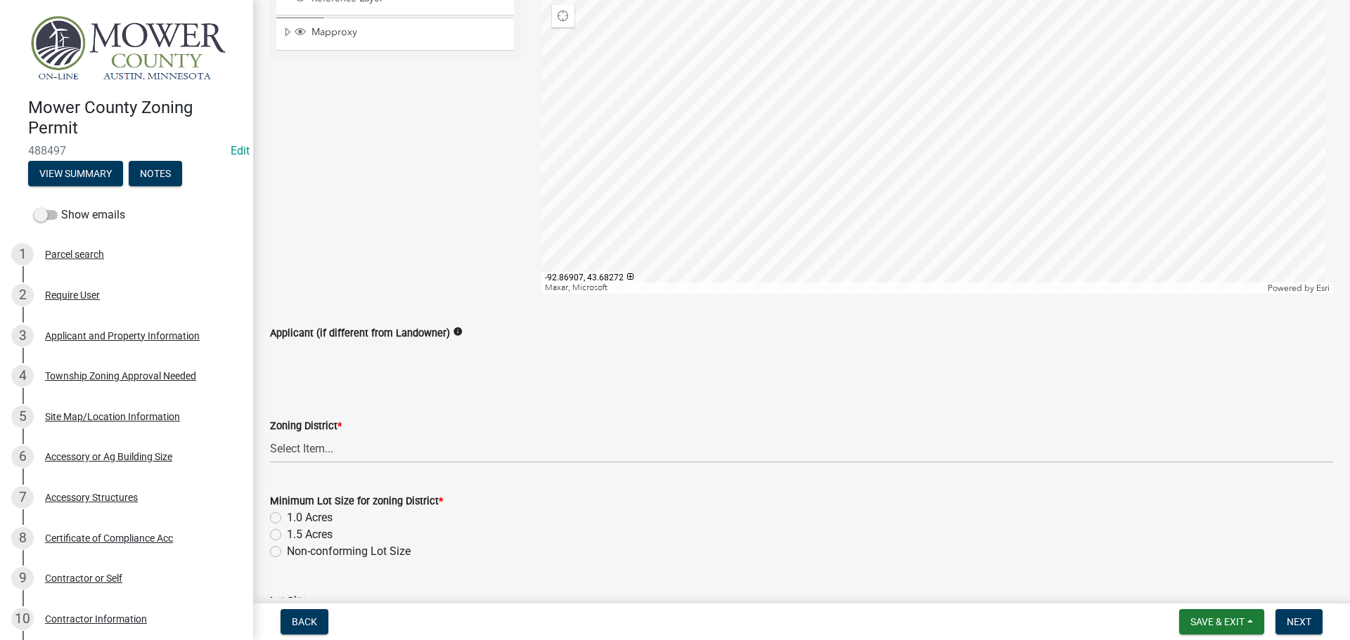
scroll to position [281, 0]
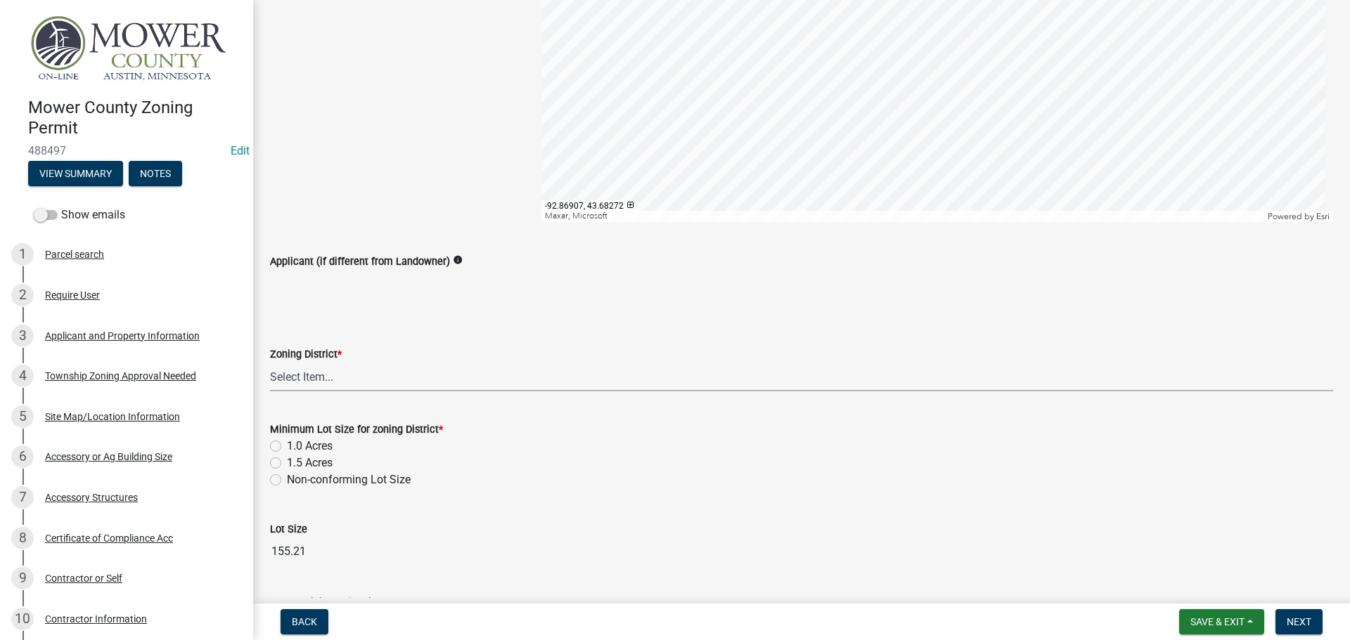
click at [380, 387] on select "Select Item... Agricultural District Rural Management District Urban Expansion …" at bounding box center [801, 377] width 1063 height 29
click at [270, 363] on select "Select Item... Agricultural District Rural Management District Urban Expansion …" at bounding box center [801, 377] width 1063 height 29
select select "b3482f8c-74ac-4d6a-bff7-6eca71038996"
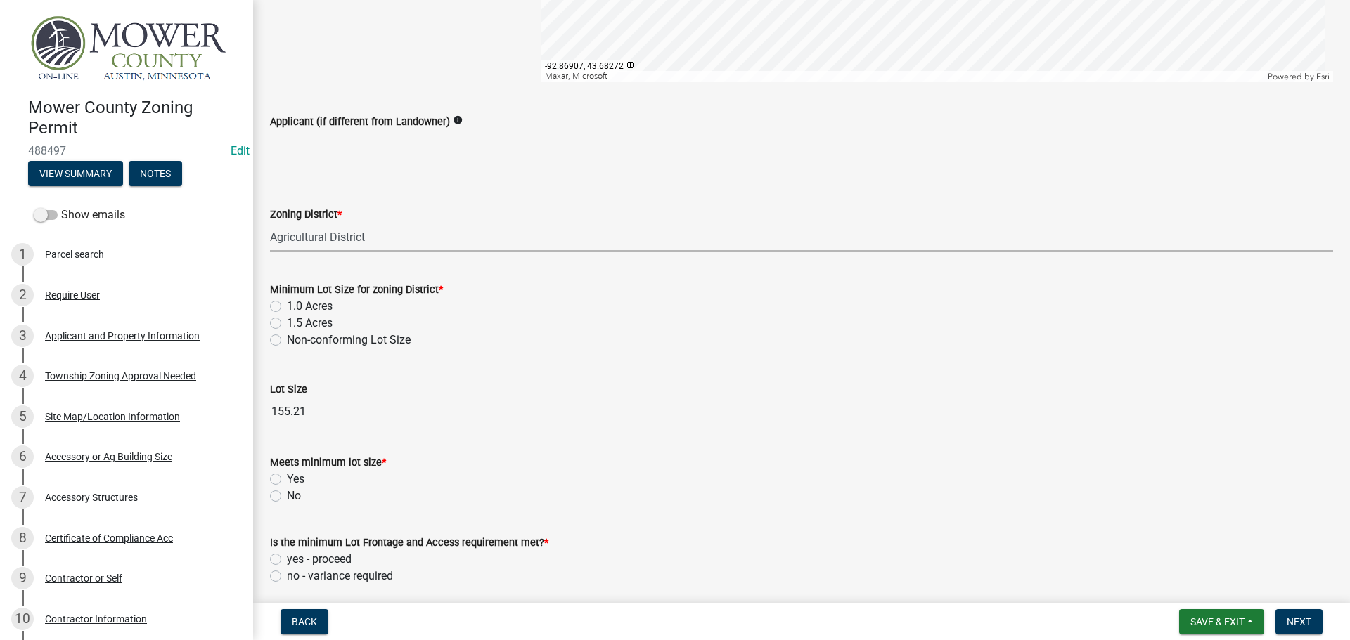
scroll to position [422, 0]
click at [287, 323] on label "1.5 Acres" at bounding box center [310, 322] width 46 height 17
click at [287, 323] on input "1.5 Acres" at bounding box center [291, 318] width 9 height 9
radio input "true"
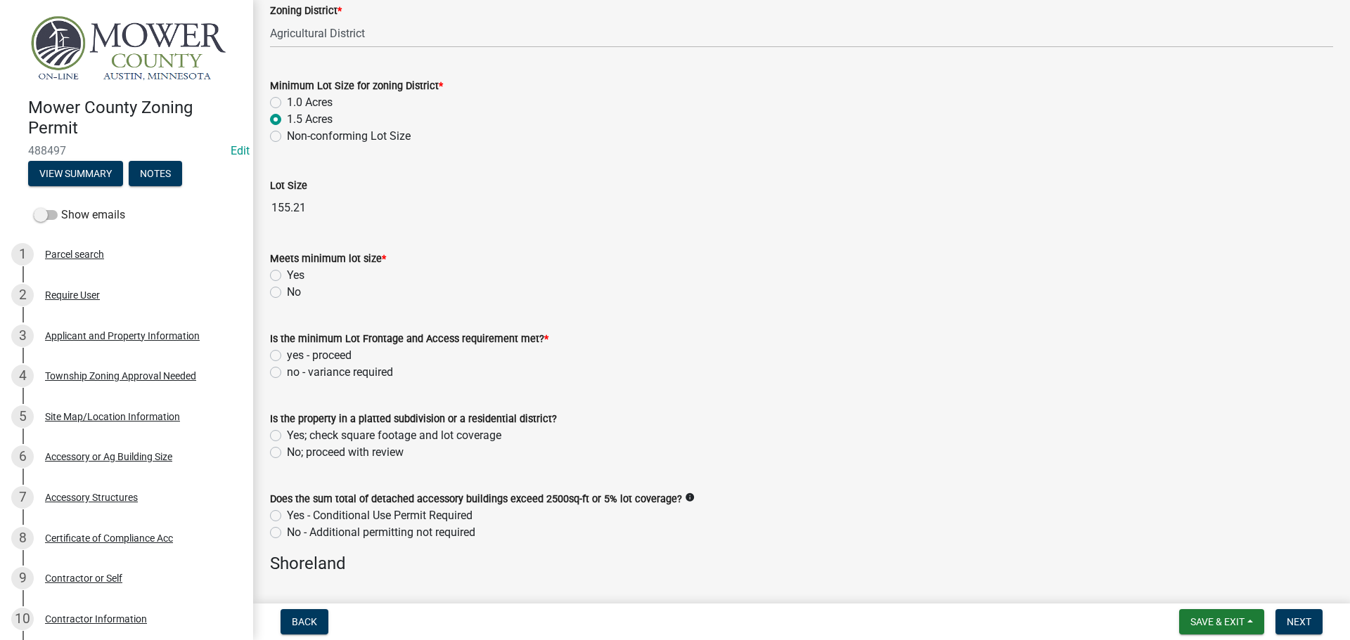
scroll to position [633, 0]
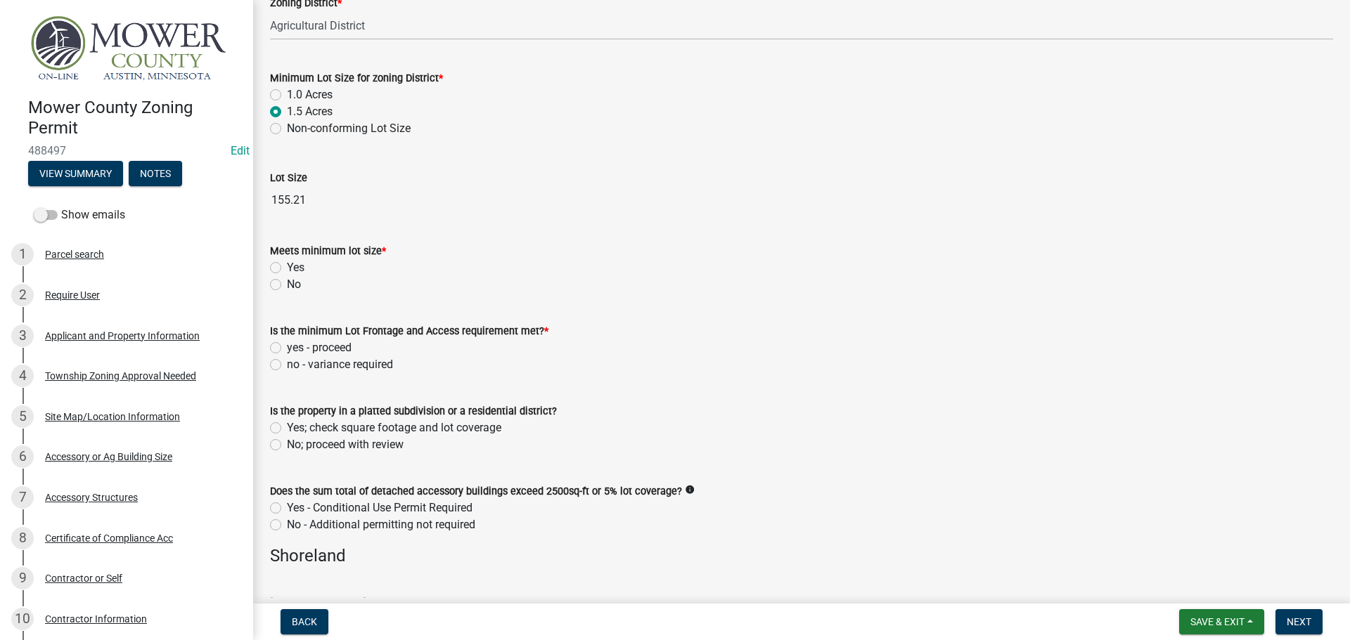
click at [287, 265] on label "Yes" at bounding box center [296, 267] width 18 height 17
click at [287, 265] on input "Yes" at bounding box center [291, 263] width 9 height 9
radio input "true"
click at [287, 345] on label "yes - proceed" at bounding box center [319, 348] width 65 height 17
click at [287, 345] on input "yes - proceed" at bounding box center [291, 344] width 9 height 9
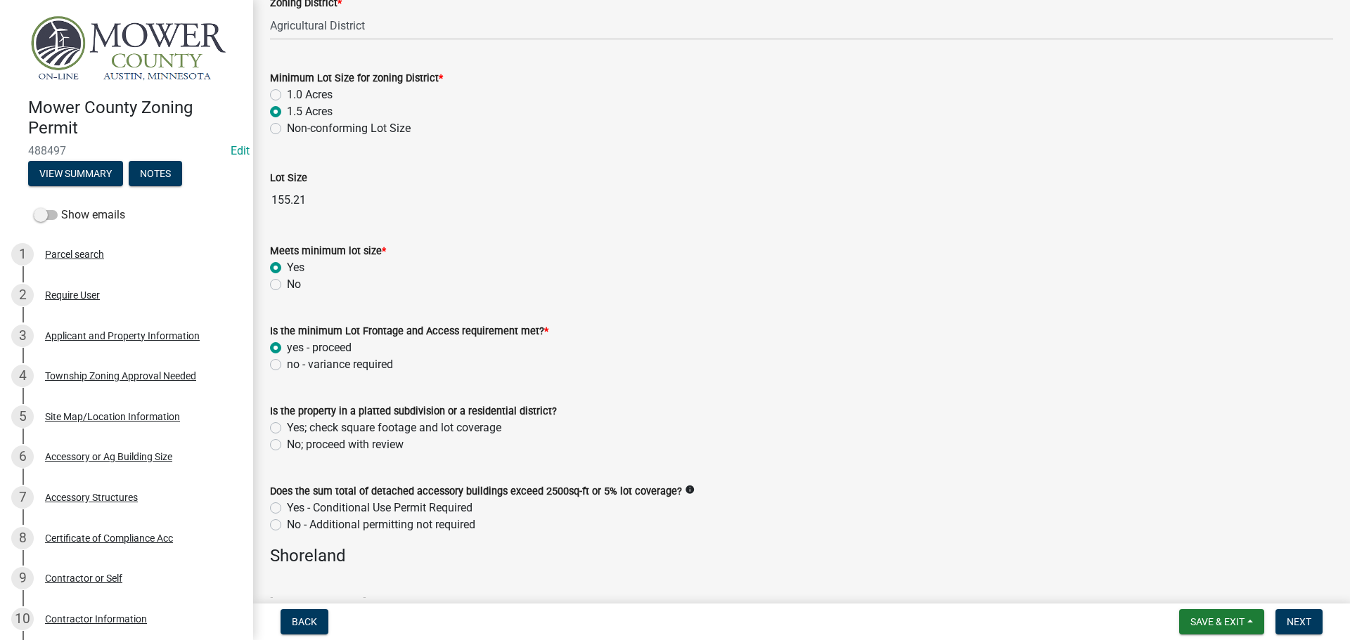
radio input "true"
click at [287, 444] on label "No; proceed with review" at bounding box center [345, 445] width 117 height 17
click at [287, 444] on input "No; proceed with review" at bounding box center [291, 441] width 9 height 9
radio input "true"
click at [287, 523] on label "No - Additional permitting not required" at bounding box center [381, 525] width 188 height 17
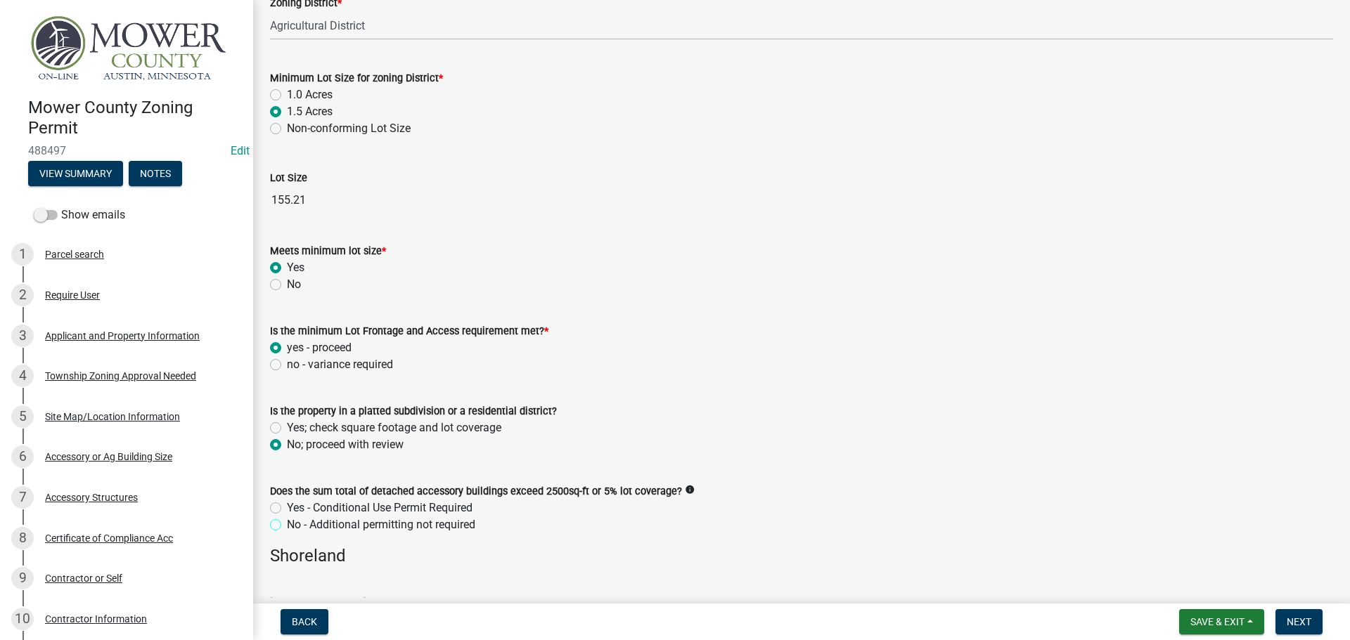
click at [287, 523] on input "No - Additional permitting not required" at bounding box center [291, 521] width 9 height 9
radio input "true"
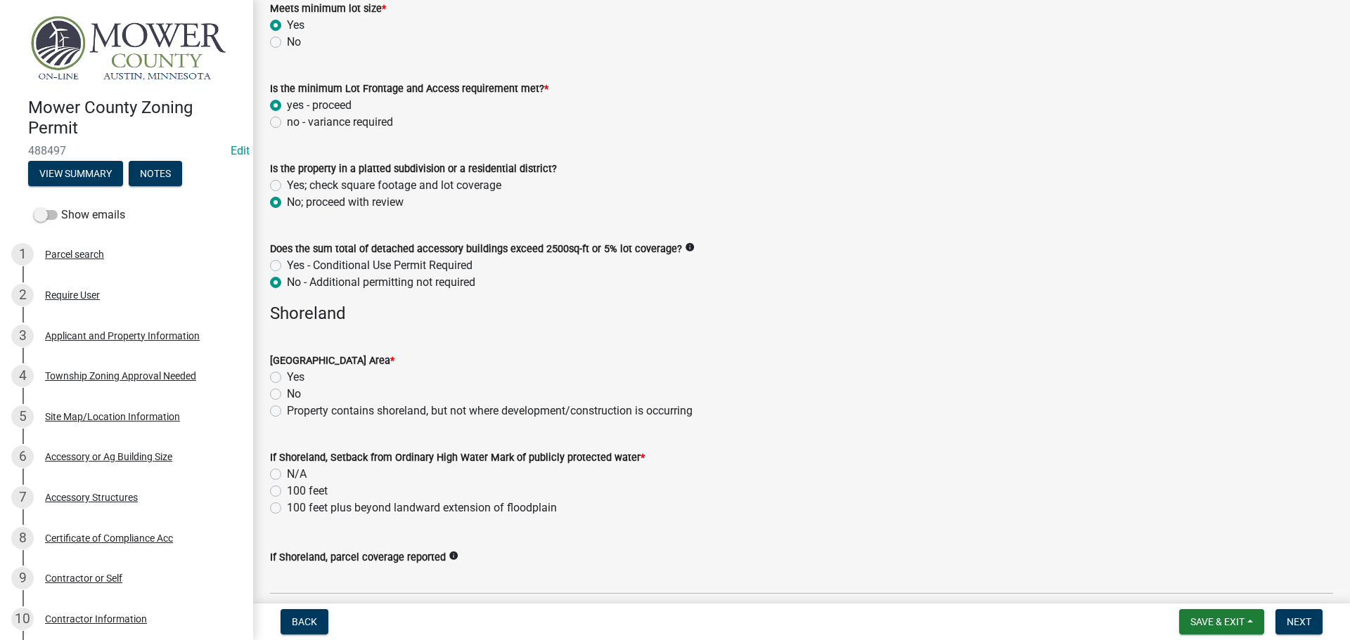
scroll to position [984, 0]
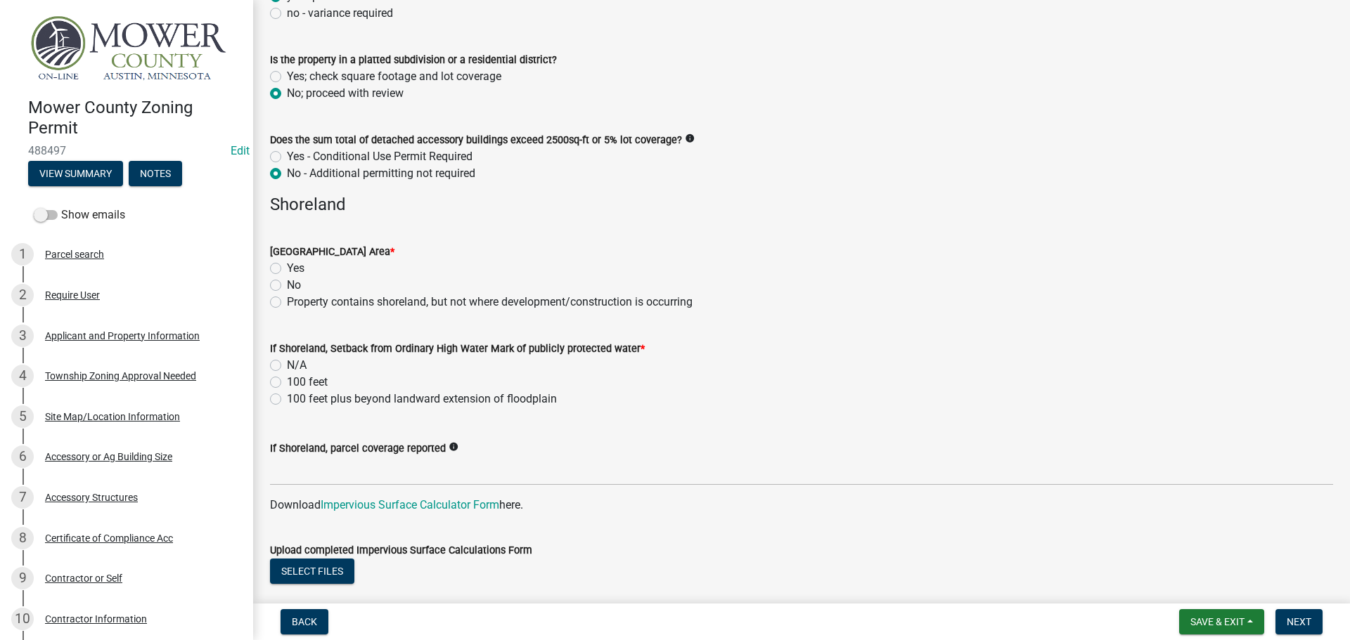
click at [287, 302] on label "Property contains shoreland, but not where development/construction is occurring" at bounding box center [490, 302] width 406 height 17
click at [287, 302] on input "Property contains shoreland, but not where development/construction is occurring" at bounding box center [291, 298] width 9 height 9
radio input "true"
click at [287, 398] on label "100 feet plus beyond landward extension of floodplain" at bounding box center [422, 399] width 270 height 17
click at [287, 398] on input "100 feet plus beyond landward extension of floodplain" at bounding box center [291, 395] width 9 height 9
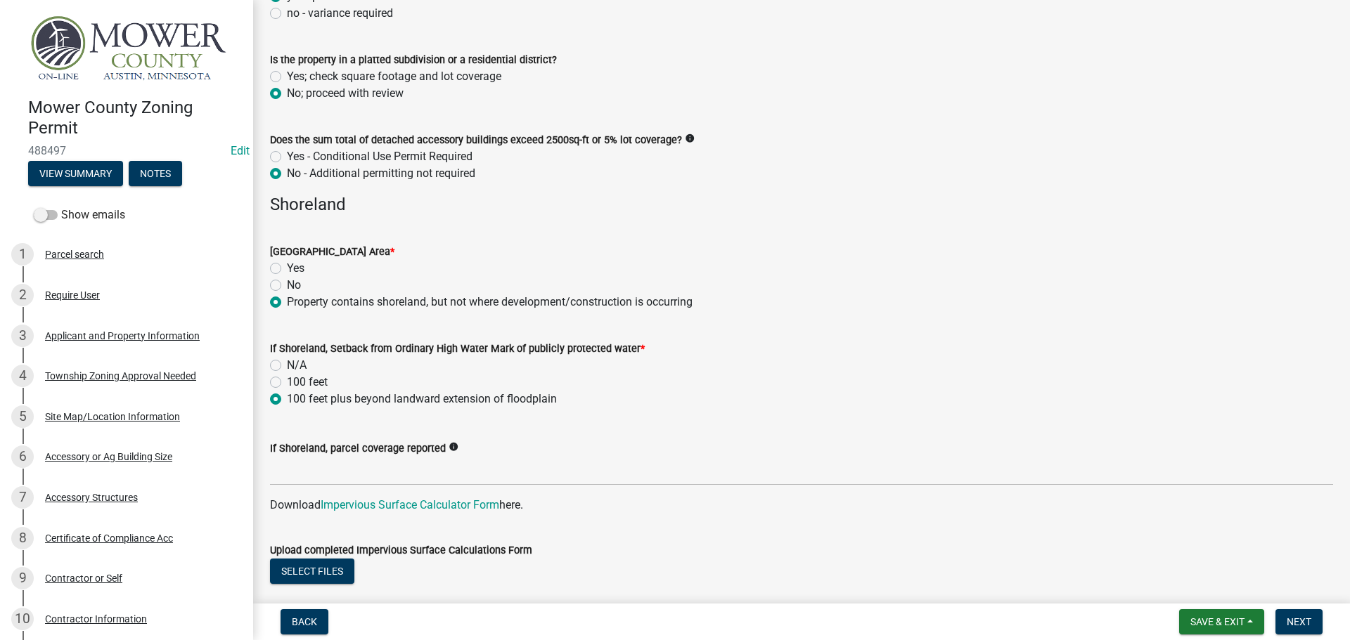
radio input "true"
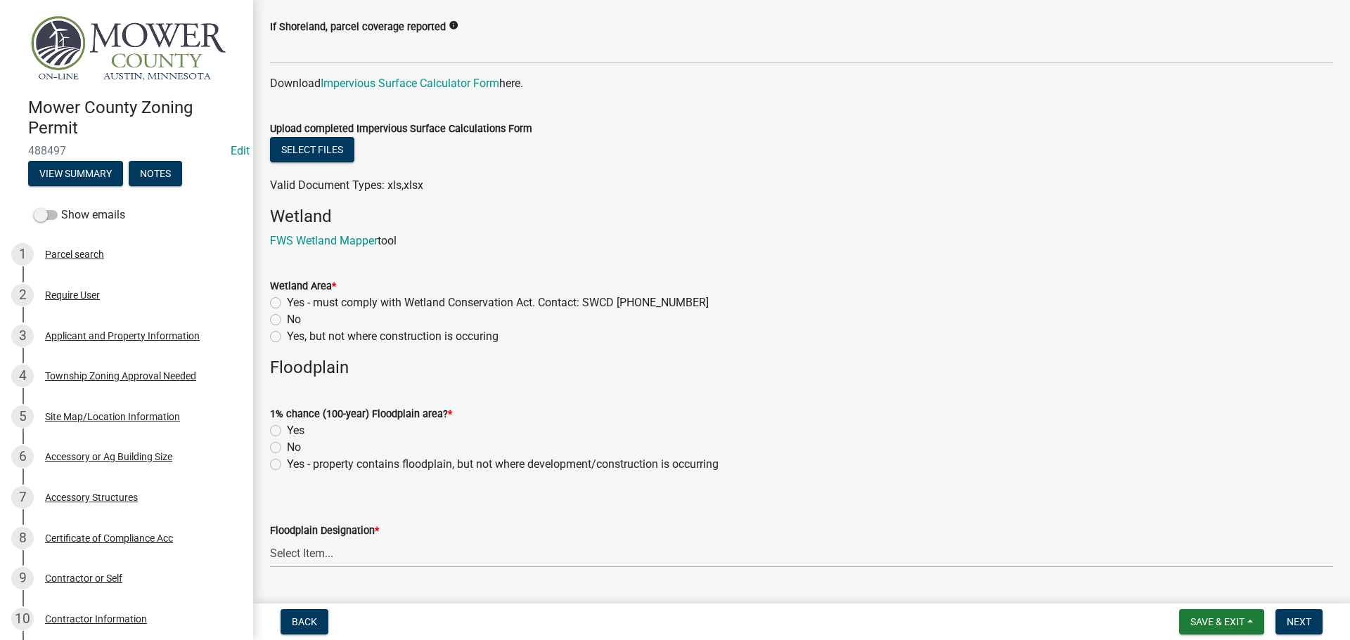
scroll to position [1476, 0]
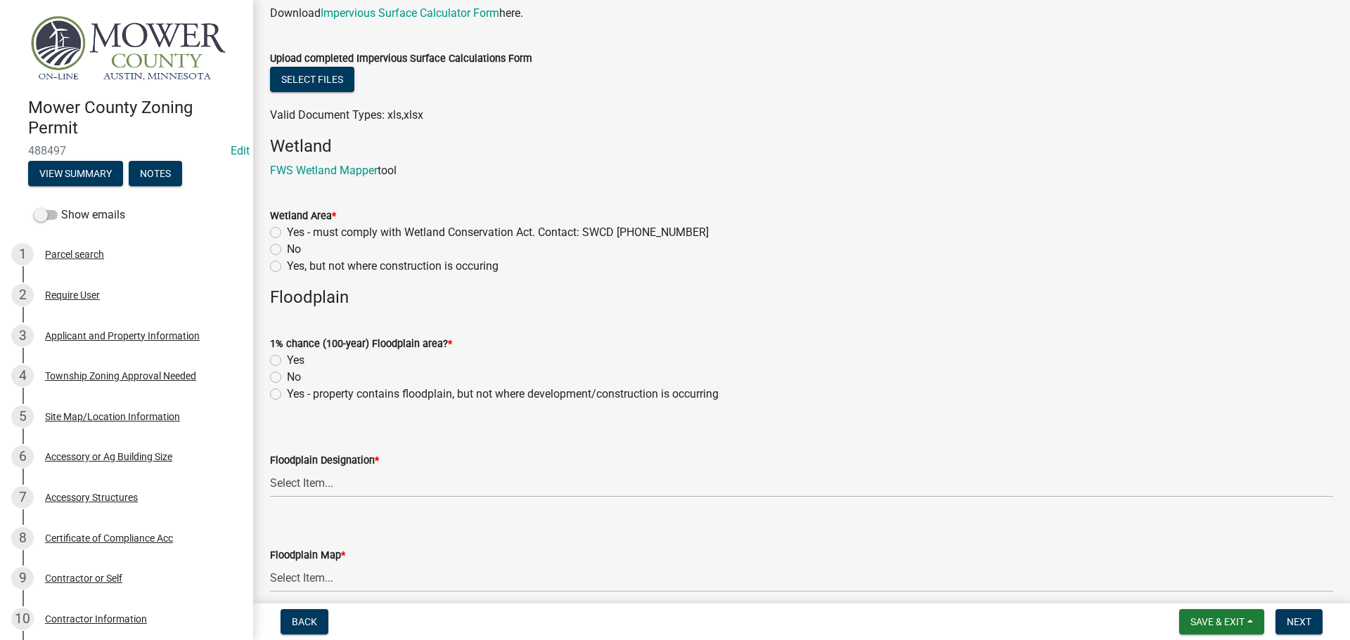
click at [287, 380] on label "No" at bounding box center [294, 377] width 14 height 17
click at [287, 378] on input "No" at bounding box center [291, 373] width 9 height 9
radio input "true"
click at [302, 480] on select "Select Item... FEMA Zone X, unshaded: Area of minimal flood risk FEMA Zone X, s…" at bounding box center [801, 483] width 1063 height 29
click at [270, 469] on select "Select Item... FEMA Zone X, unshaded: Area of minimal flood risk FEMA Zone X, s…" at bounding box center [801, 483] width 1063 height 29
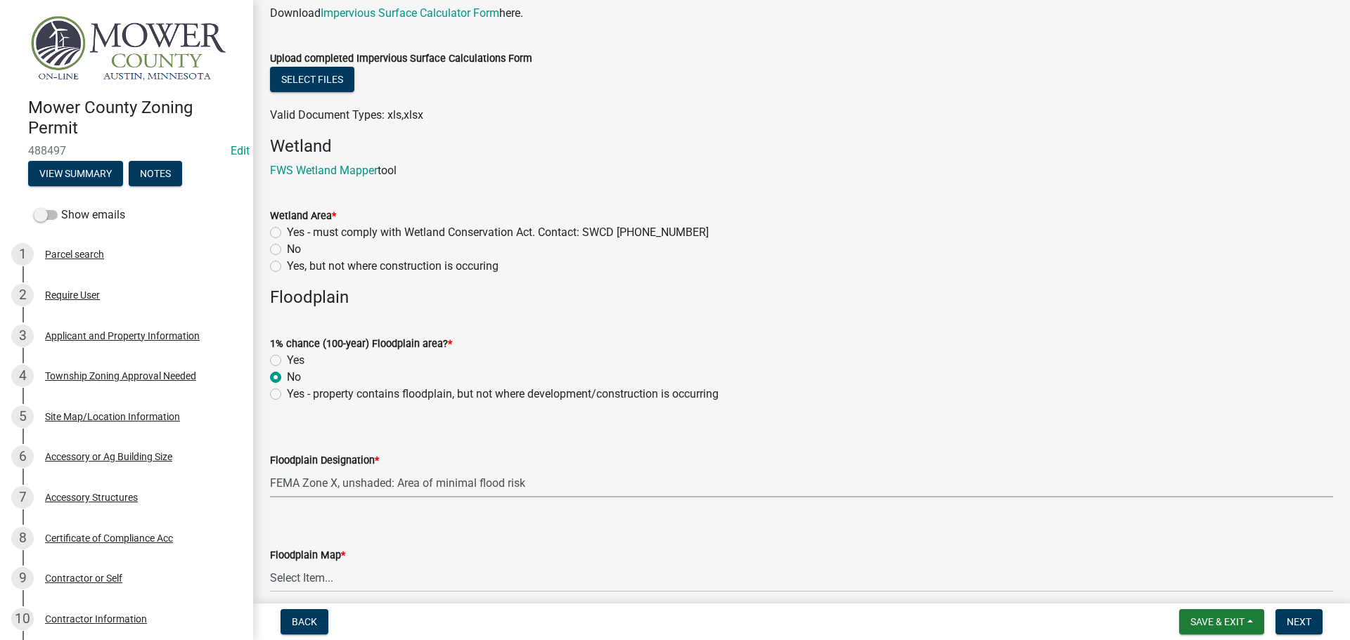
select select "dde31415-e60a-4751-ae01-743b3f90a971"
click at [361, 581] on select "Select Item... Community 270307; Panel #27099________ COMMUNITY 270307 PANEL # …" at bounding box center [801, 578] width 1063 height 29
click at [270, 564] on select "Select Item... Community 270307; Panel #27099________ COMMUNITY 270307 PANEL # …" at bounding box center [801, 578] width 1063 height 29
select select "c1bb7715-b053-4a93-a4ce-59be38099812"
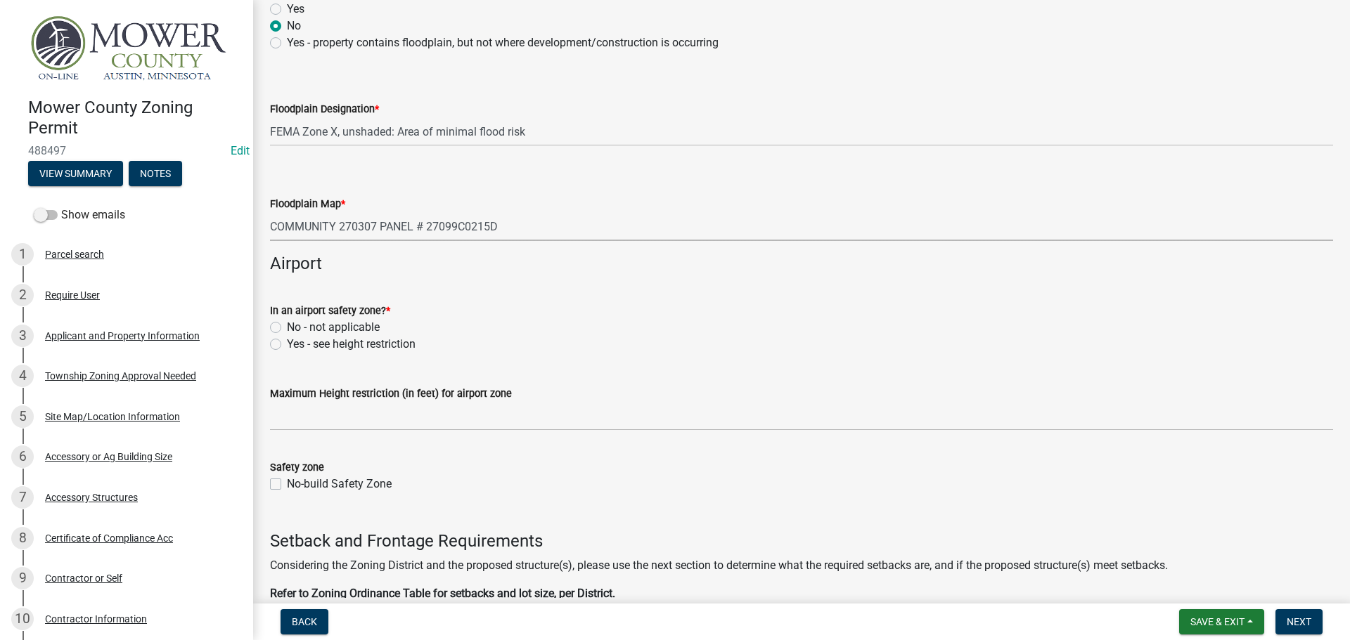
scroll to position [1898, 0]
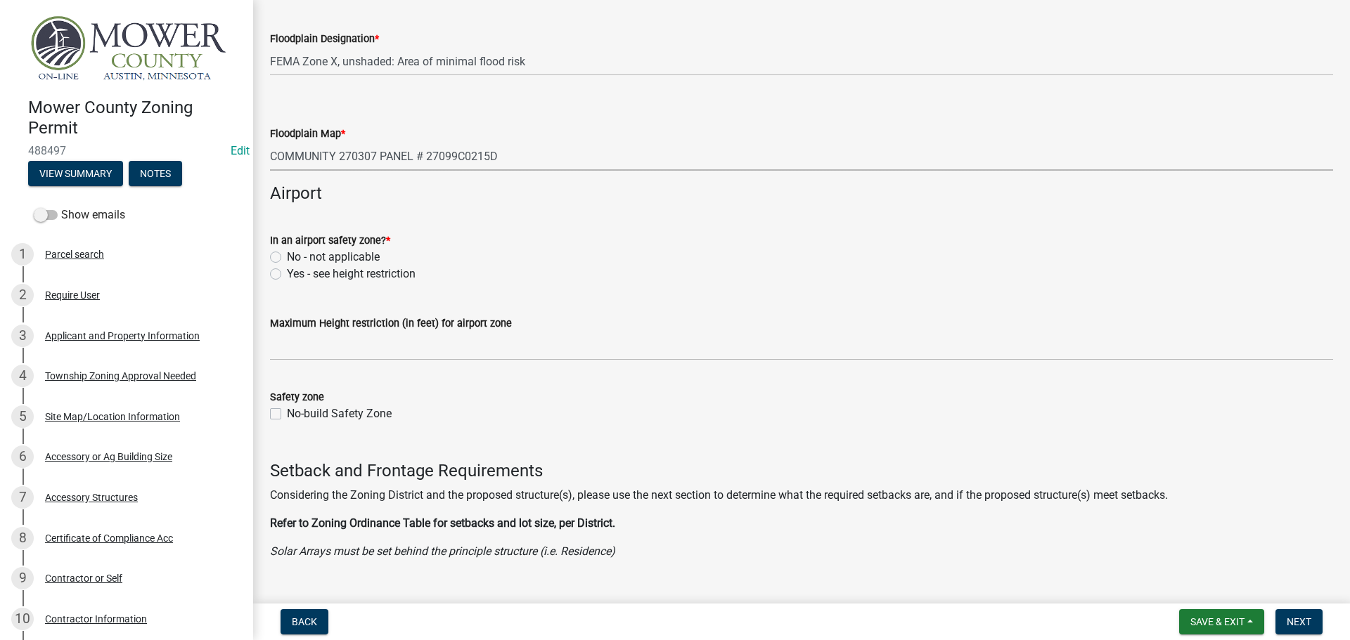
click at [287, 257] on label "No - not applicable" at bounding box center [333, 257] width 93 height 17
click at [287, 257] on input "No - not applicable" at bounding box center [291, 253] width 9 height 9
radio input "true"
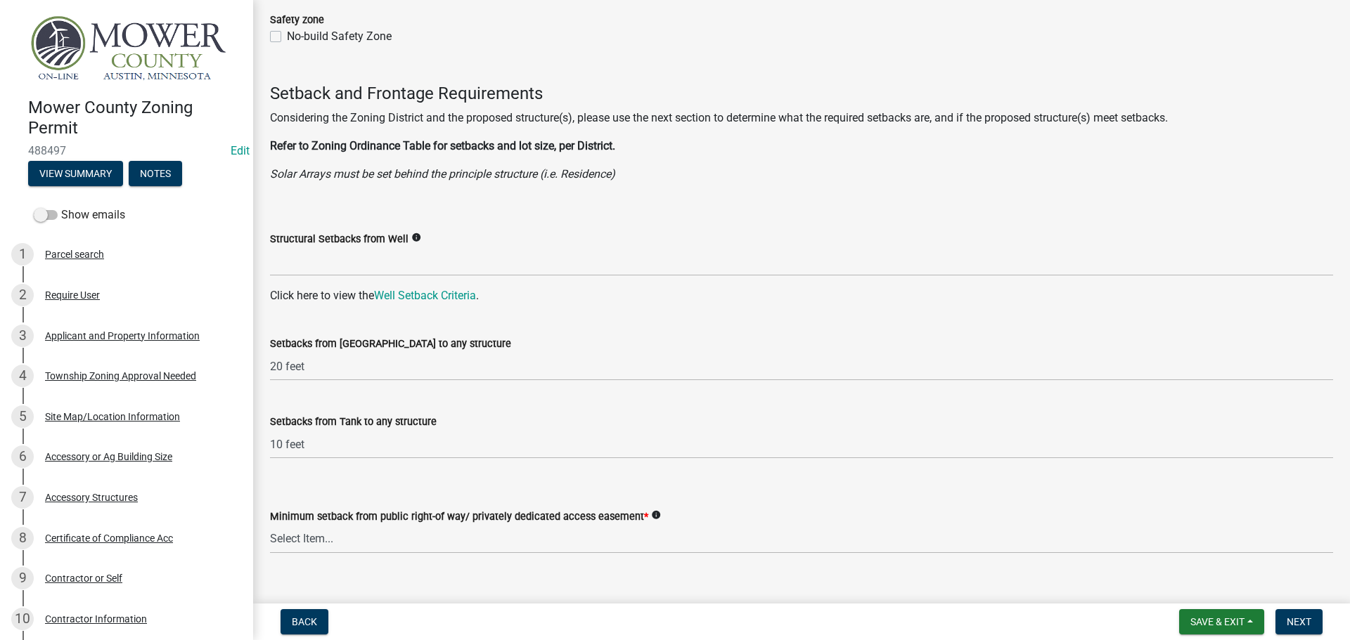
scroll to position [2320, 0]
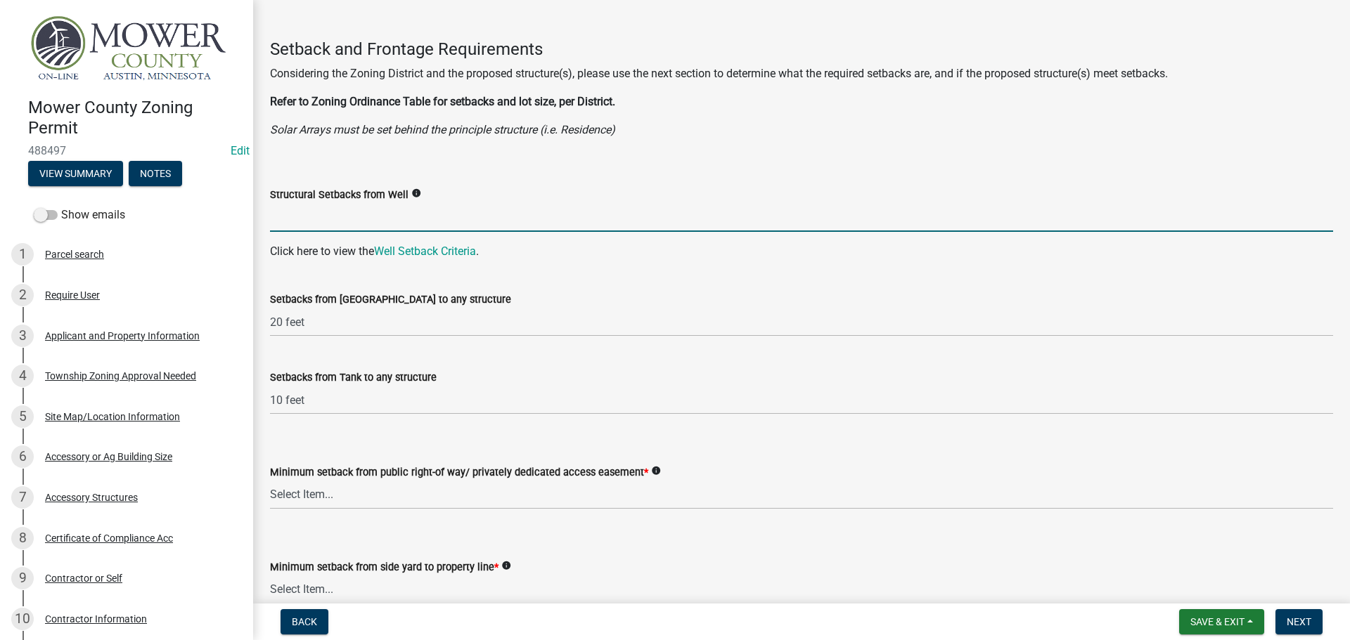
click at [333, 220] on input "Structural Setbacks from Well" at bounding box center [801, 217] width 1063 height 29
type input "3Ft"
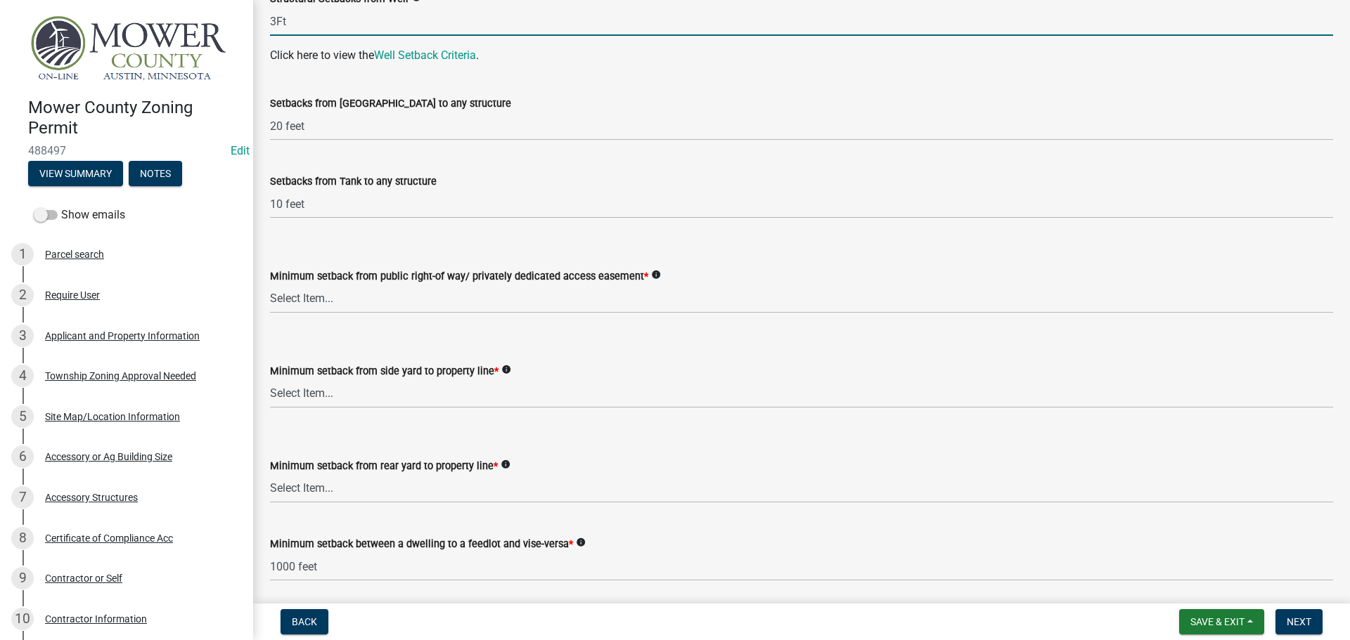
scroll to position [2671, 0]
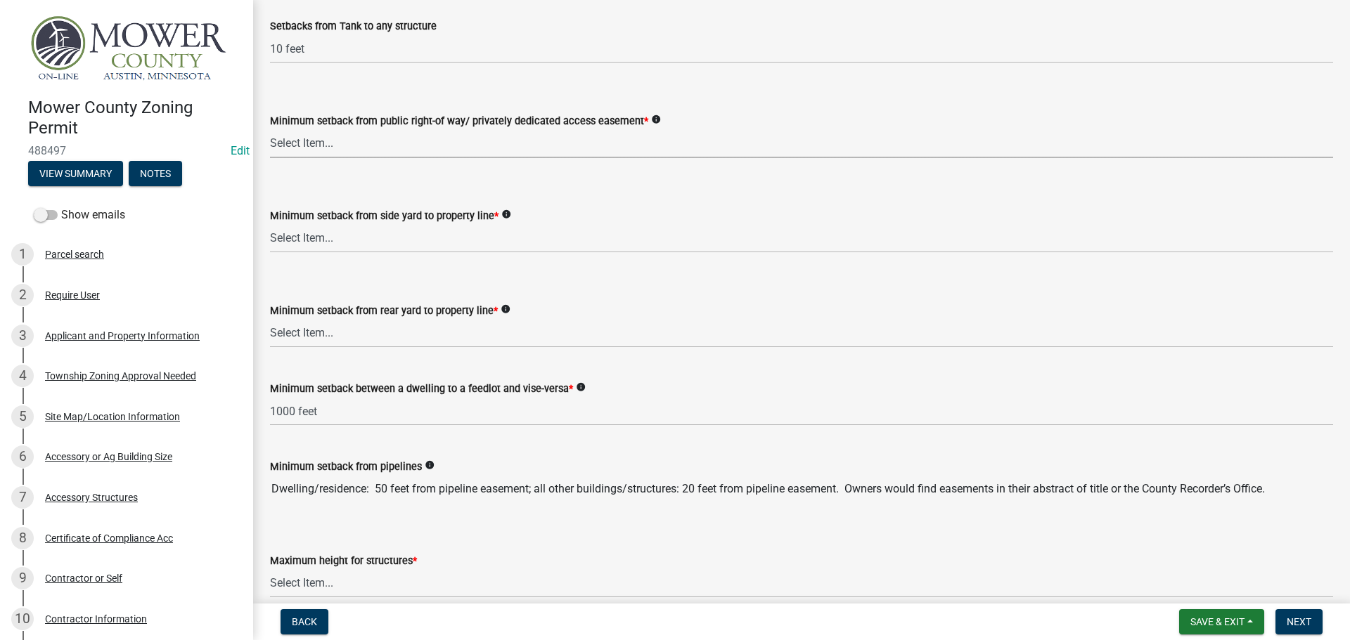
click at [315, 142] on select "Select Item... 25 feet 40 feet 90 feet from Trunk Highways 25 feet* double fron…" at bounding box center [801, 143] width 1063 height 29
click at [270, 129] on select "Select Item... 25 feet 40 feet 90 feet from Trunk Highways 25 feet* double fron…" at bounding box center [801, 143] width 1063 height 29
select select "c47060ae-5a59-4598-aaca-6dd441bdfcfe"
click at [321, 240] on select "Select Item... 5 feet 20 feet 30 feet 40 feet 75 feet Livestock (not a feedlot)…" at bounding box center [801, 238] width 1063 height 29
click at [270, 224] on select "Select Item... 5 feet 20 feet 30 feet 40 feet 75 feet Livestock (not a feedlot)…" at bounding box center [801, 238] width 1063 height 29
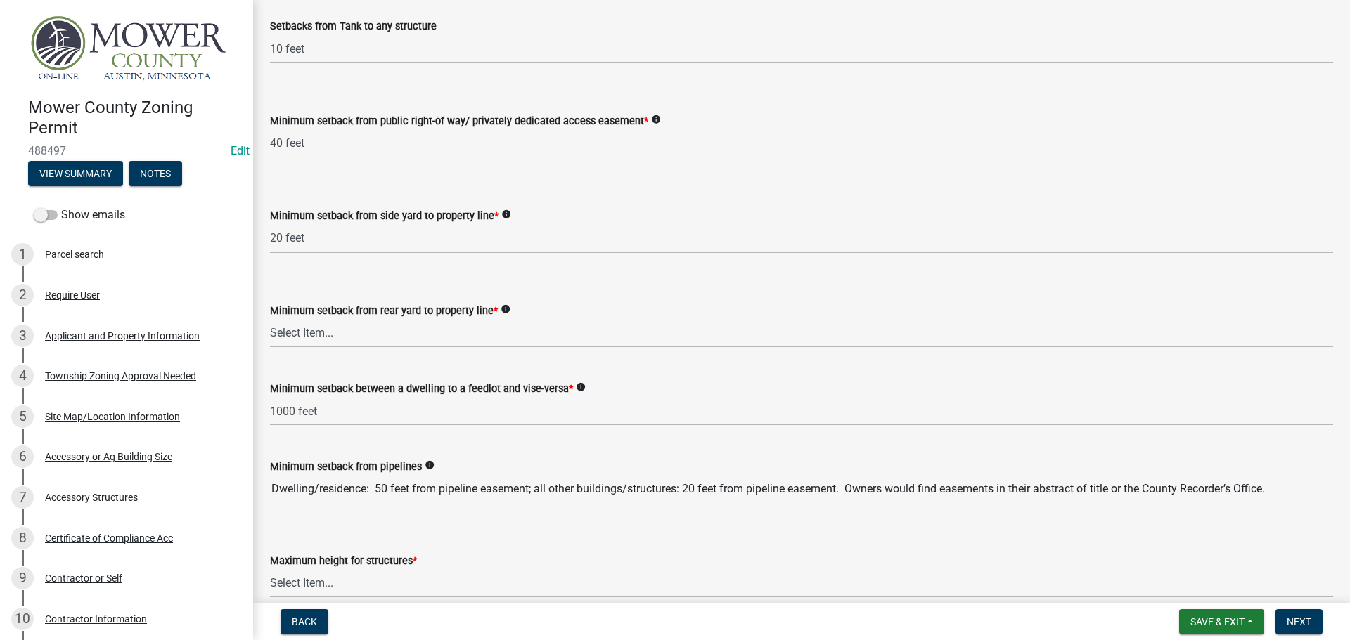
select select "9a9d9ea8-ba4c-4382-ad6b-de95ff89fc1c"
drag, startPoint x: 335, startPoint y: 332, endPoint x: 334, endPoint y: 347, distance: 14.1
click at [335, 332] on select "Select Item... 20 feet 25 feet 40 feet 50 feet Livestock (not a feedlot), fur-b…" at bounding box center [801, 333] width 1063 height 29
click at [270, 319] on select "Select Item... 20 feet 25 feet 40 feet 50 feet Livestock (not a feedlot), fur-b…" at bounding box center [801, 333] width 1063 height 29
select select "aed63dd0-ddda-46d5-8ef8-3a5d93ffbb59"
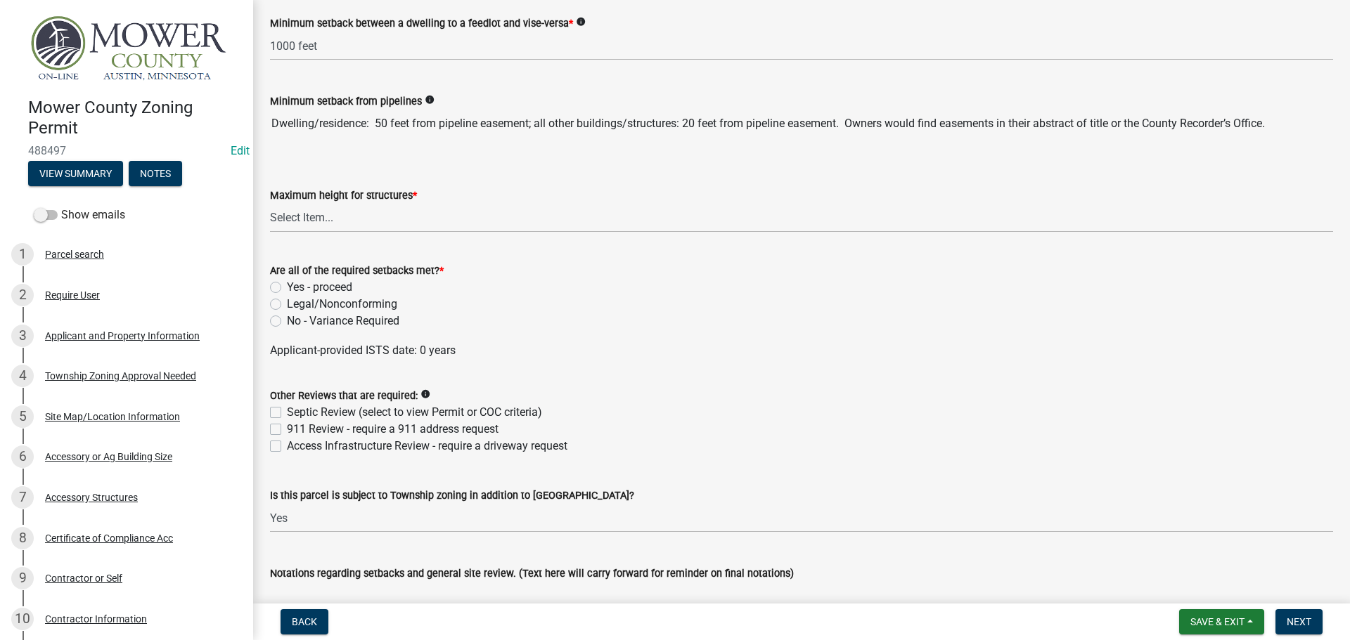
scroll to position [3093, 0]
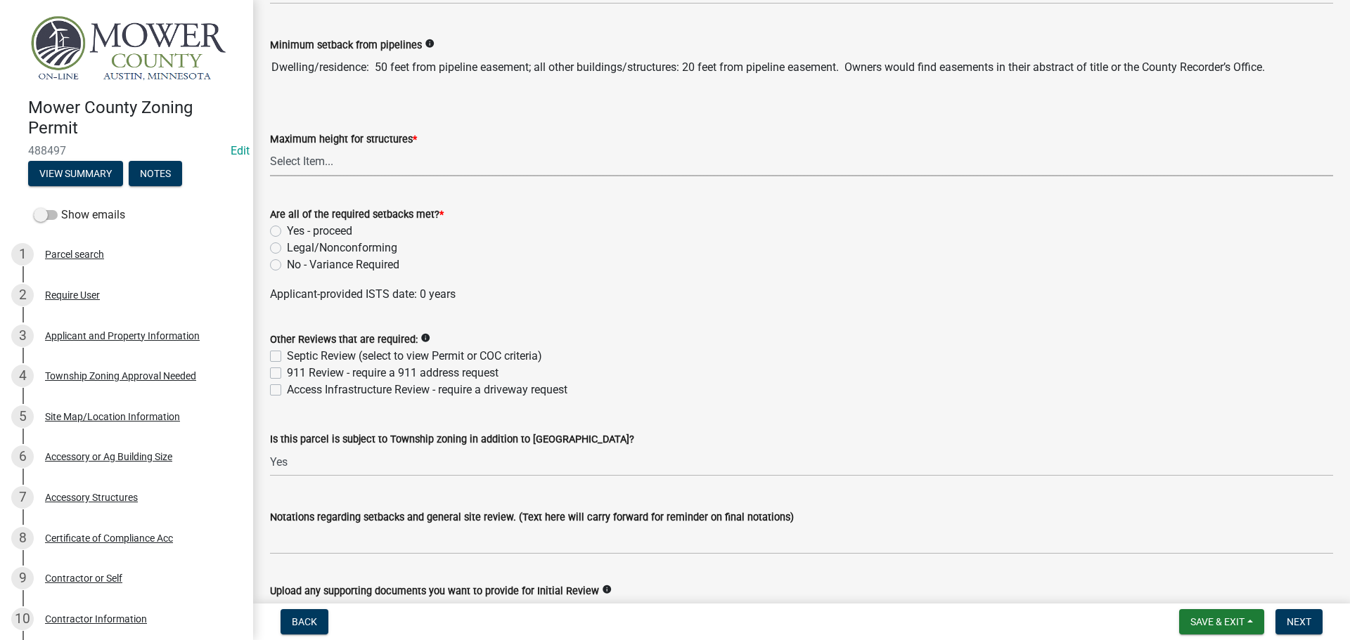
click at [338, 159] on select "Select Item... 35 feet 45 feet Agricultural Structure - exempt Other structure …" at bounding box center [801, 162] width 1063 height 29
click at [270, 148] on select "Select Item... 35 feet 45 feet Agricultural Structure - exempt Other structure …" at bounding box center [801, 162] width 1063 height 29
select select "f85b0be6-0ba0-4e52-abd8-9a831d915a76"
click at [287, 232] on label "Yes - proceed" at bounding box center [319, 231] width 65 height 17
click at [287, 232] on input "Yes - proceed" at bounding box center [291, 227] width 9 height 9
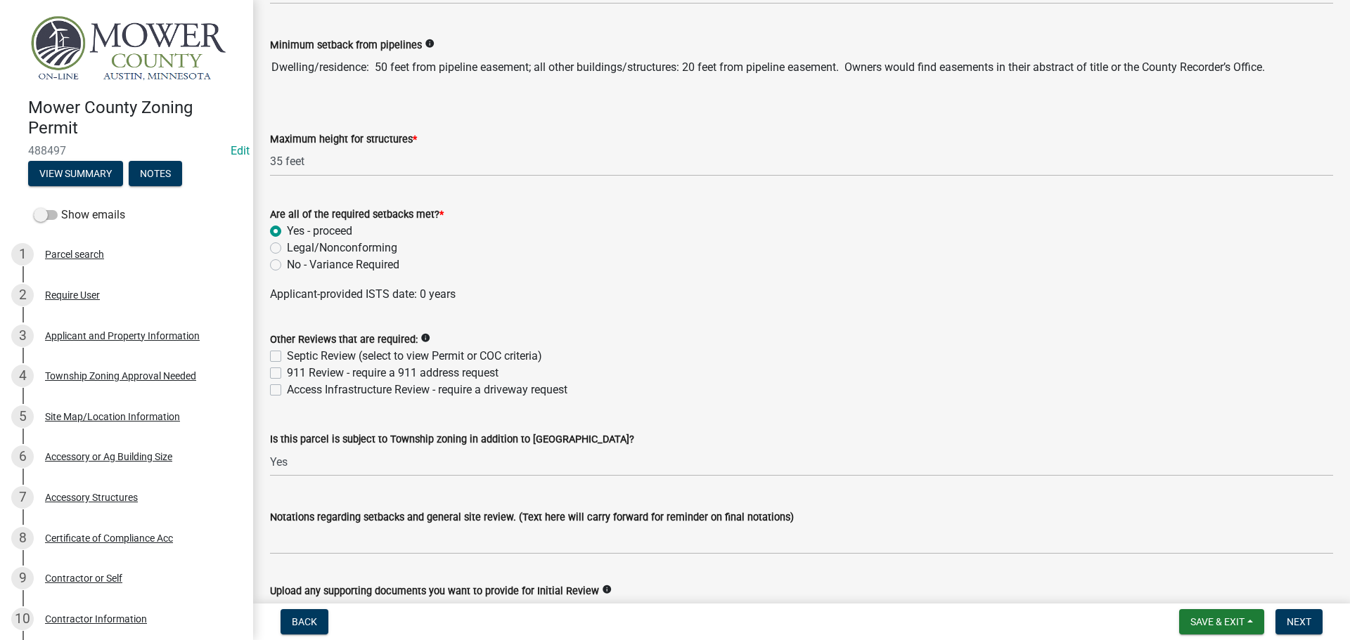
radio input "true"
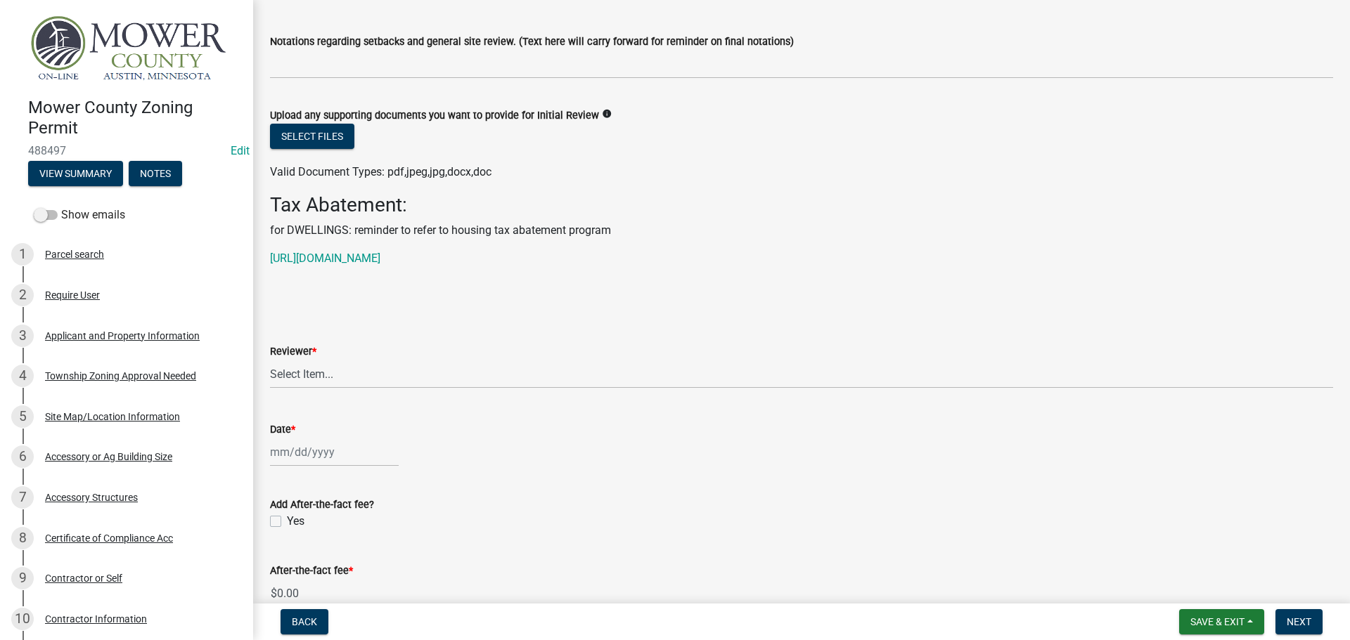
scroll to position [3655, 0]
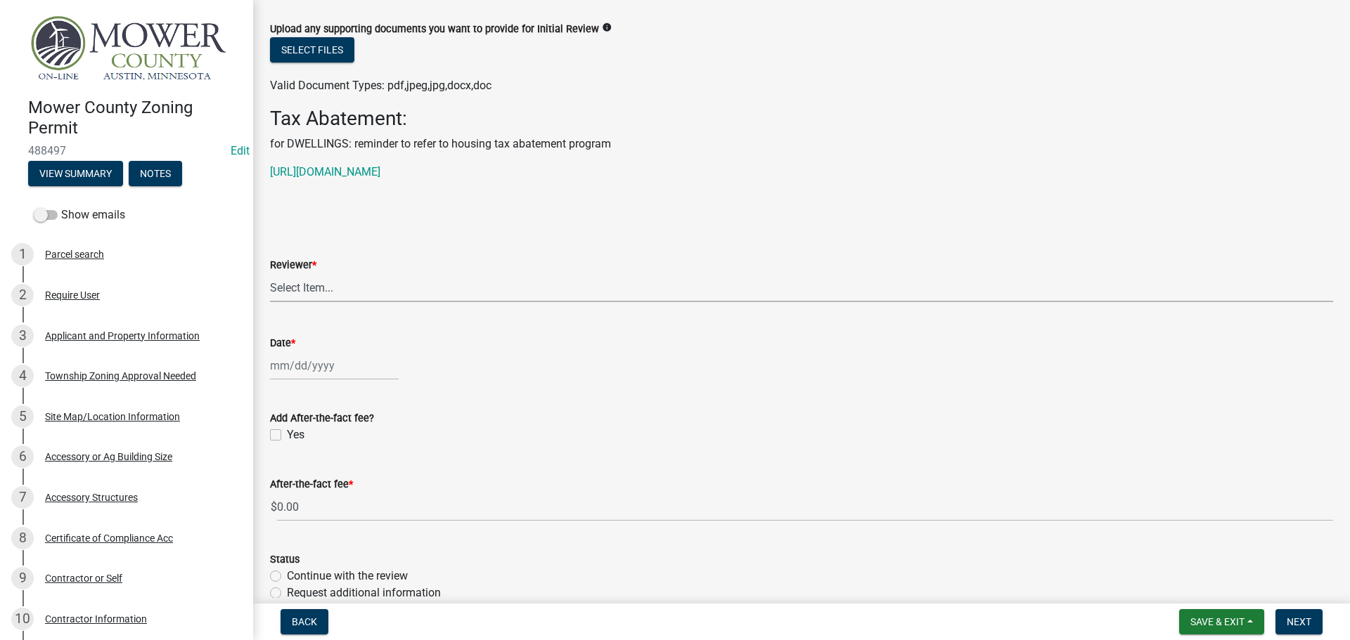
click at [358, 292] on select "Select Item... [PERSON_NAME] [PERSON_NAME] [PERSON_NAME] [PERSON_NAME] [PERSON_…" at bounding box center [801, 287] width 1063 height 29
click at [270, 273] on select "Select Item... [PERSON_NAME] [PERSON_NAME] [PERSON_NAME] [PERSON_NAME] [PERSON_…" at bounding box center [801, 287] width 1063 height 29
select select "d30c6f89-be7e-468b-bfd6-a0324d9e8ee6"
click at [332, 377] on div at bounding box center [334, 365] width 129 height 29
select select "10"
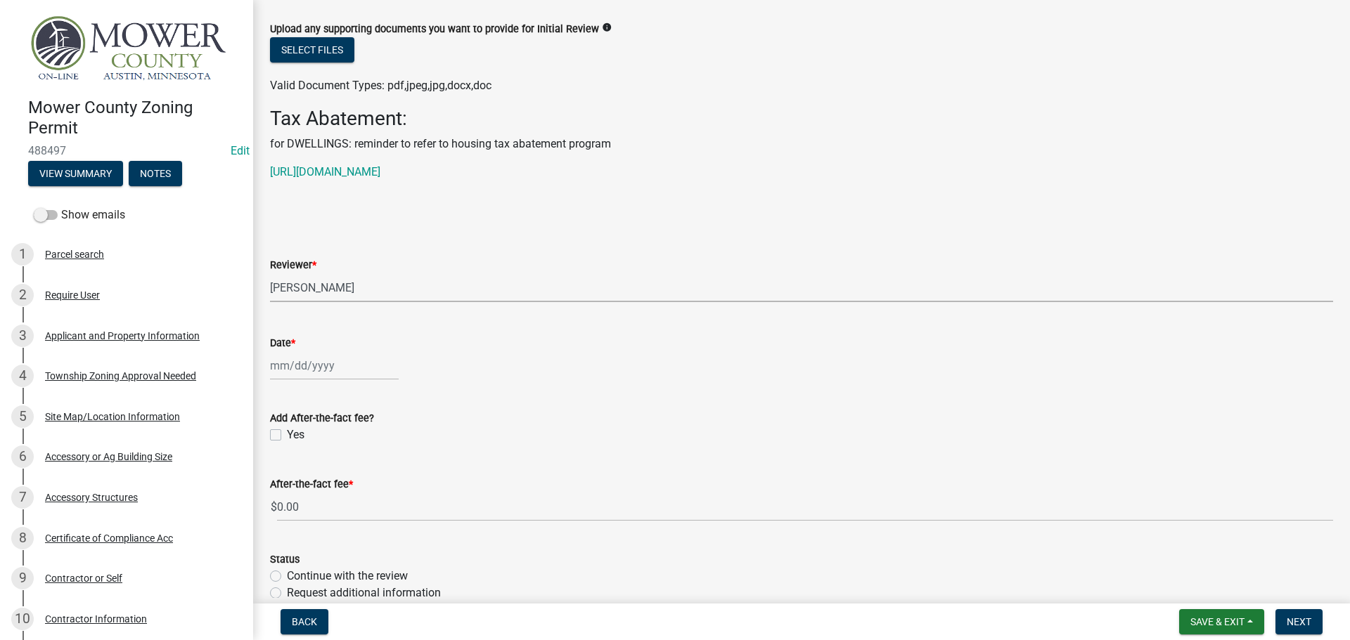
select select "2025"
click at [281, 465] on div "6" at bounding box center [284, 463] width 22 height 22
type input "[DATE]"
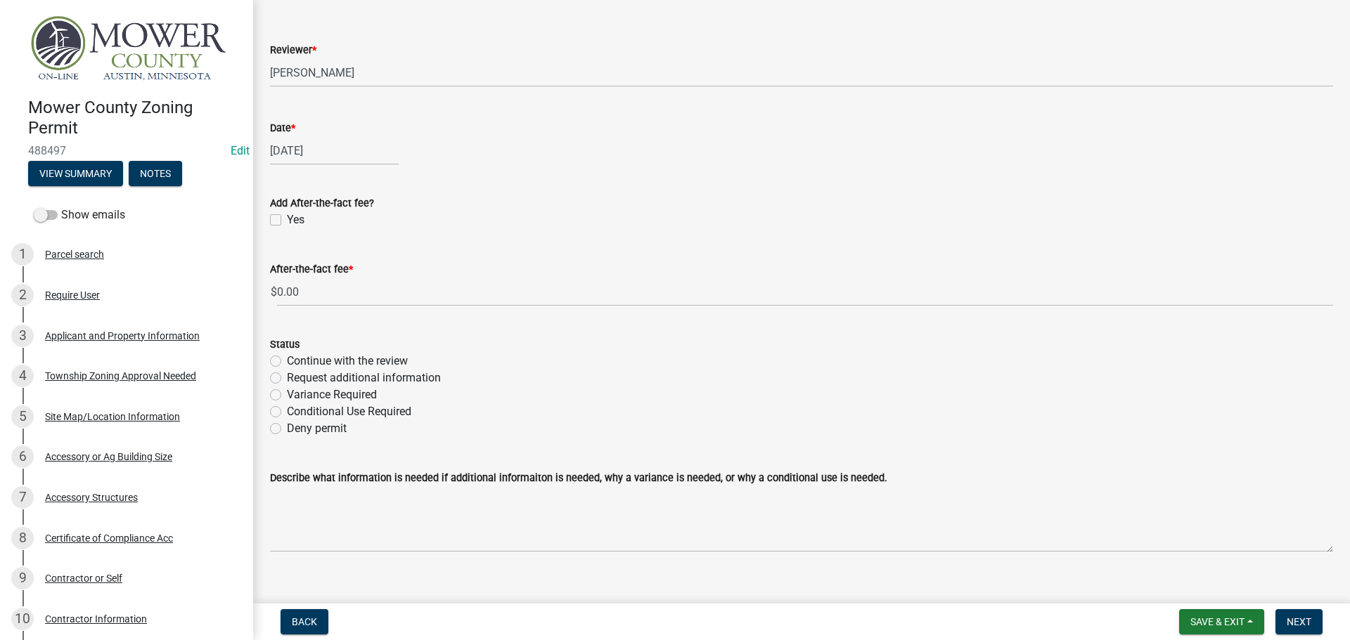
scroll to position [3891, 0]
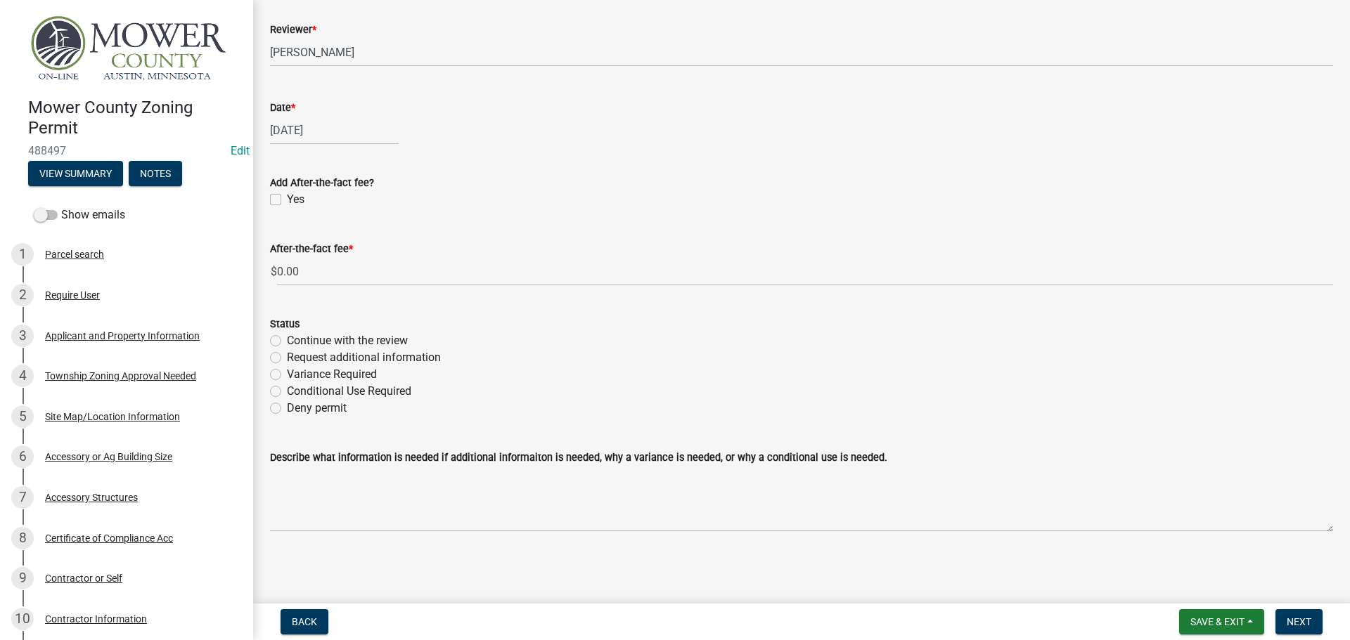
click at [287, 336] on label "Continue with the review" at bounding box center [347, 340] width 121 height 17
click at [287, 336] on input "Continue with the review" at bounding box center [291, 336] width 9 height 9
radio input "true"
click at [1295, 619] on span "Next" at bounding box center [1298, 621] width 25 height 11
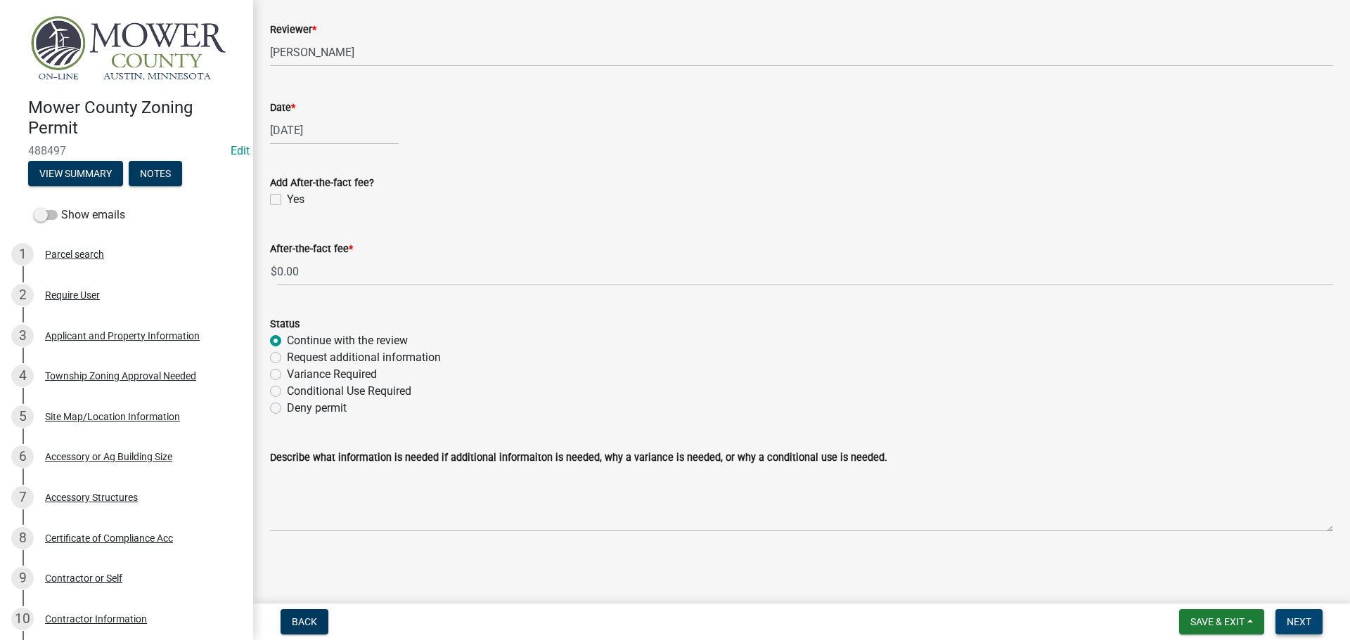
click at [1310, 629] on button "Next" at bounding box center [1298, 621] width 47 height 25
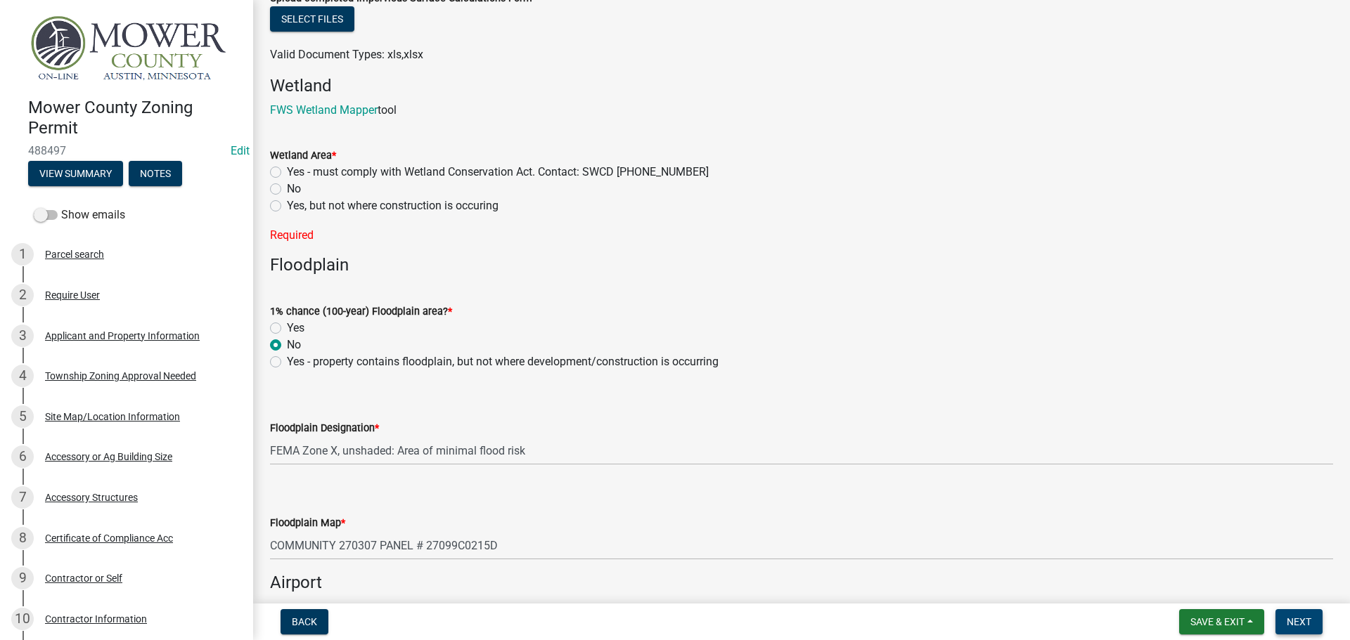
scroll to position [1529, 0]
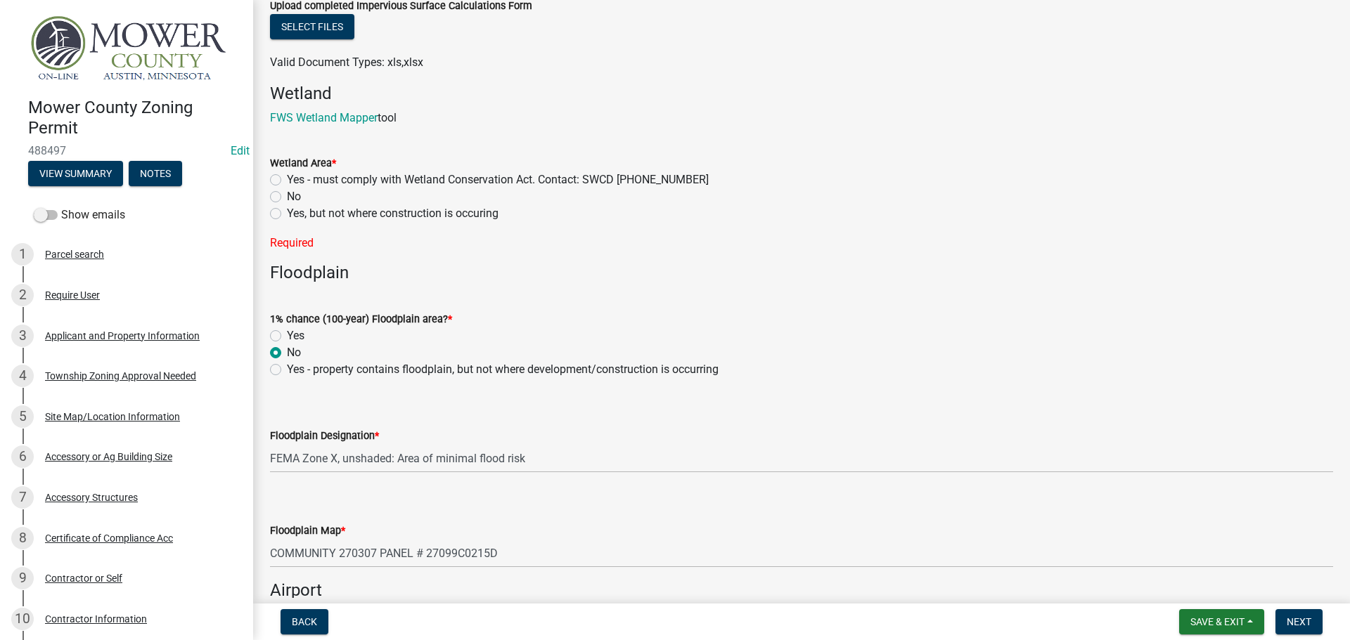
click at [287, 198] on label "No" at bounding box center [294, 196] width 14 height 17
click at [287, 198] on input "No" at bounding box center [291, 192] width 9 height 9
radio input "true"
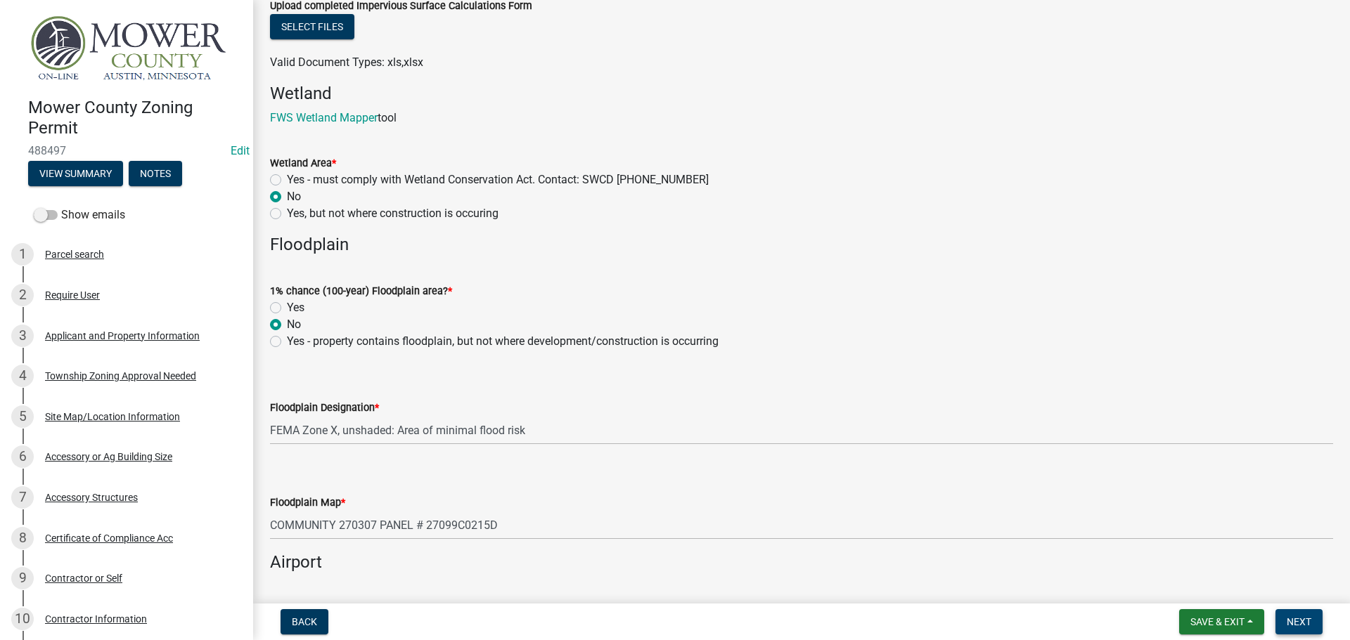
click at [1297, 616] on button "Next" at bounding box center [1298, 621] width 47 height 25
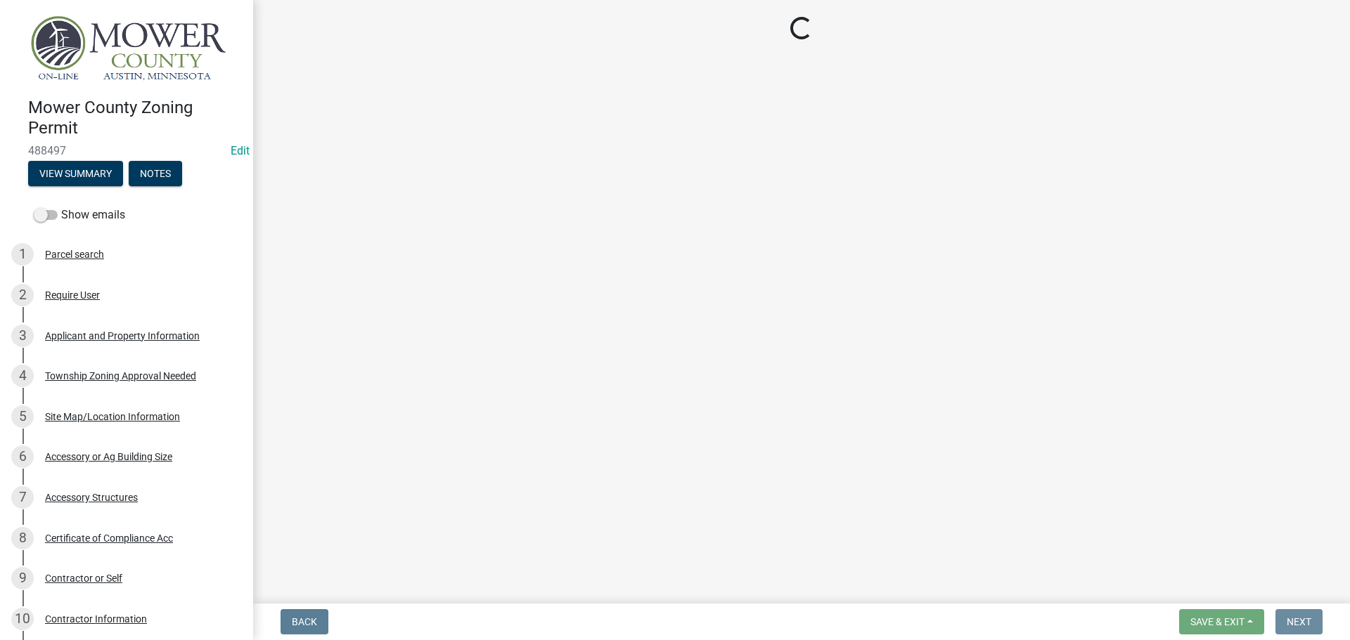
scroll to position [0, 0]
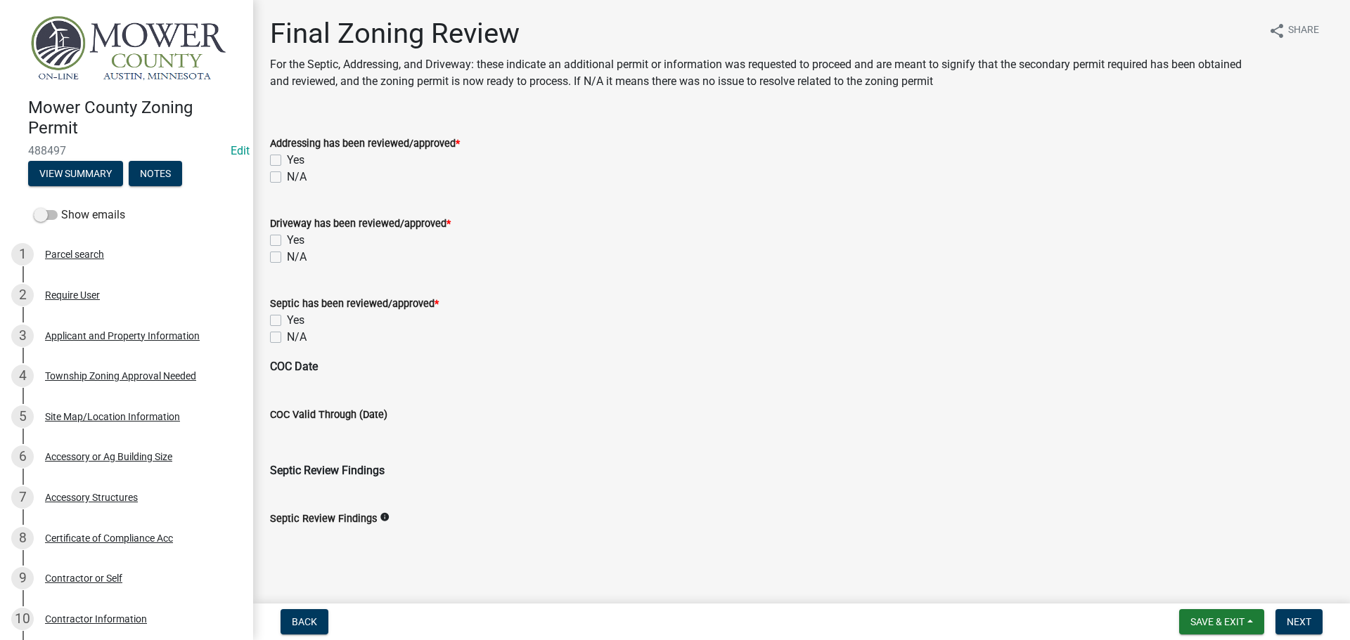
click at [287, 178] on label "N/A" at bounding box center [297, 177] width 20 height 17
click at [287, 178] on input "N/A" at bounding box center [291, 173] width 9 height 9
checkbox input "true"
checkbox input "false"
checkbox input "true"
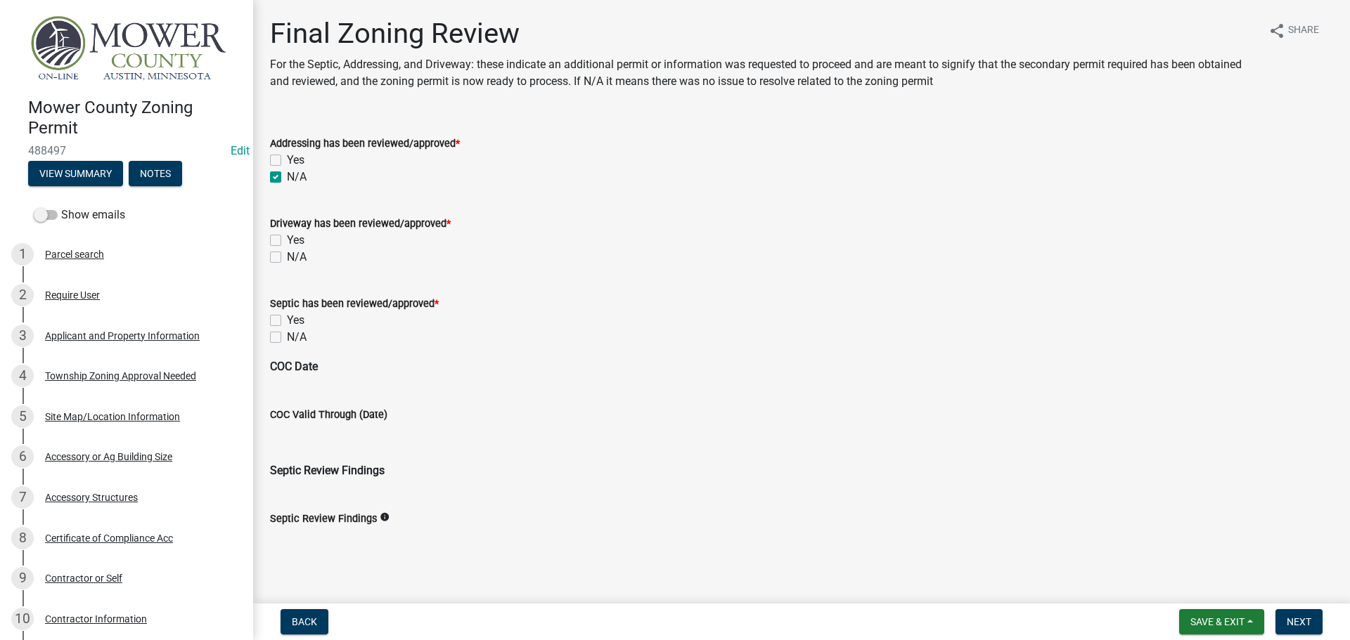
click at [287, 260] on label "N/A" at bounding box center [297, 257] width 20 height 17
click at [287, 258] on input "N/A" at bounding box center [291, 253] width 9 height 9
checkbox input "true"
checkbox input "false"
checkbox input "true"
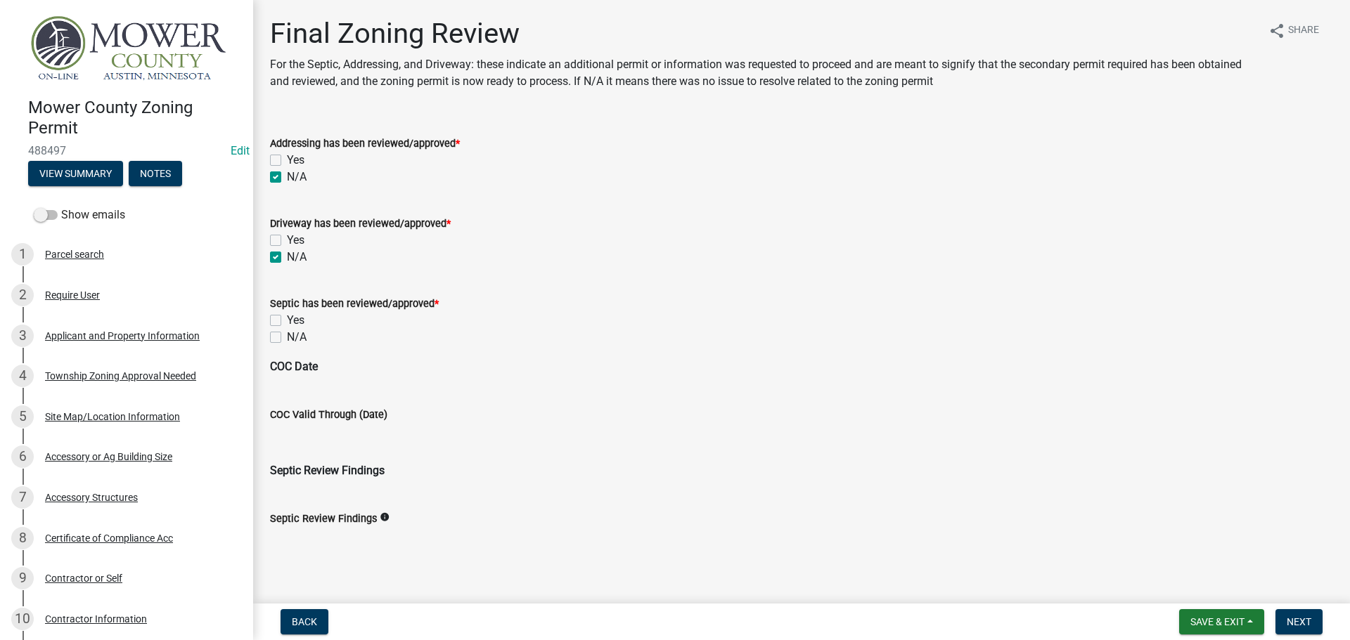
click at [287, 342] on label "N/A" at bounding box center [297, 337] width 20 height 17
click at [287, 338] on input "N/A" at bounding box center [291, 333] width 9 height 9
checkbox input "true"
checkbox input "false"
checkbox input "true"
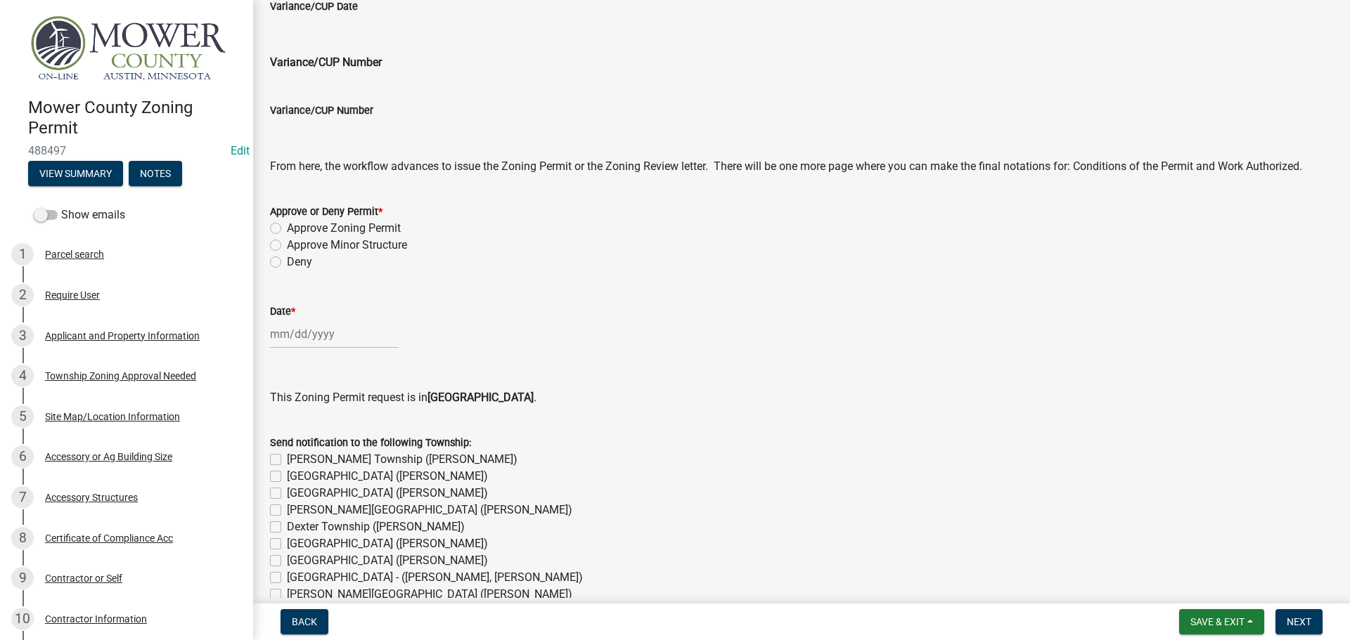
scroll to position [703, 0]
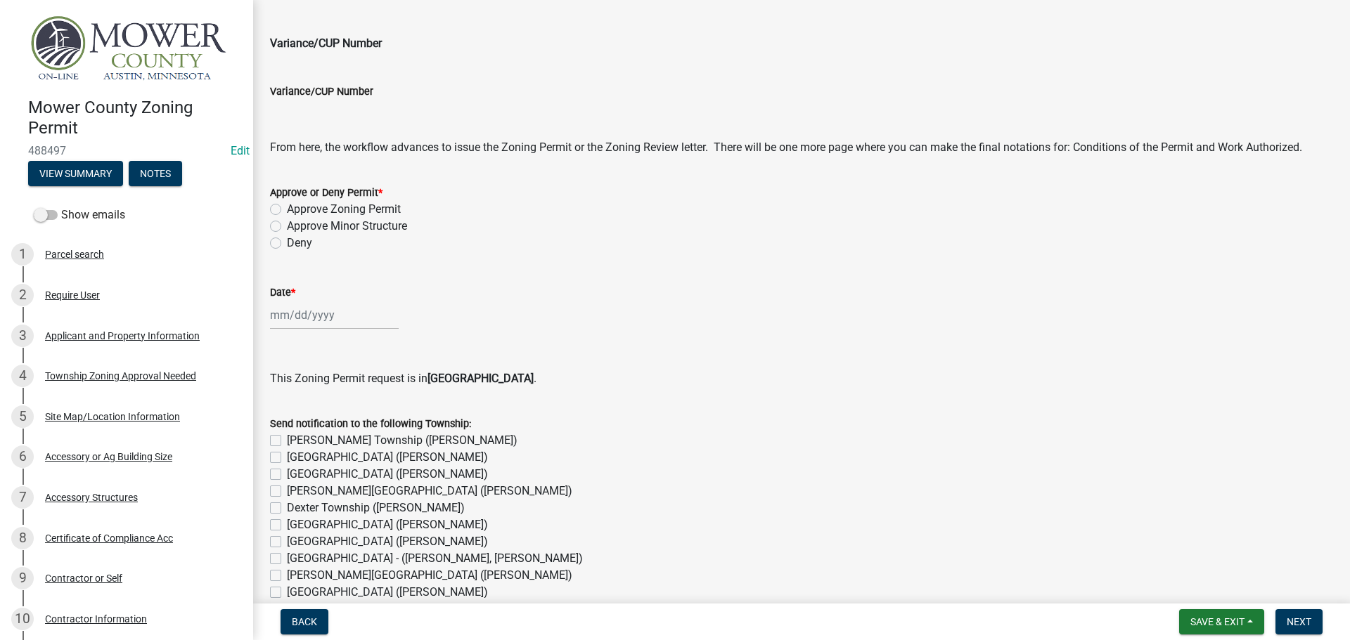
click at [287, 210] on label "Approve Zoning Permit" at bounding box center [344, 209] width 114 height 17
click at [287, 210] on input "Approve Zoning Permit" at bounding box center [291, 205] width 9 height 9
radio input "true"
click at [293, 325] on div at bounding box center [334, 315] width 129 height 29
select select "10"
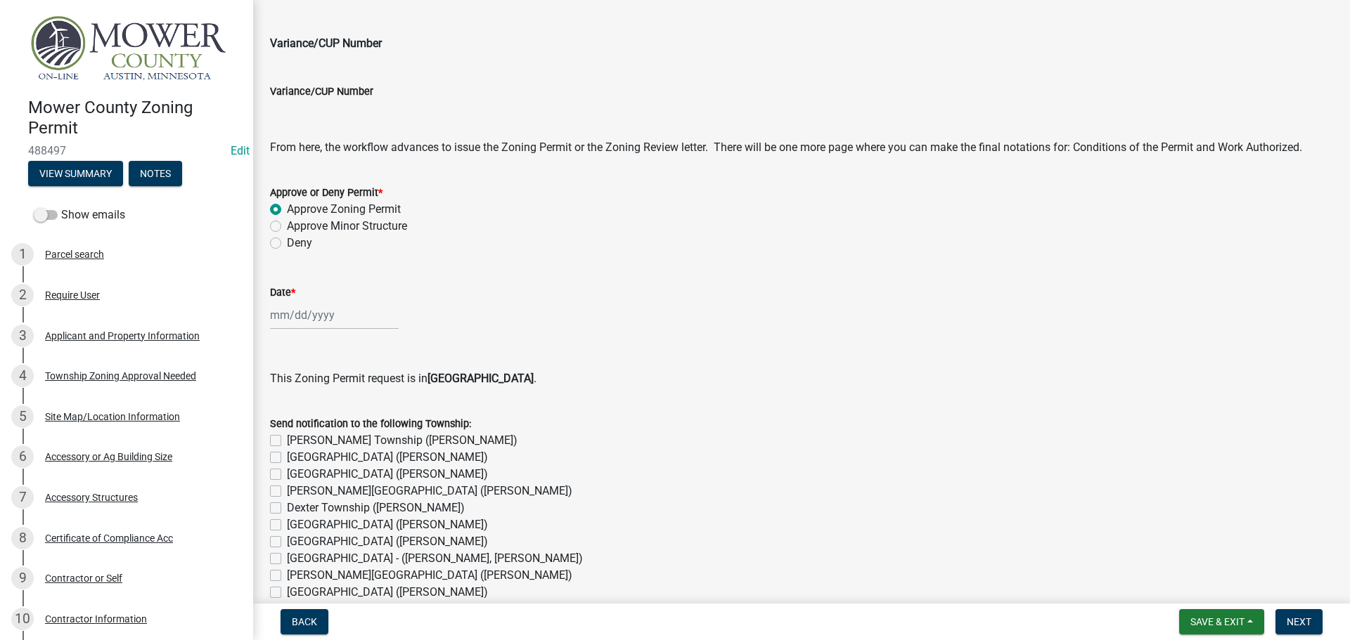
select select "2025"
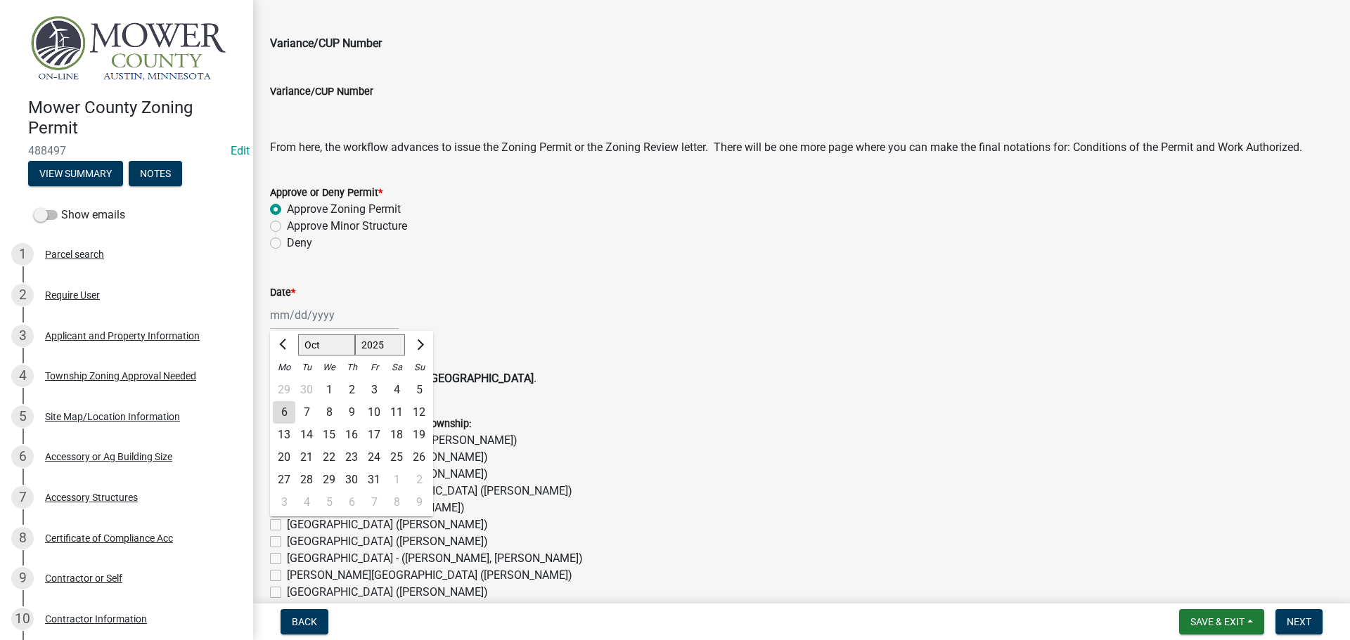
click at [282, 415] on div "6" at bounding box center [284, 412] width 22 height 22
type input "[DATE]"
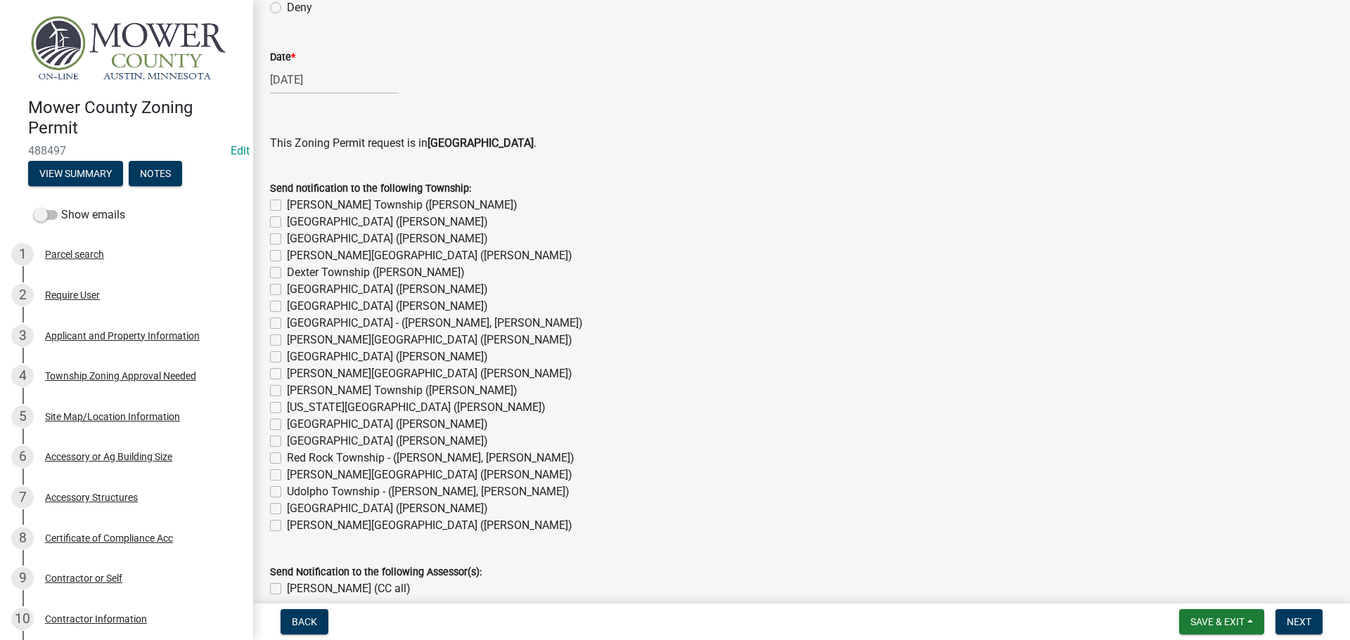
scroll to position [1054, 0]
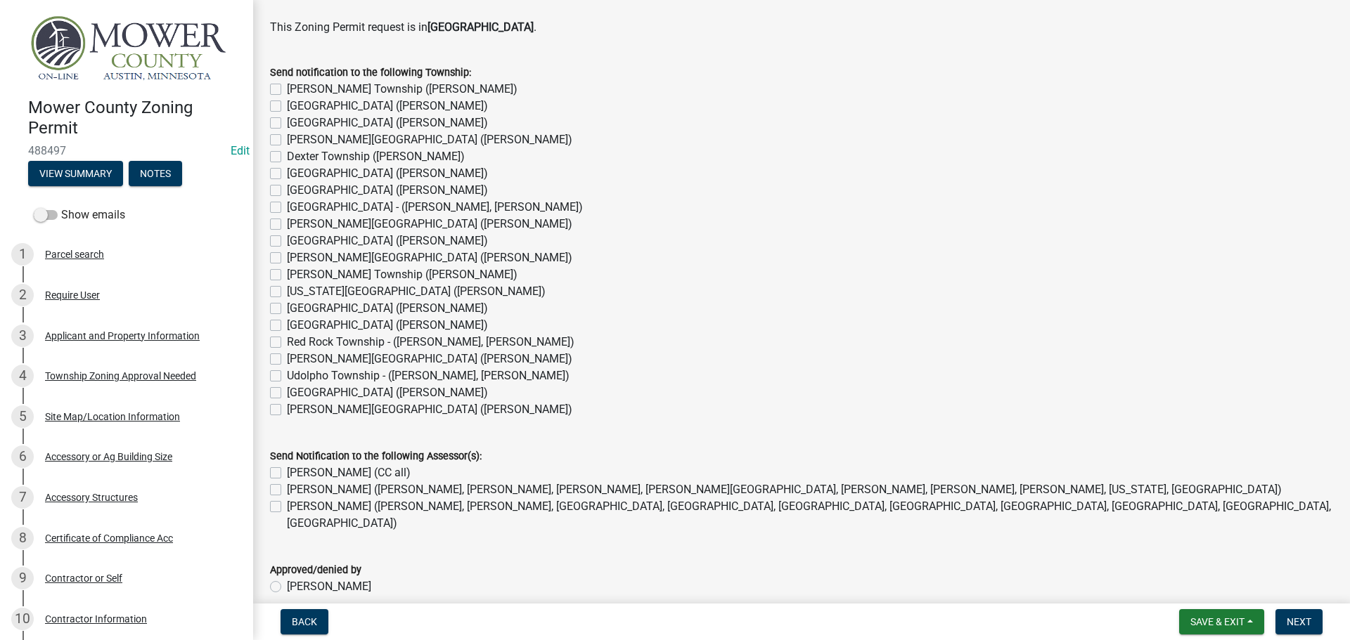
click at [287, 346] on label "Red Rock Township - ([PERSON_NAME], [PERSON_NAME])" at bounding box center [430, 342] width 287 height 17
click at [287, 343] on input "Red Rock Township - ([PERSON_NAME], [PERSON_NAME])" at bounding box center [291, 338] width 9 height 9
checkbox input "true"
checkbox input "false"
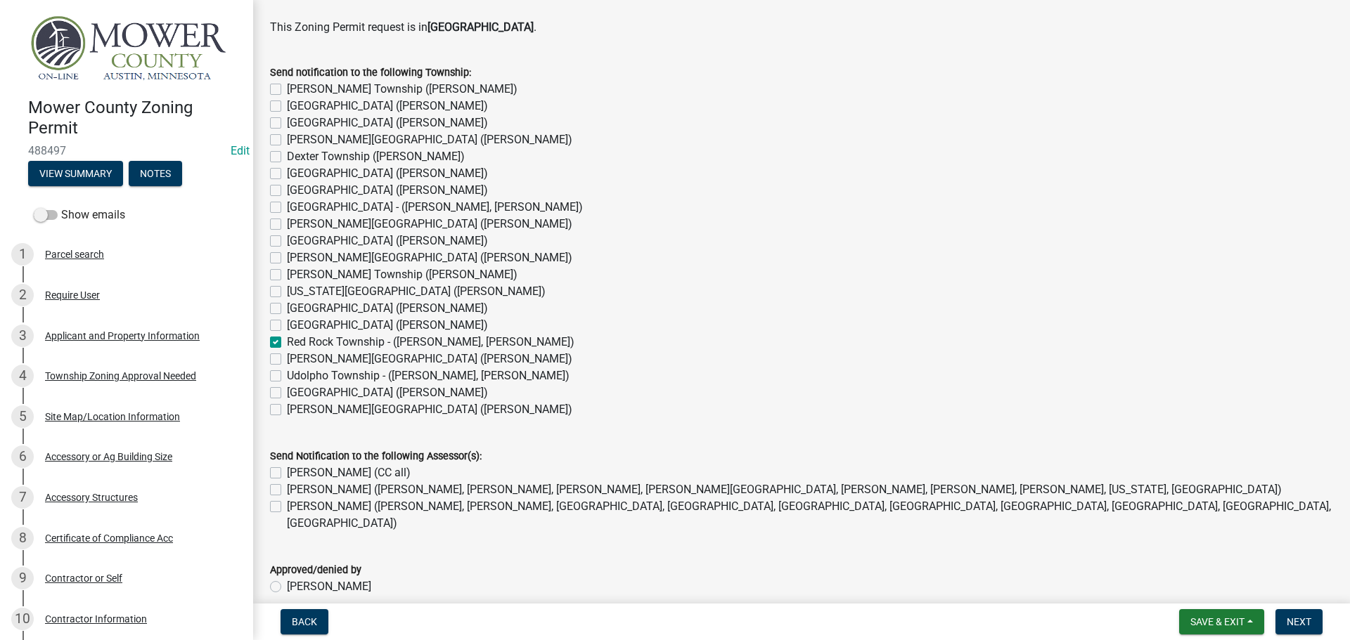
checkbox input "false"
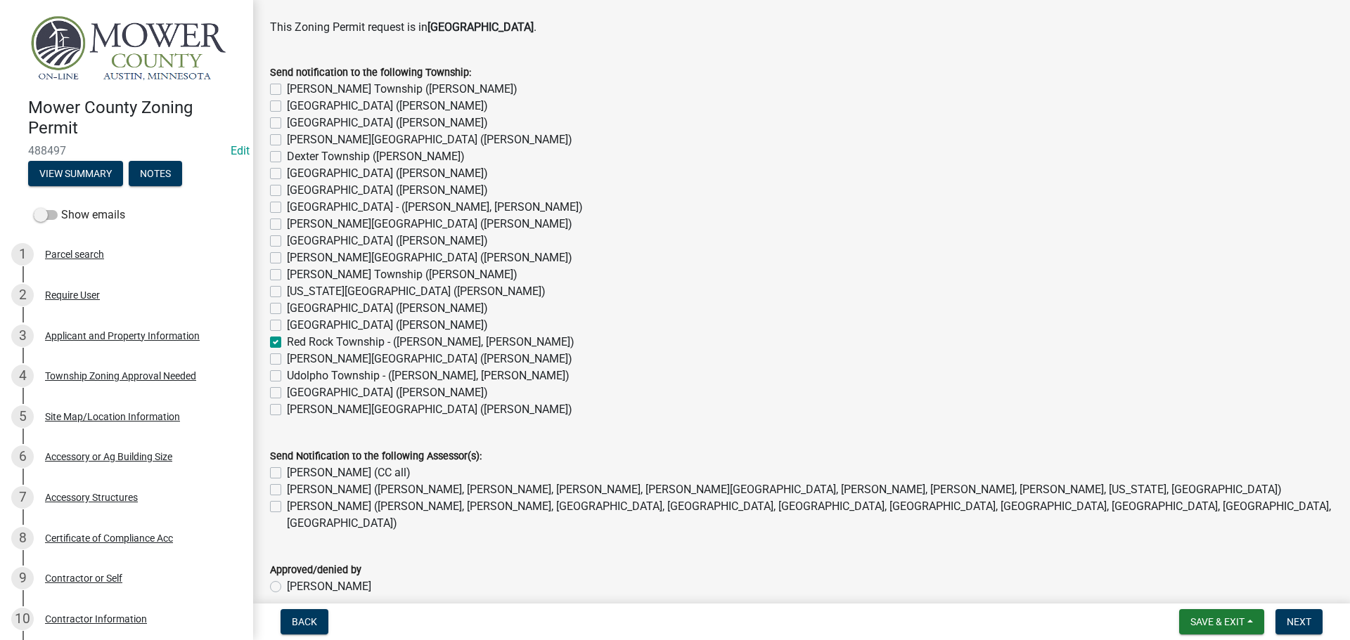
checkbox input "false"
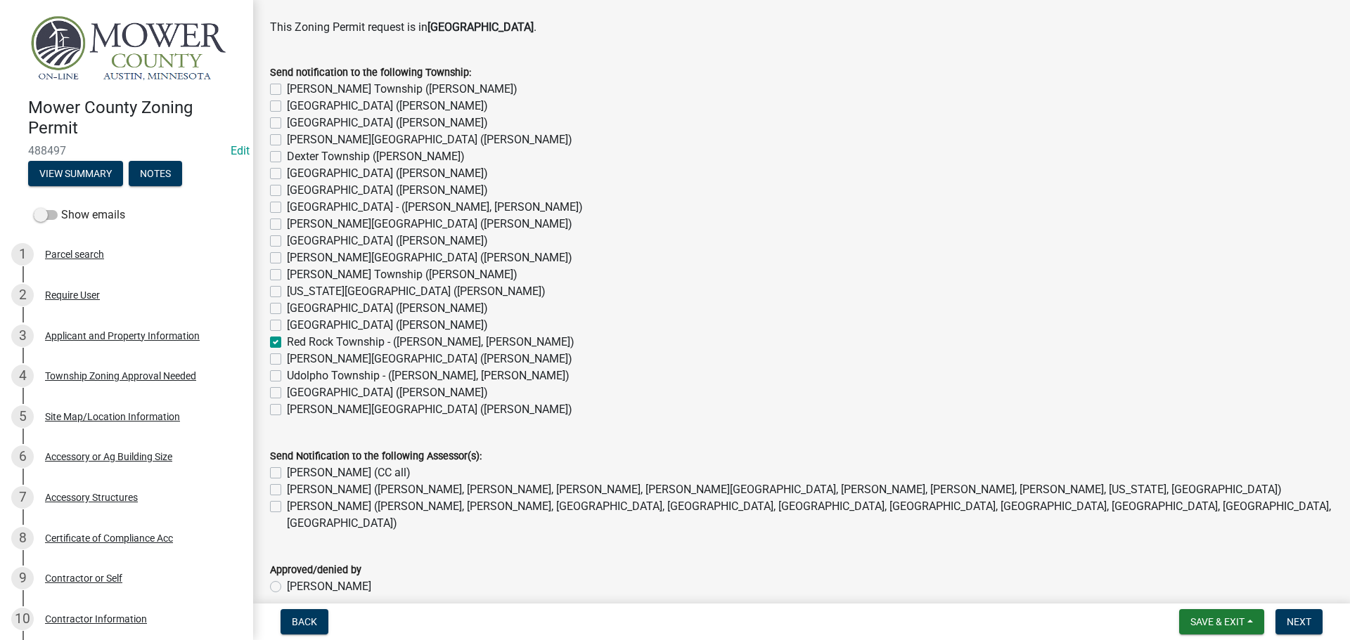
checkbox input "false"
checkbox input "true"
checkbox input "false"
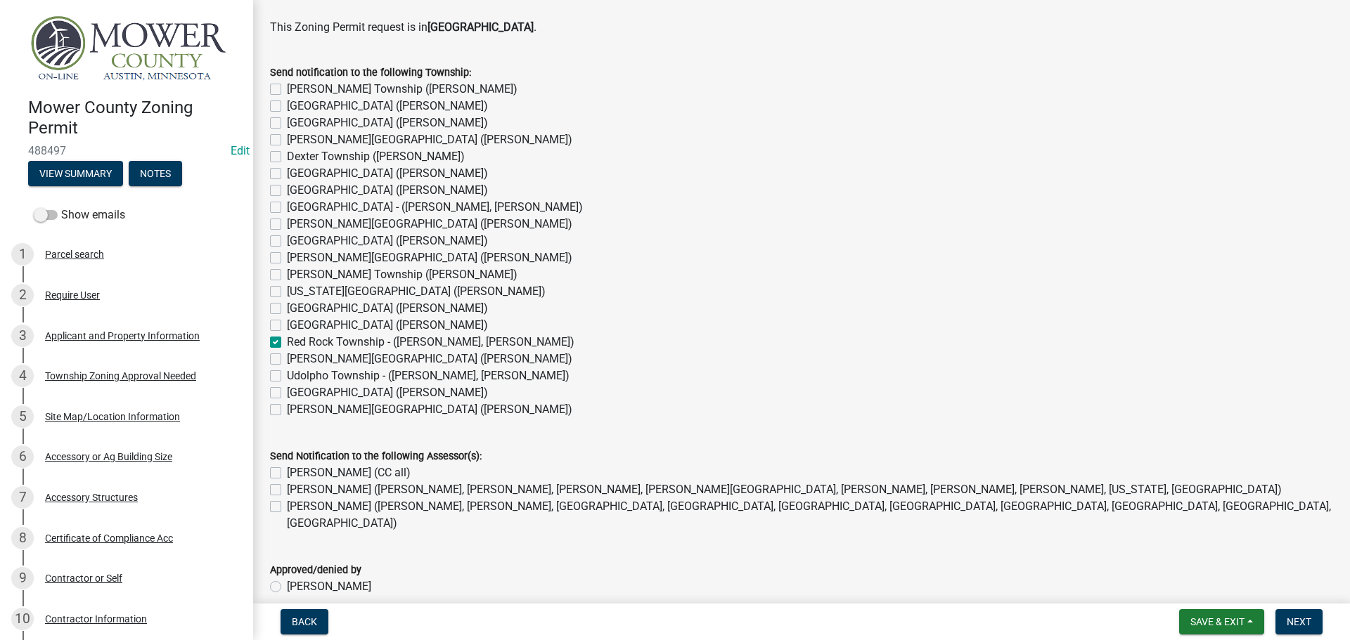
checkbox input "false"
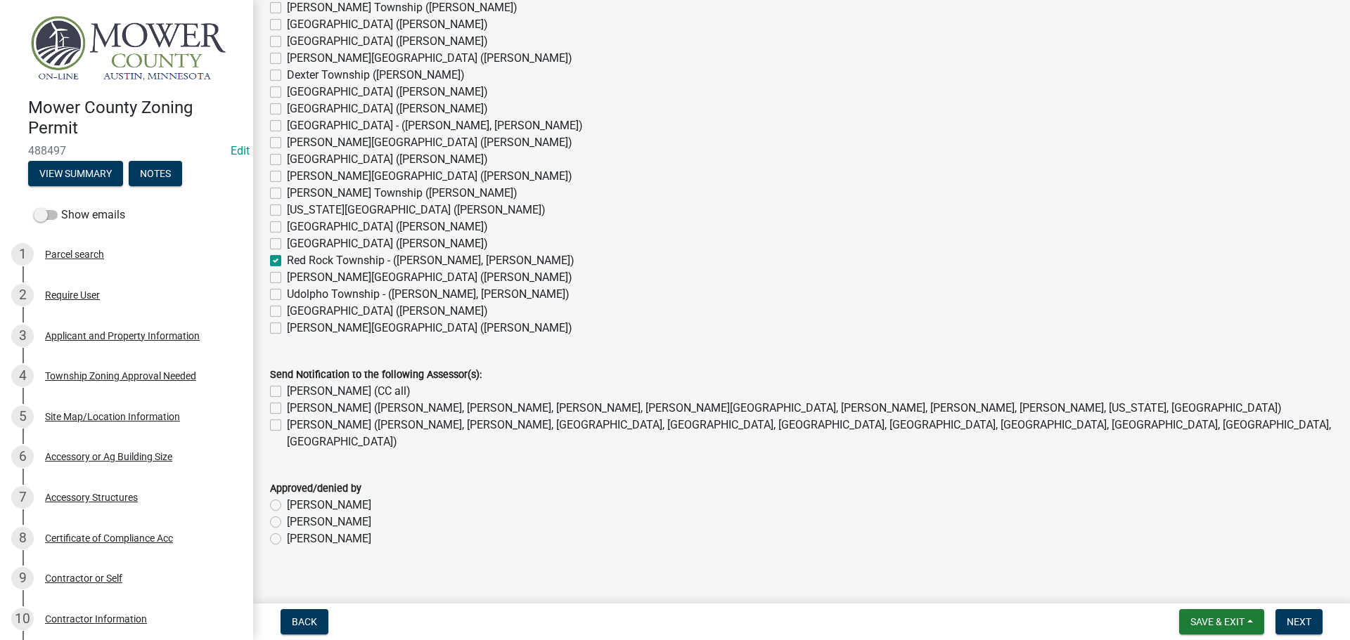
click at [287, 392] on label "[PERSON_NAME] (CC all)" at bounding box center [349, 391] width 124 height 17
click at [287, 392] on input "[PERSON_NAME] (CC all)" at bounding box center [291, 387] width 9 height 9
checkbox input "true"
checkbox input "false"
click at [287, 421] on label "[PERSON_NAME] ([PERSON_NAME], [PERSON_NAME], [GEOGRAPHIC_DATA], [GEOGRAPHIC_DAT…" at bounding box center [810, 434] width 1046 height 34
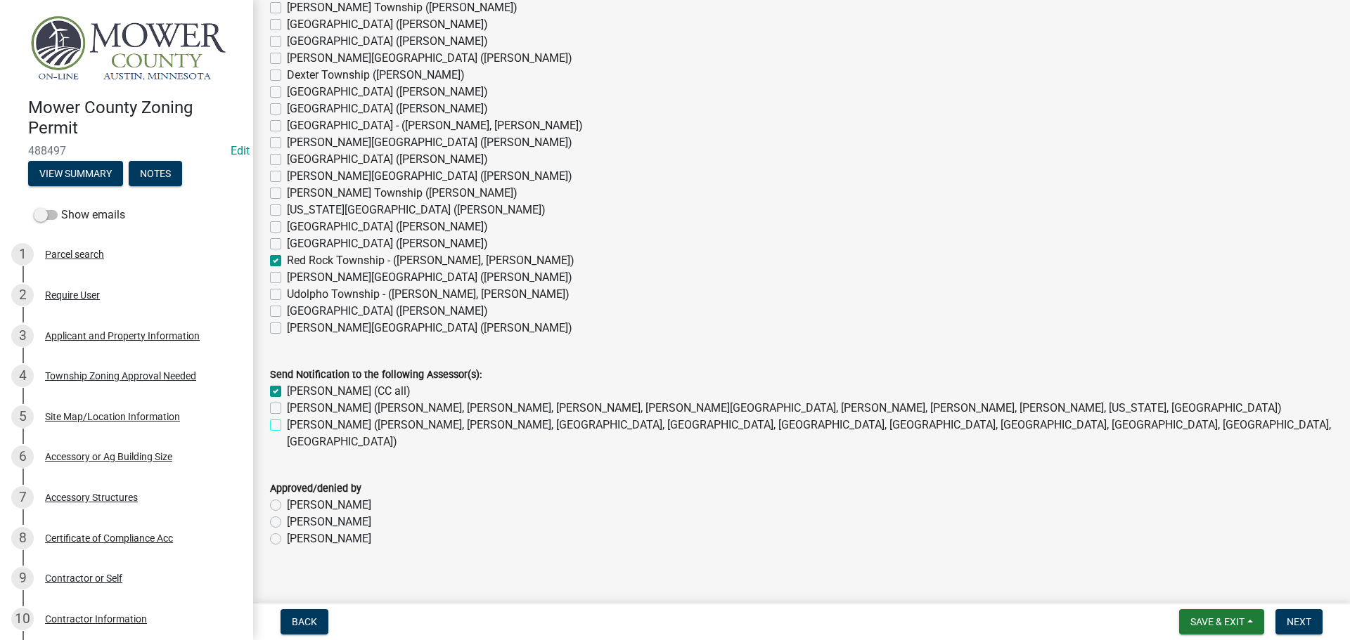
click at [287, 421] on input "[PERSON_NAME] ([PERSON_NAME], [PERSON_NAME], [GEOGRAPHIC_DATA], [GEOGRAPHIC_DAT…" at bounding box center [291, 421] width 9 height 9
checkbox input "true"
checkbox input "false"
checkbox input "true"
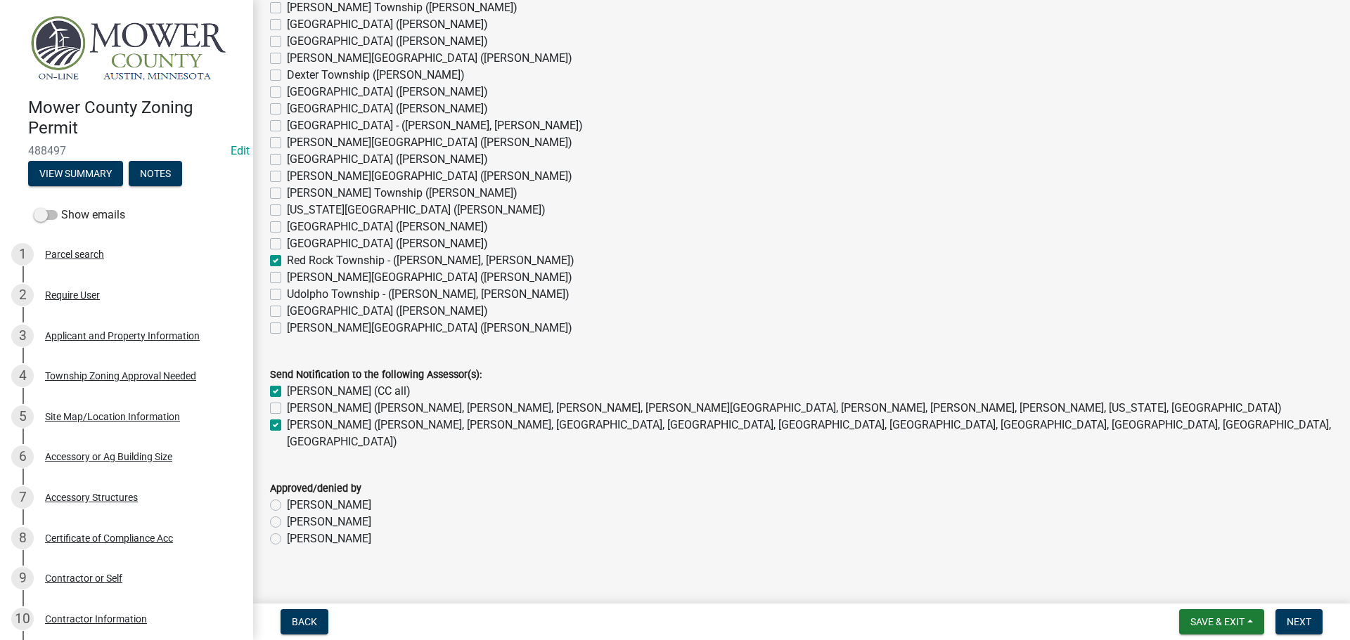
click at [287, 531] on label "[PERSON_NAME]" at bounding box center [329, 539] width 84 height 17
click at [287, 531] on input "[PERSON_NAME]" at bounding box center [291, 535] width 9 height 9
radio input "true"
click at [1314, 620] on button "Next" at bounding box center [1298, 621] width 47 height 25
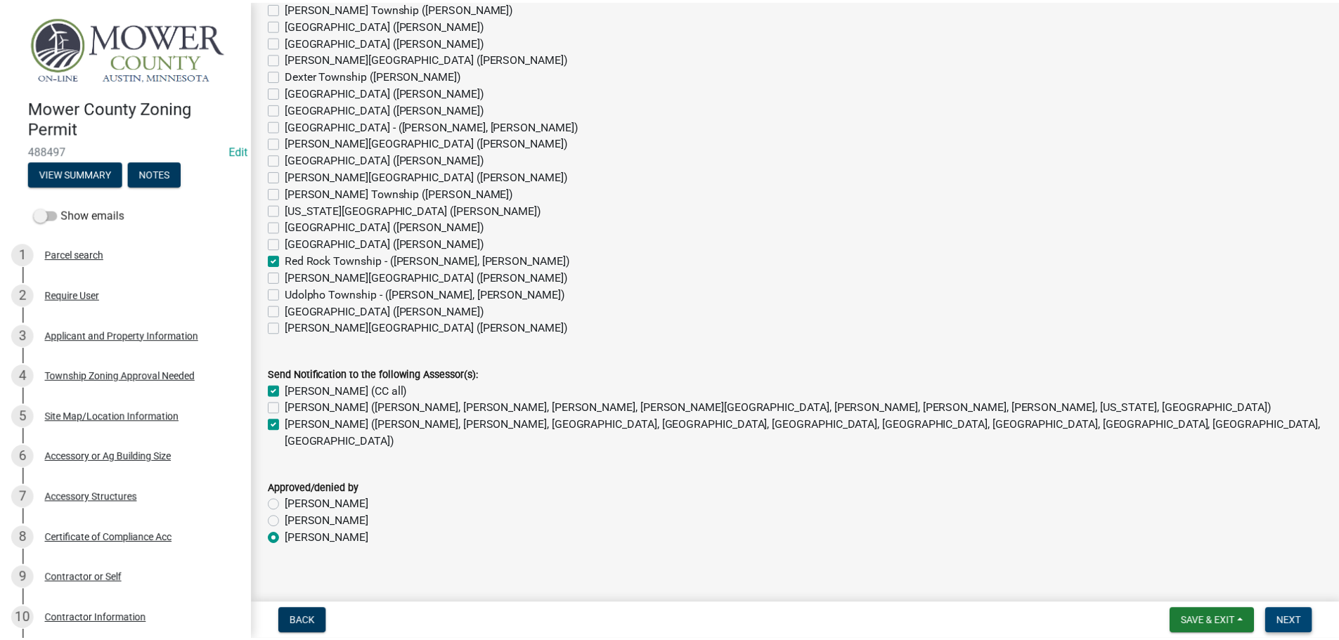
scroll to position [0, 0]
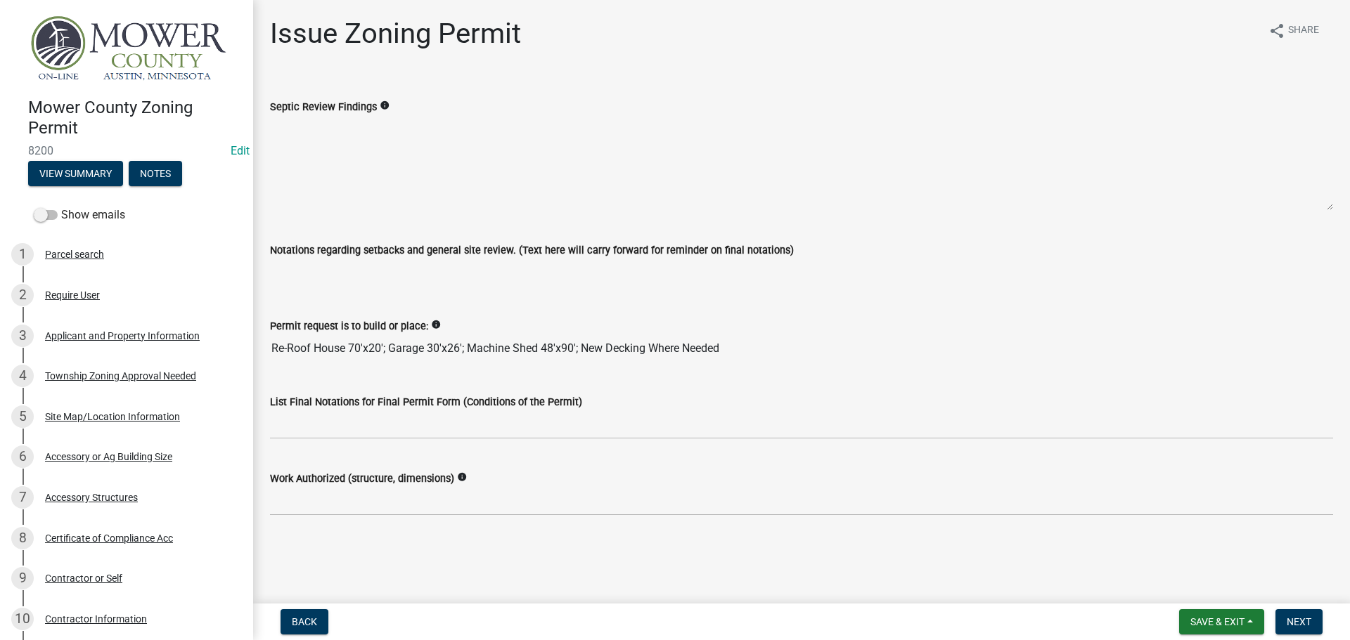
drag, startPoint x: 747, startPoint y: 349, endPoint x: 252, endPoint y: 344, distance: 495.6
click at [252, 344] on div "Mower County Zoning Permit 8200 Edit View Summary Notes Show emails 1 Parcel se…" at bounding box center [675, 320] width 1350 height 640
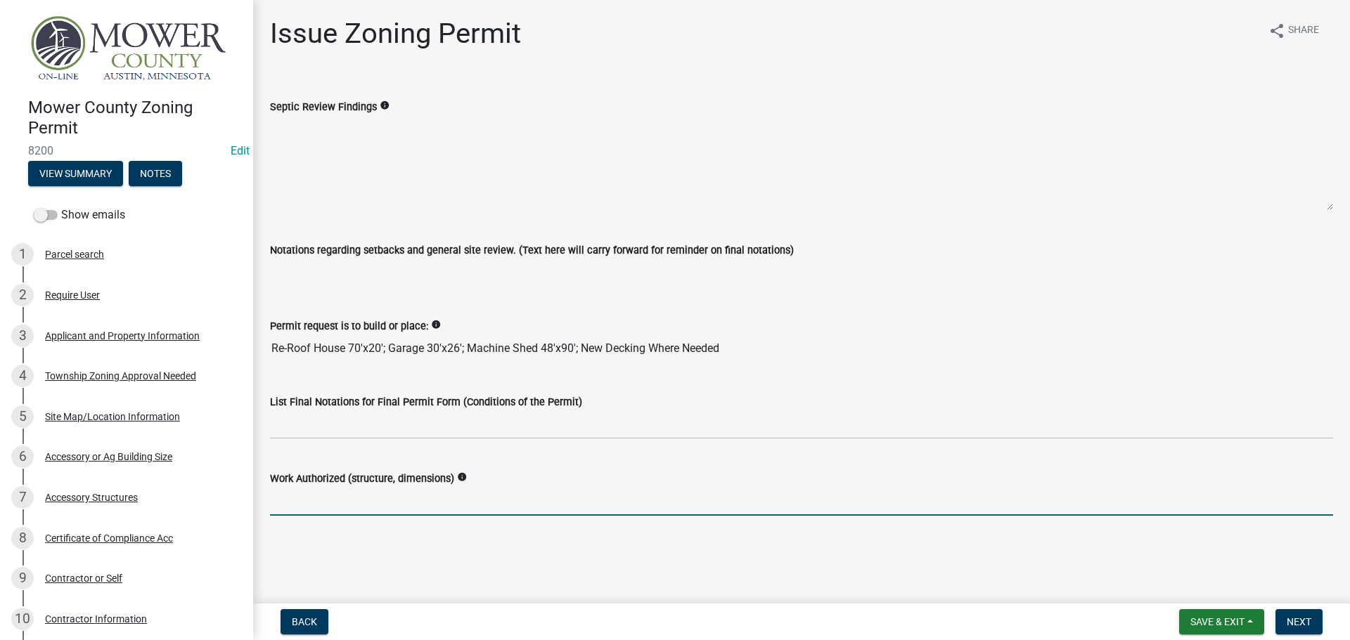
click at [318, 503] on input "Work Authorized (structure, dimensions)" at bounding box center [801, 501] width 1063 height 29
paste input "Re-Roof House 70'x20'; Garage 30'x26'; Machine Shed 48'x90'; New Decking Where …"
type input "Re-Roof House 70'x20'; Garage 30'x26'; Machine Shed 48'x90'; New Decking Where …"
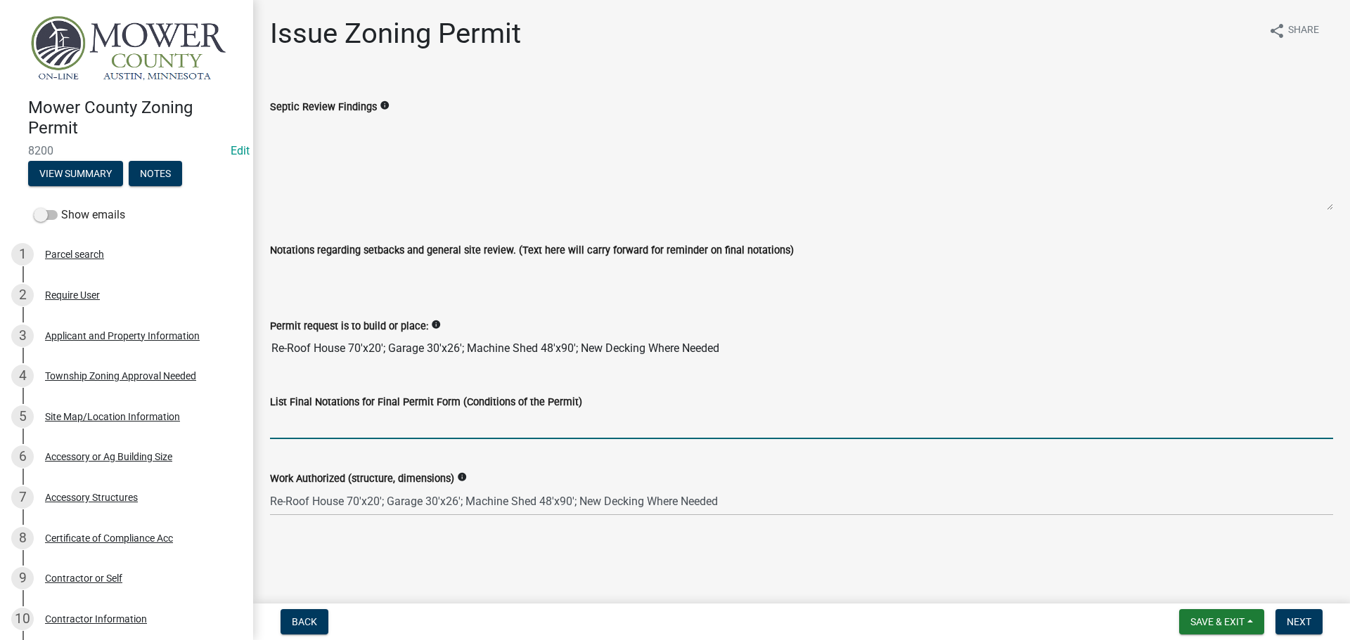
click at [290, 432] on input "List Final Notations for Final Permit Form (Conditions of the Permit)" at bounding box center [801, 425] width 1063 height 29
type input "Please contact [GEOGRAPHIC_DATA] for their Zoning approval"
click at [1300, 623] on span "Next" at bounding box center [1298, 621] width 25 height 11
